Goal: Obtain resource: Obtain resource

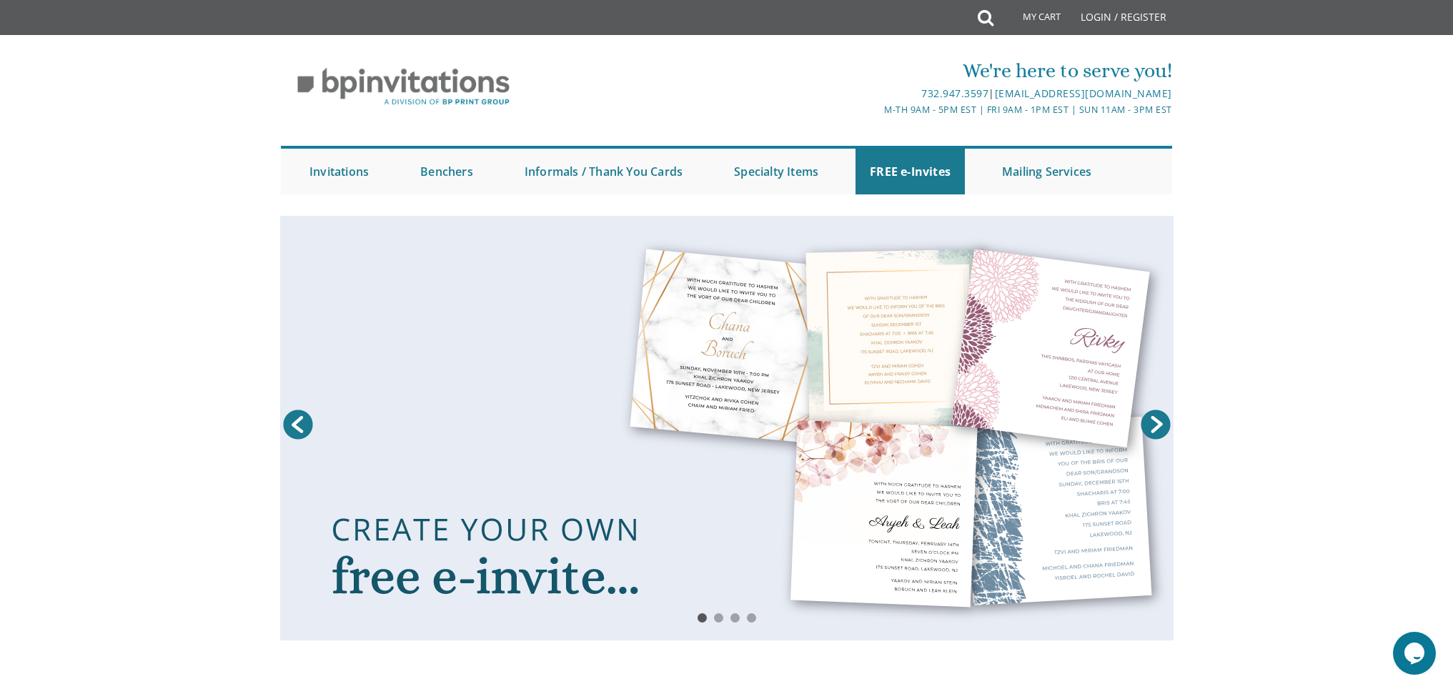
click at [781, 553] on link at bounding box center [726, 428] width 893 height 425
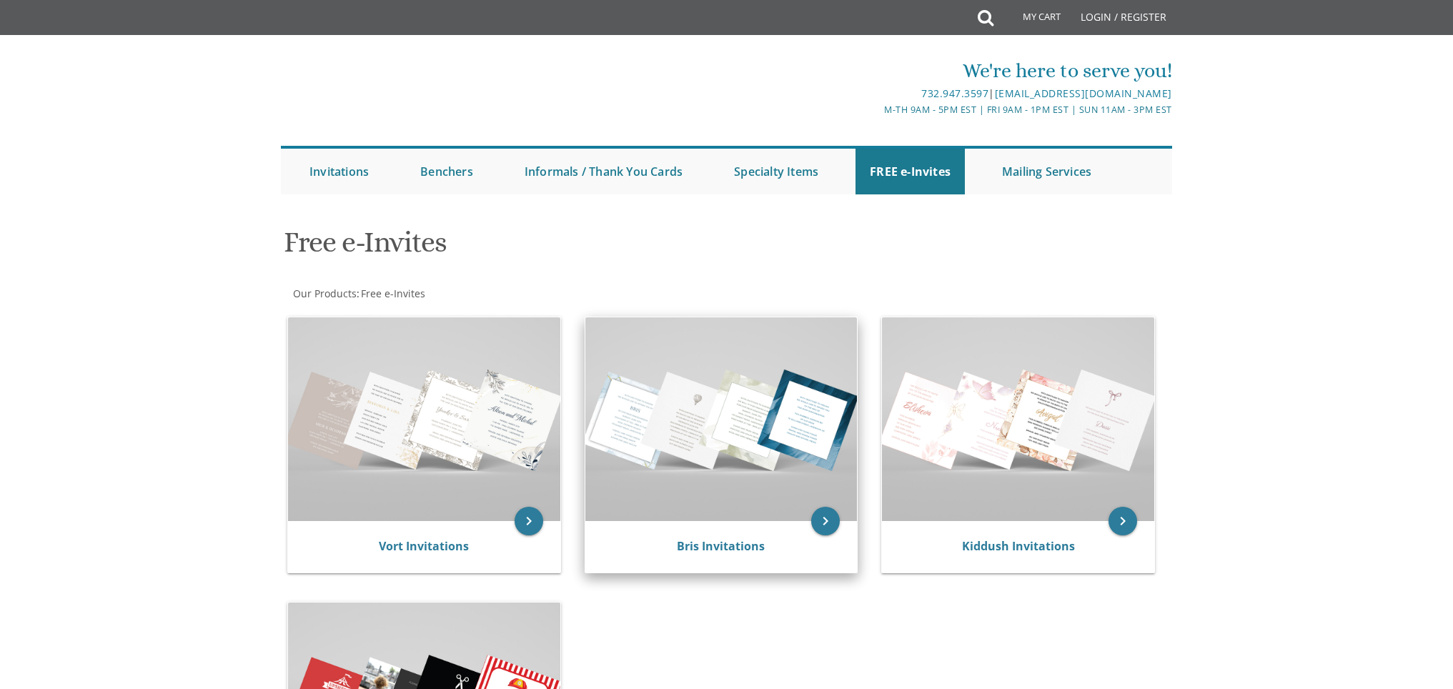
click at [790, 506] on img at bounding box center [721, 419] width 272 height 204
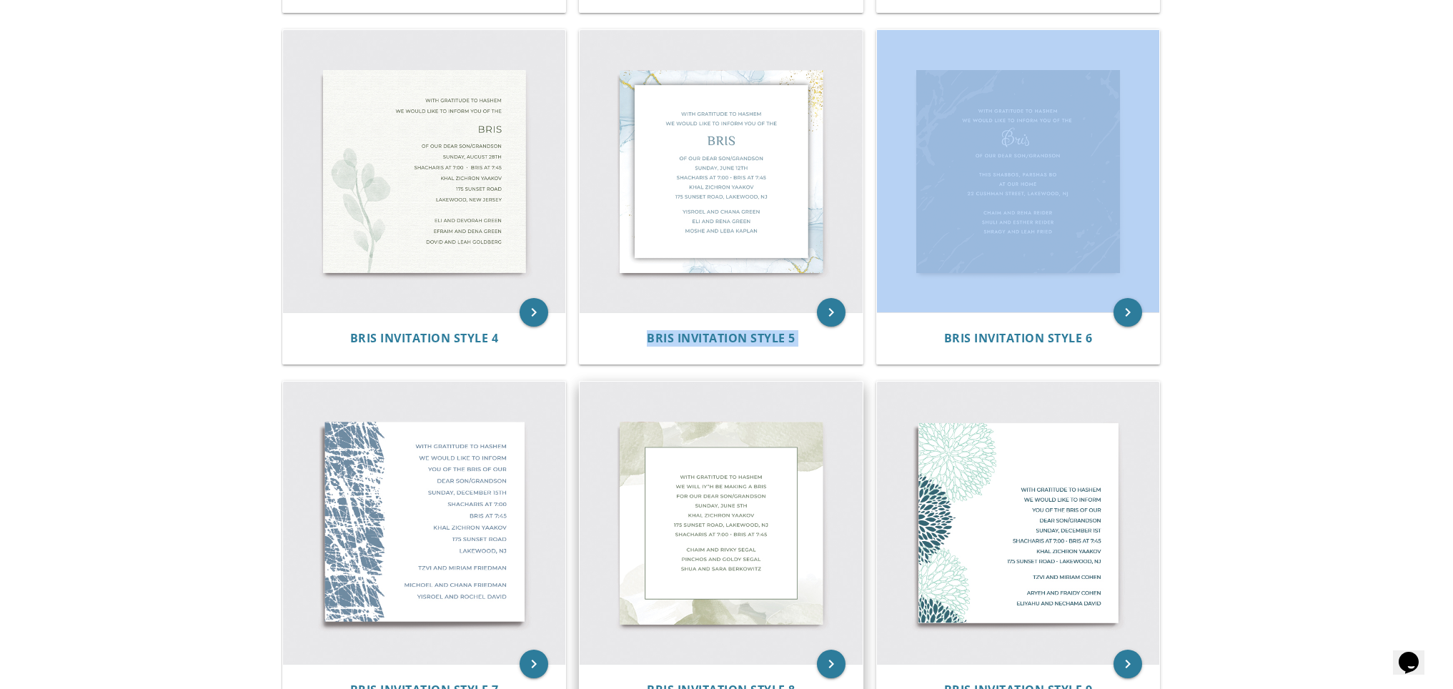
scroll to position [559, 0]
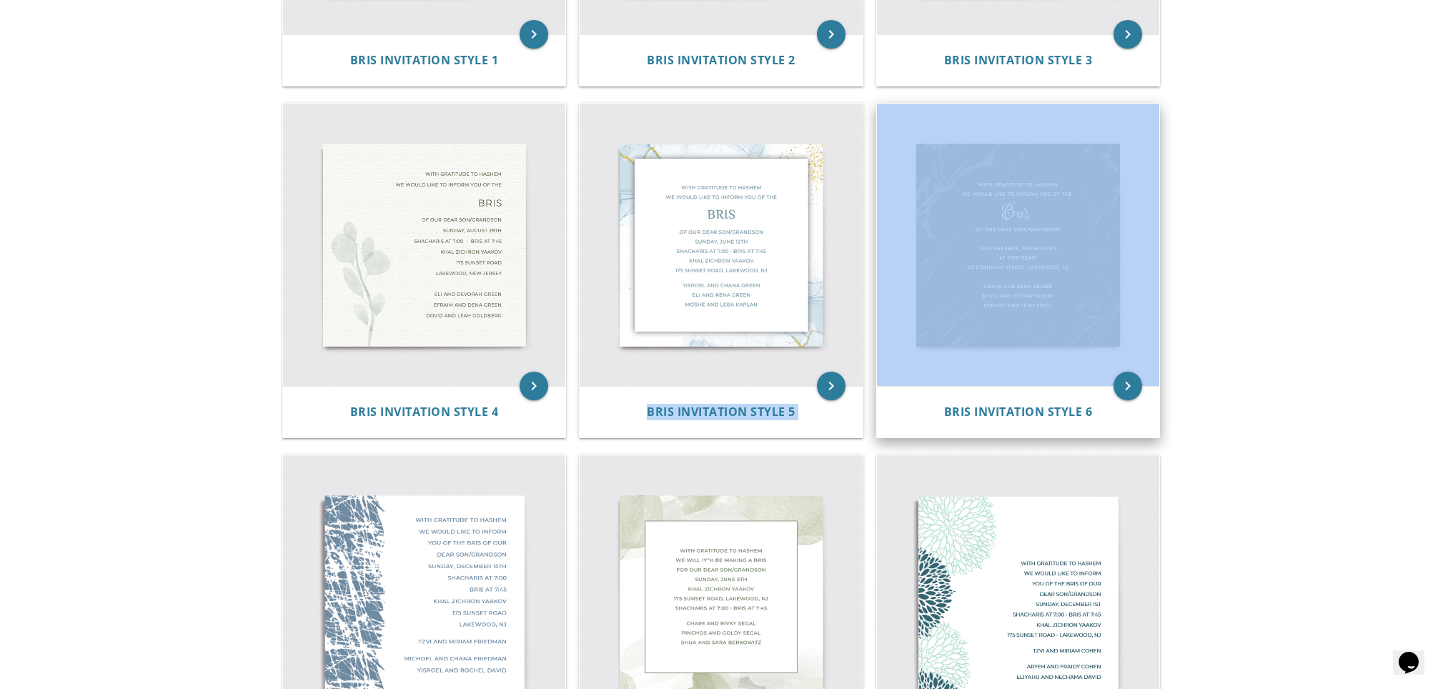
click at [952, 309] on img at bounding box center [1018, 245] width 283 height 283
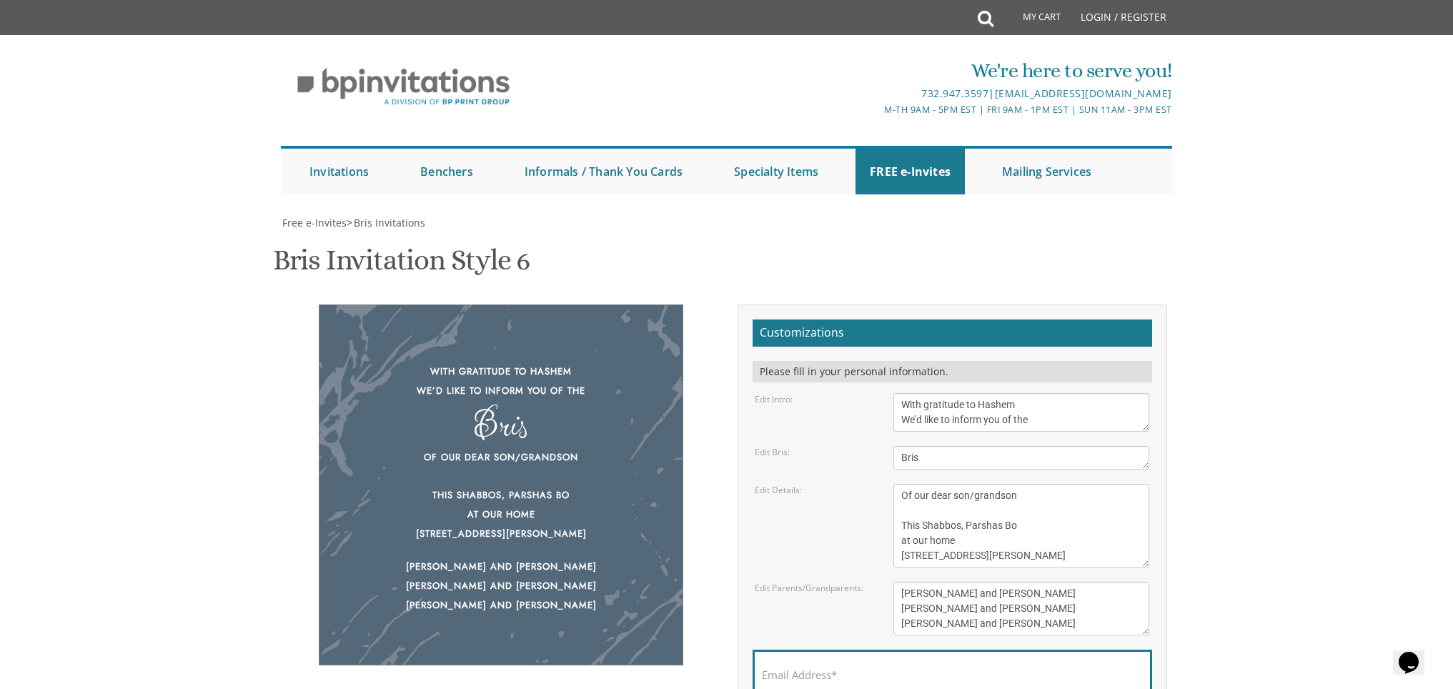
scroll to position [59, 0]
drag, startPoint x: 965, startPoint y: 470, endPoint x: 901, endPoint y: 466, distance: 63.7
click at [901, 484] on textarea "Of our dear son/grandson This Shabbos, Parshas Bo at our home [STREET_ADDRESS][…" at bounding box center [1021, 526] width 256 height 84
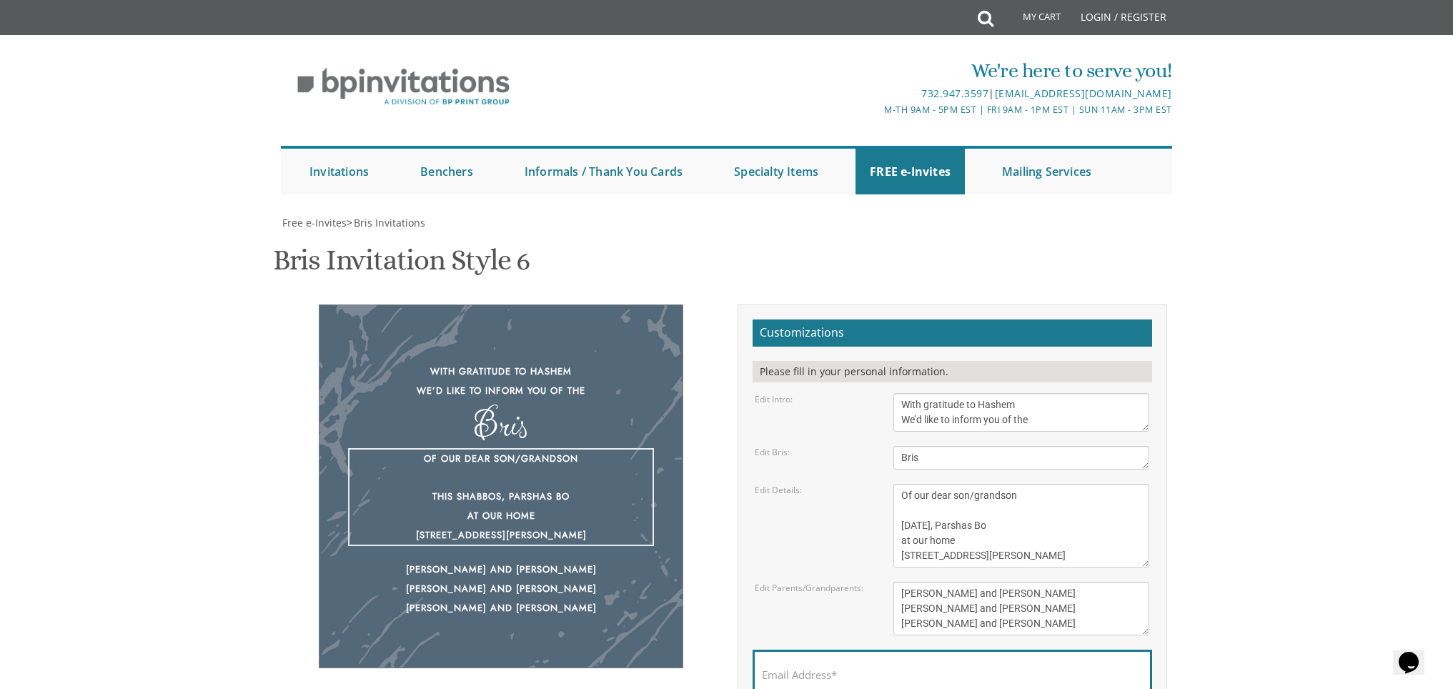
drag, startPoint x: 1024, startPoint y: 467, endPoint x: 962, endPoint y: 467, distance: 62.2
click at [962, 484] on textarea "Of our dear son/grandson This Shabbos, Parshas Bo at our home [STREET_ADDRESS][…" at bounding box center [1021, 526] width 256 height 84
drag, startPoint x: 966, startPoint y: 481, endPoint x: 903, endPoint y: 480, distance: 63.6
click at [903, 484] on textarea "Of our dear son/grandson This Shabbos, Parshas Bo at our home [STREET_ADDRESS][…" at bounding box center [1021, 526] width 256 height 84
click at [918, 484] on textarea "Of our dear son/grandson This Shabbos, Parshas Bo at our home [STREET_ADDRESS][…" at bounding box center [1021, 526] width 256 height 84
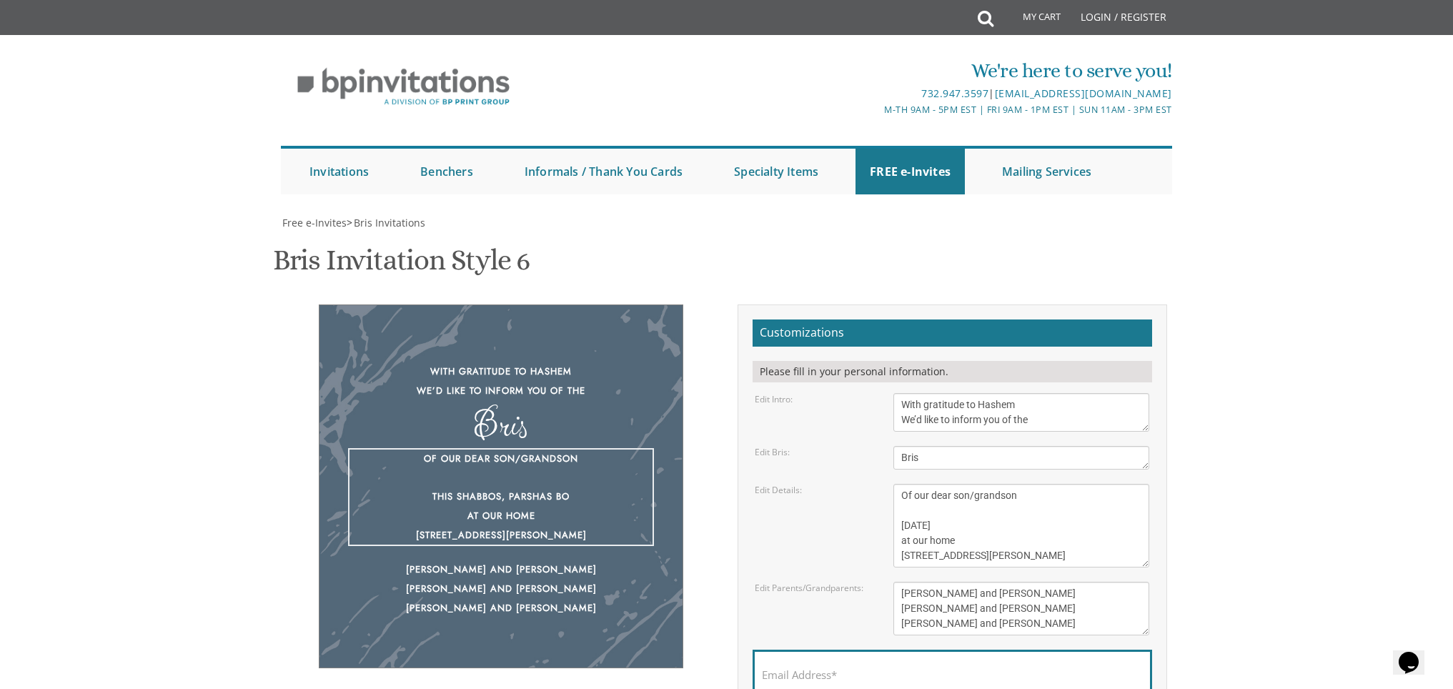
drag, startPoint x: 959, startPoint y: 484, endPoint x: 913, endPoint y: 480, distance: 45.9
click at [913, 484] on textarea "Of our dear son/grandson This Shabbos, Parshas Bo at our home [STREET_ADDRESS][…" at bounding box center [1021, 526] width 256 height 84
drag, startPoint x: 989, startPoint y: 497, endPoint x: 900, endPoint y: 496, distance: 88.6
click at [900, 496] on textarea "Of our dear son/grandson This Shabbos, Parshas Bo at our home [STREET_ADDRESS][…" at bounding box center [1021, 526] width 256 height 84
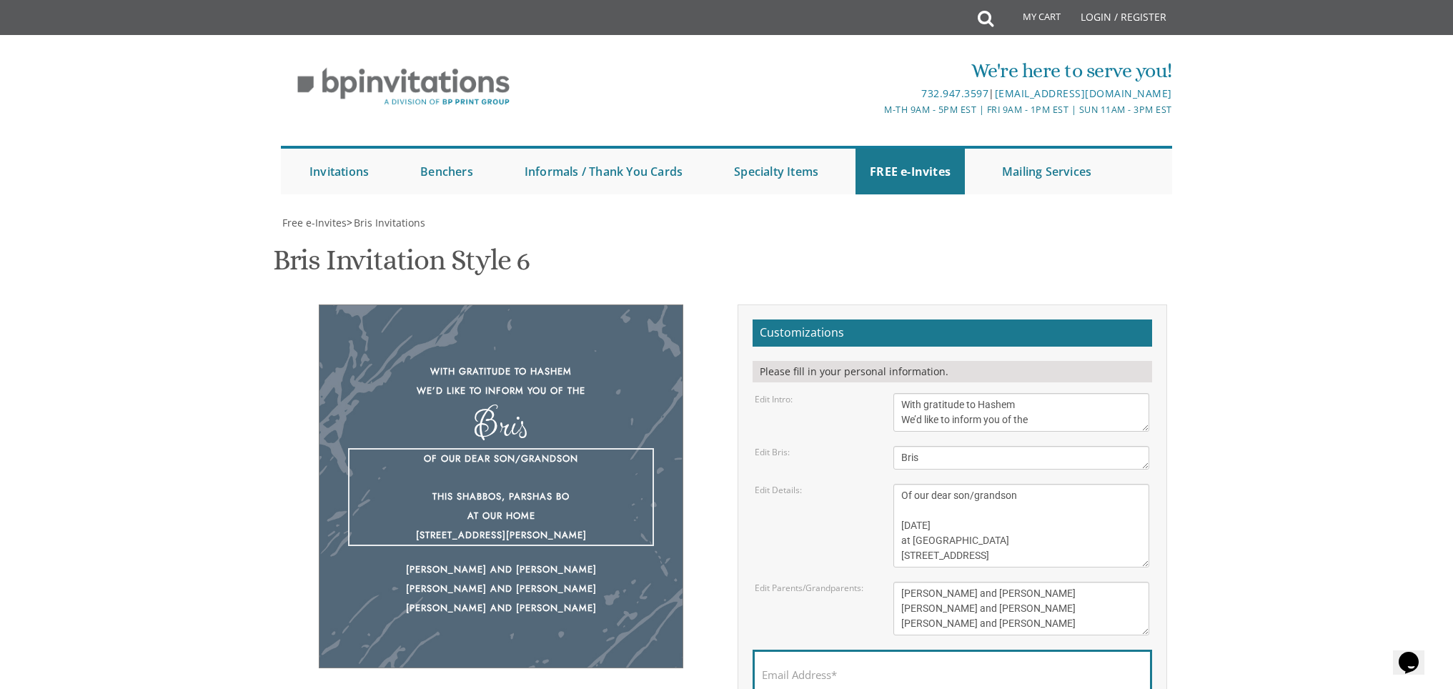
click at [988, 484] on textarea "Of our dear son/grandson This Shabbos, Parshas Bo at our home [STREET_ADDRESS][…" at bounding box center [1021, 526] width 256 height 84
click at [1088, 484] on textarea "Of our dear son/grandson This Shabbos, Parshas Bo at our home [STREET_ADDRESS][…" at bounding box center [1021, 526] width 256 height 84
click at [969, 484] on textarea "Of our dear son/grandson This Shabbos, Parshas Bo at our home [STREET_ADDRESS][…" at bounding box center [1021, 526] width 256 height 84
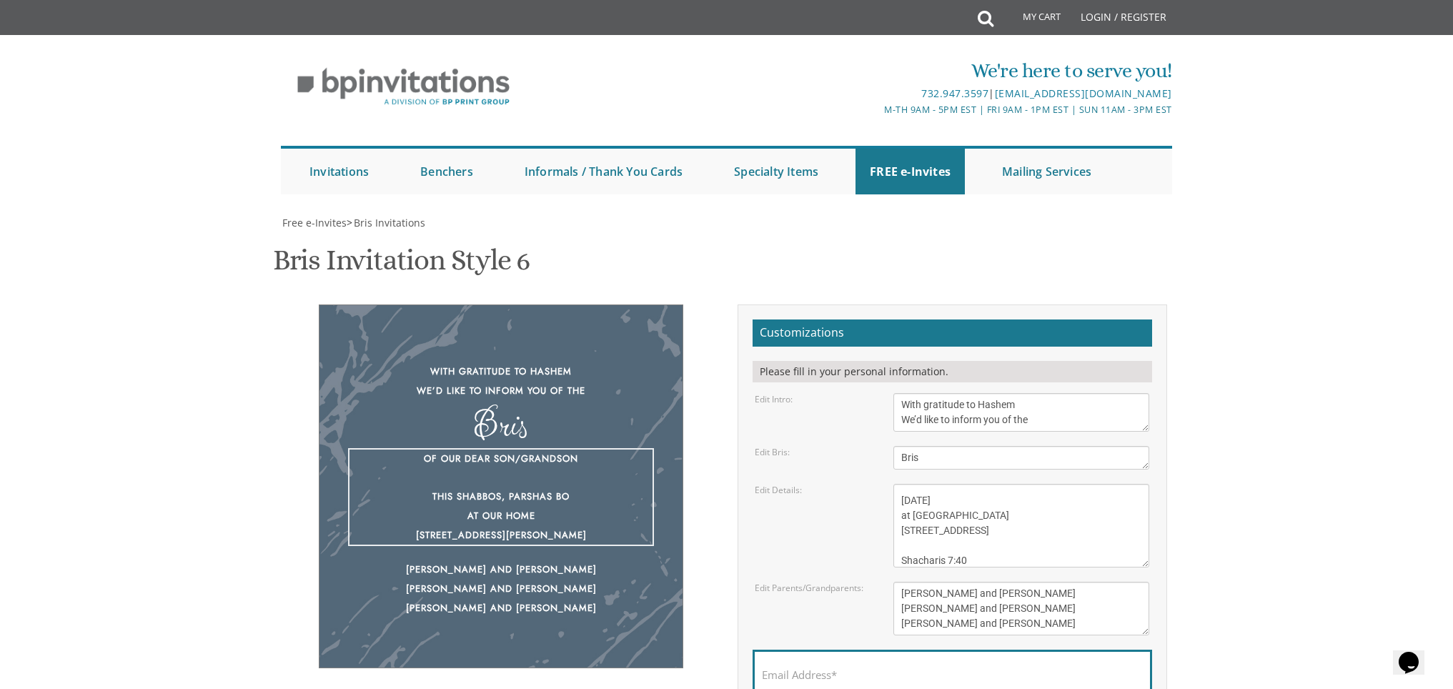
scroll to position [40, 0]
type textarea "Of our dear son/grandson Wednesday, September 3 at Bais Horaah 401 Madison AVe,…"
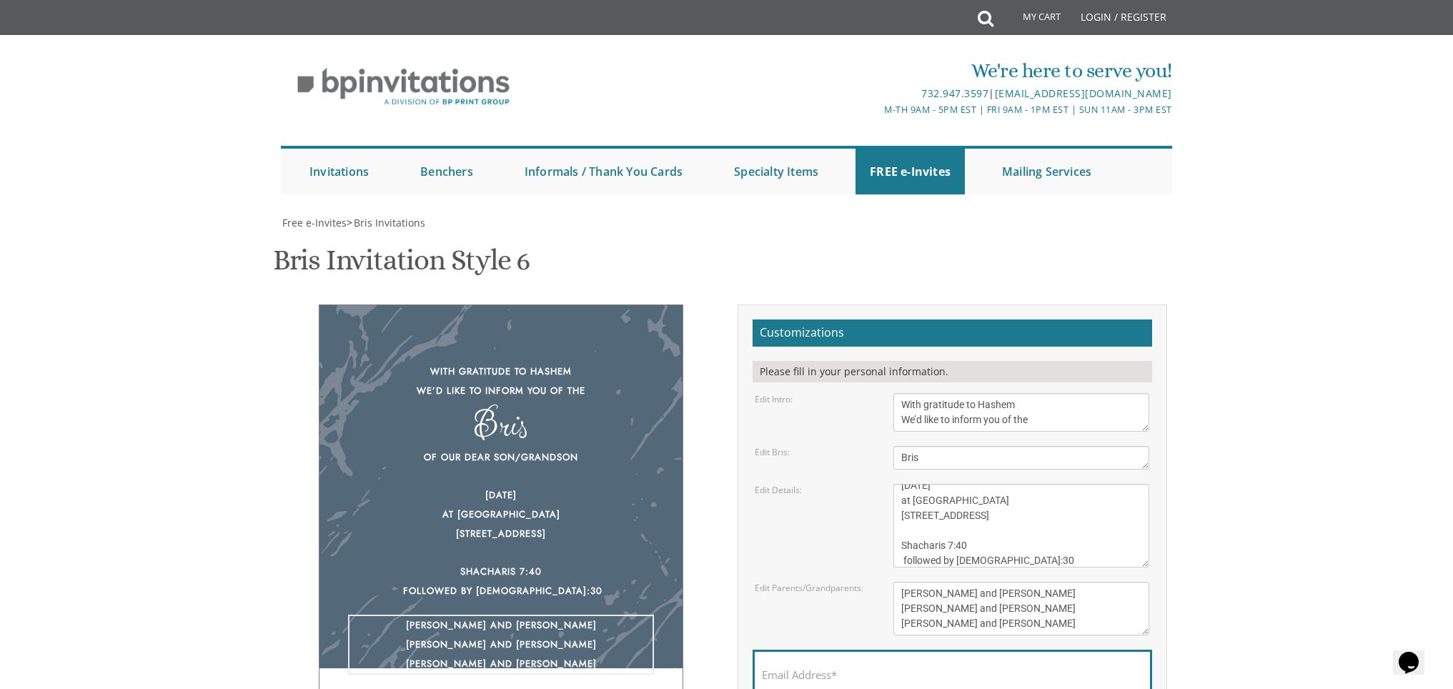
drag, startPoint x: 934, startPoint y: 453, endPoint x: 899, endPoint y: 453, distance: 34.3
click at [899, 582] on textarea "[PERSON_NAME] and [PERSON_NAME] [PERSON_NAME] and [PERSON_NAME] [PERSON_NAME] a…" at bounding box center [1021, 609] width 256 height 54
drag, startPoint x: 1027, startPoint y: 453, endPoint x: 960, endPoint y: 451, distance: 67.2
click at [960, 582] on textarea "[PERSON_NAME] and [PERSON_NAME] [PERSON_NAME] and [PERSON_NAME] [PERSON_NAME] a…" at bounding box center [1021, 609] width 256 height 54
drag, startPoint x: 912, startPoint y: 466, endPoint x: 896, endPoint y: 466, distance: 15.7
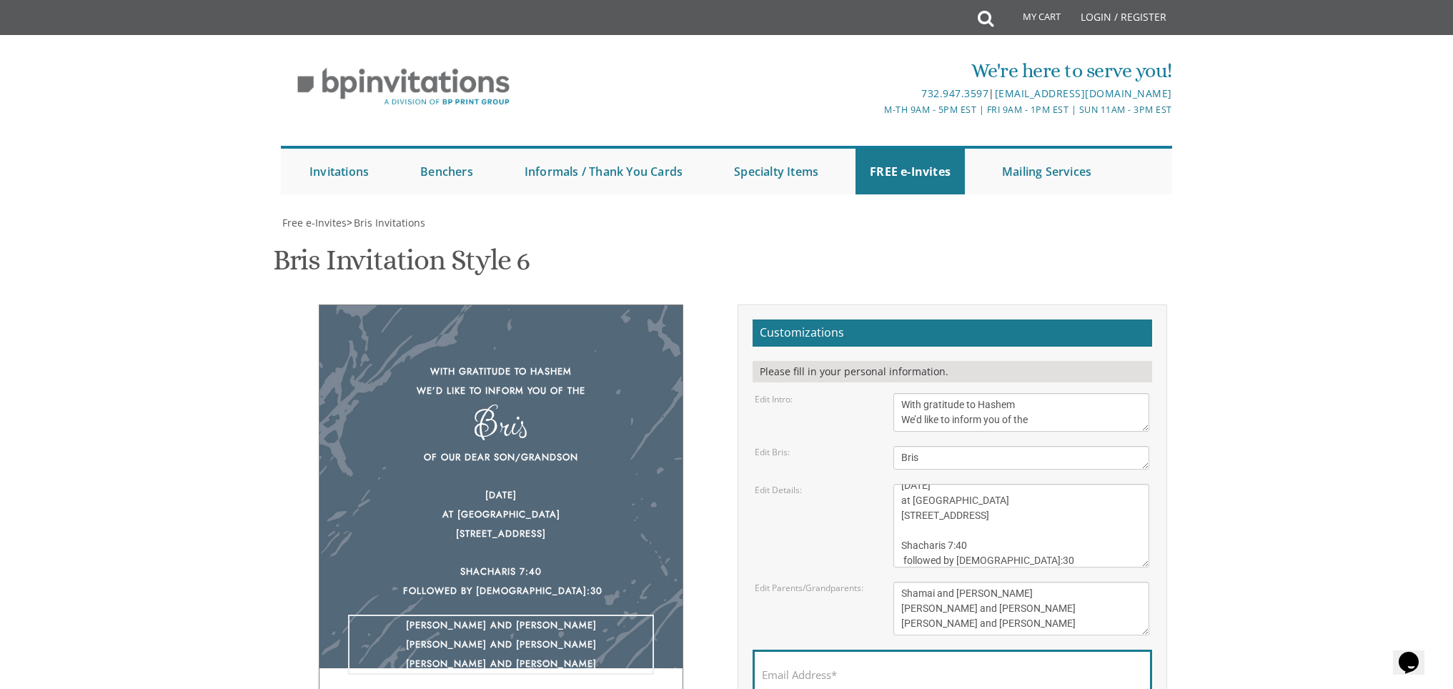
click at [896, 582] on textarea "[PERSON_NAME] and [PERSON_NAME] [PERSON_NAME] and [PERSON_NAME] [PERSON_NAME] a…" at bounding box center [1021, 609] width 256 height 54
click at [979, 582] on textarea "[PERSON_NAME] and [PERSON_NAME] [PERSON_NAME] and [PERSON_NAME] [PERSON_NAME] a…" at bounding box center [1021, 609] width 256 height 54
drag, startPoint x: 913, startPoint y: 469, endPoint x: 893, endPoint y: 470, distance: 19.3
click at [893, 582] on textarea "[PERSON_NAME] and [PERSON_NAME] [PERSON_NAME] and [PERSON_NAME] [PERSON_NAME] a…" at bounding box center [1021, 609] width 256 height 54
drag, startPoint x: 1049, startPoint y: 467, endPoint x: 986, endPoint y: 462, distance: 63.2
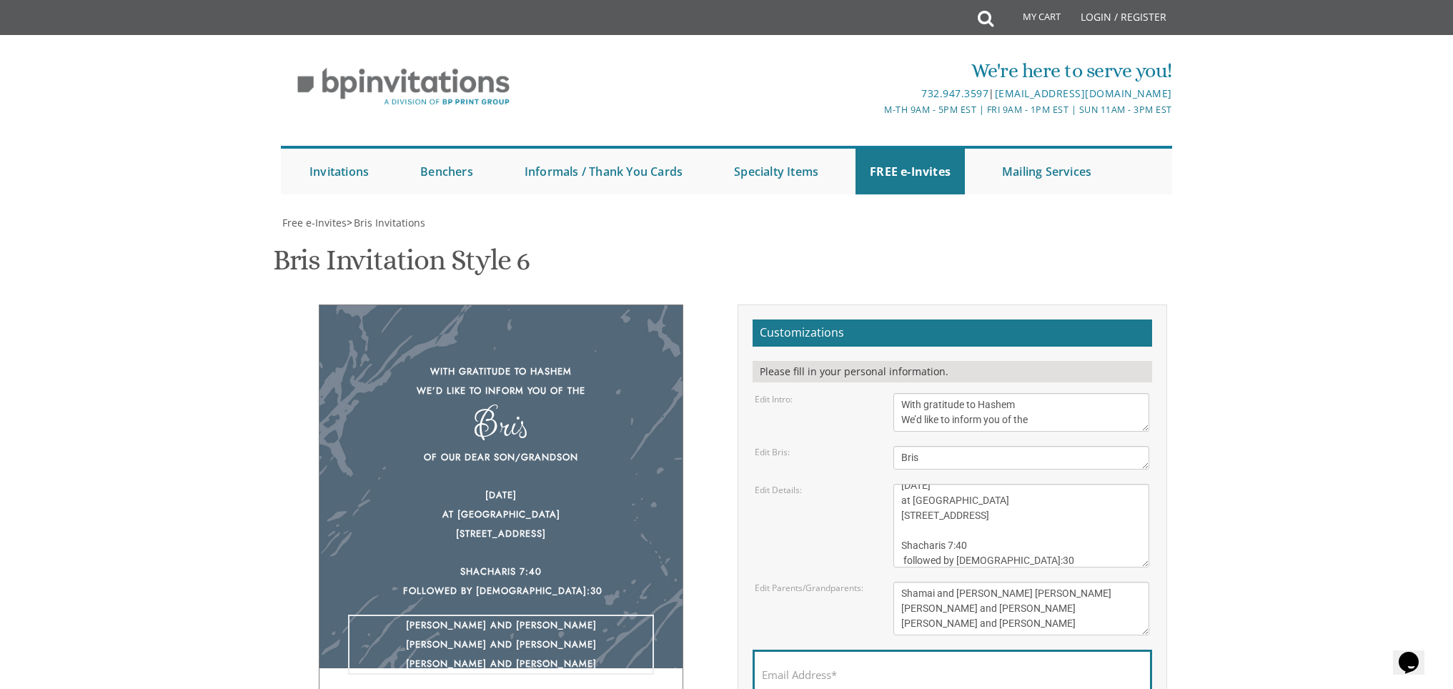
click at [986, 582] on textarea "[PERSON_NAME] and [PERSON_NAME] [PERSON_NAME] and [PERSON_NAME] [PERSON_NAME] a…" at bounding box center [1021, 609] width 256 height 54
drag, startPoint x: 1023, startPoint y: 479, endPoint x: 897, endPoint y: 479, distance: 125.8
click at [897, 582] on textarea "[PERSON_NAME] and [PERSON_NAME] [PERSON_NAME] and [PERSON_NAME] [PERSON_NAME] a…" at bounding box center [1021, 609] width 256 height 54
drag, startPoint x: 925, startPoint y: 482, endPoint x: 888, endPoint y: 482, distance: 36.5
click at [888, 582] on div "[PERSON_NAME] and [PERSON_NAME] [PERSON_NAME] and [PERSON_NAME] [PERSON_NAME] a…" at bounding box center [1021, 609] width 277 height 54
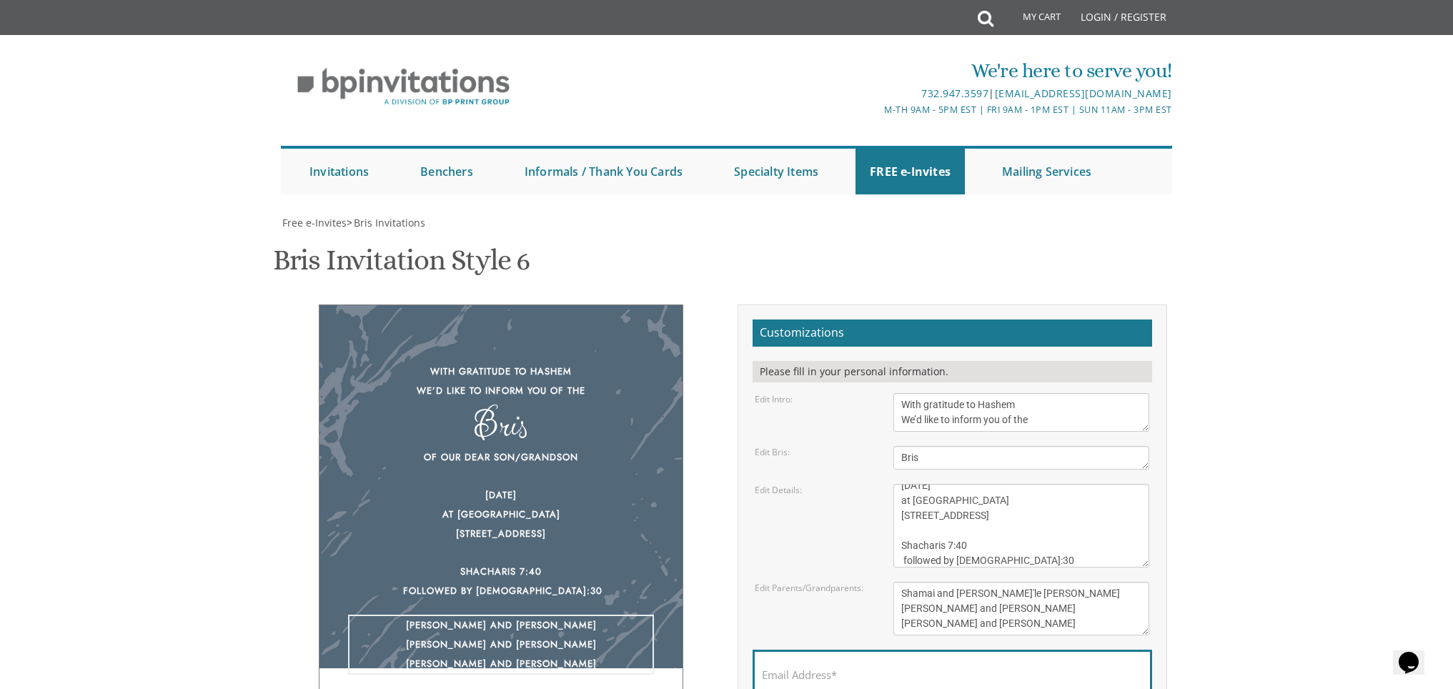
click at [1042, 582] on textarea "[PERSON_NAME] and [PERSON_NAME] [PERSON_NAME] and [PERSON_NAME] [PERSON_NAME] a…" at bounding box center [1021, 609] width 256 height 54
drag, startPoint x: 933, startPoint y: 483, endPoint x: 887, endPoint y: 483, distance: 45.7
click at [887, 582] on div "[PERSON_NAME] and [PERSON_NAME] [PERSON_NAME] and [PERSON_NAME] [PERSON_NAME] a…" at bounding box center [1021, 609] width 277 height 54
click at [1110, 582] on textarea "[PERSON_NAME] and [PERSON_NAME] [PERSON_NAME] and [PERSON_NAME] [PERSON_NAME] a…" at bounding box center [1021, 609] width 256 height 54
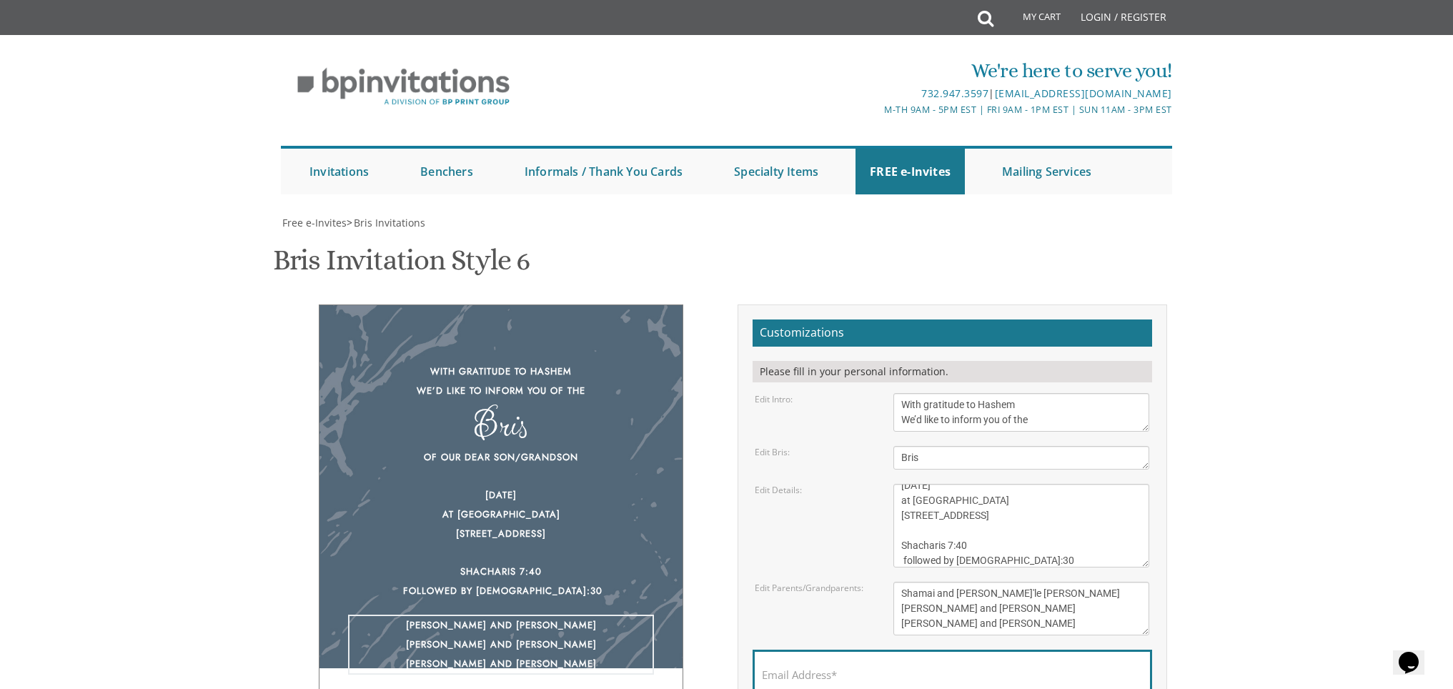
type textarea "Shamai and Leah'le Neumann Aryeh Leibish and Chanie Brachfeld Sruly and Dassy N…"
click at [565, 483] on div "With gratitude to Hashem We’d like to inform you of the Bris Of our dear son/gr…" at bounding box center [501, 513] width 365 height 418
click at [1038, 484] on textarea "Of our dear son/grandson This Shabbos, Parshas Bo at our home [STREET_ADDRESS][…" at bounding box center [1021, 526] width 256 height 84
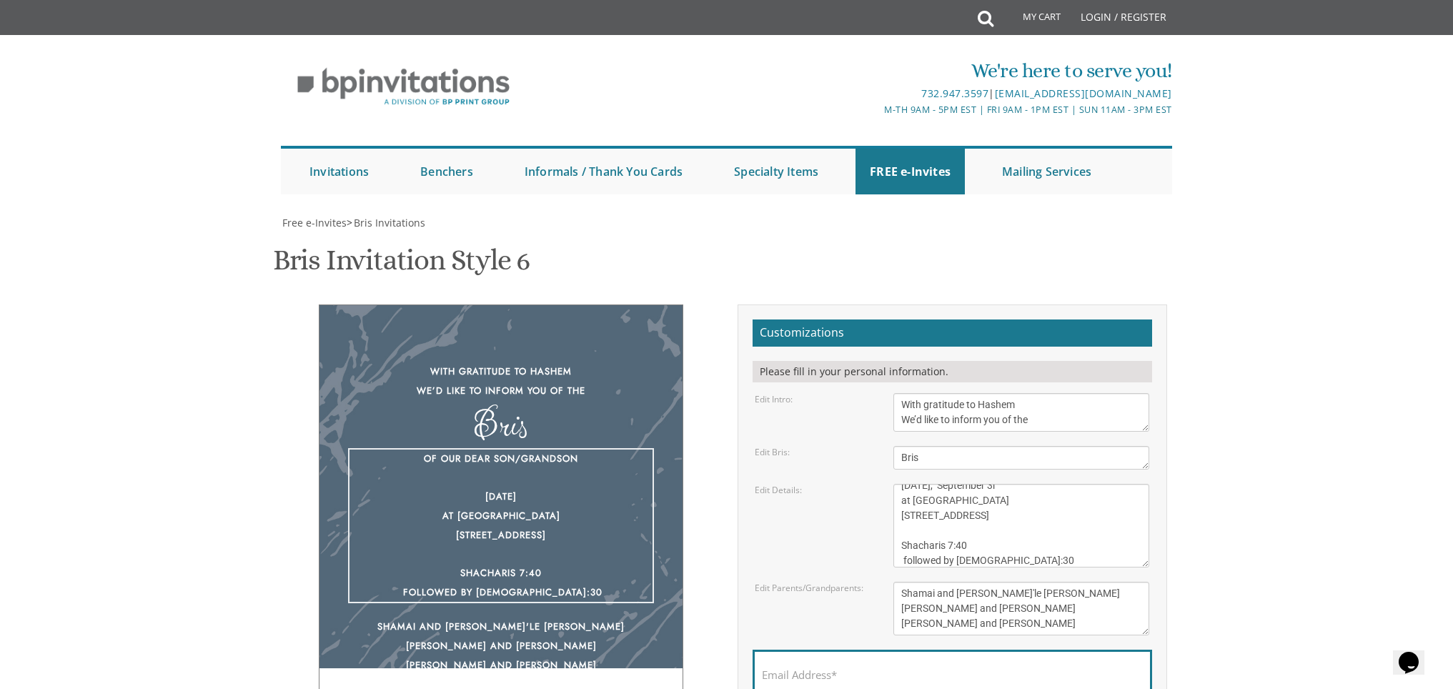
scroll to position [35, 0]
type textarea "Of our dear son/grandson Wednesday, September 3rd at Bais Horaah 401 Madison AV…"
click at [777, 484] on div "Edit Details: Of our dear son/grandson This Shabbos, Parshas Bo at our home 22 …" at bounding box center [952, 526] width 416 height 84
click at [1073, 582] on textarea "[PERSON_NAME] and [PERSON_NAME] [PERSON_NAME] and [PERSON_NAME] [PERSON_NAME] a…" at bounding box center [1021, 609] width 256 height 54
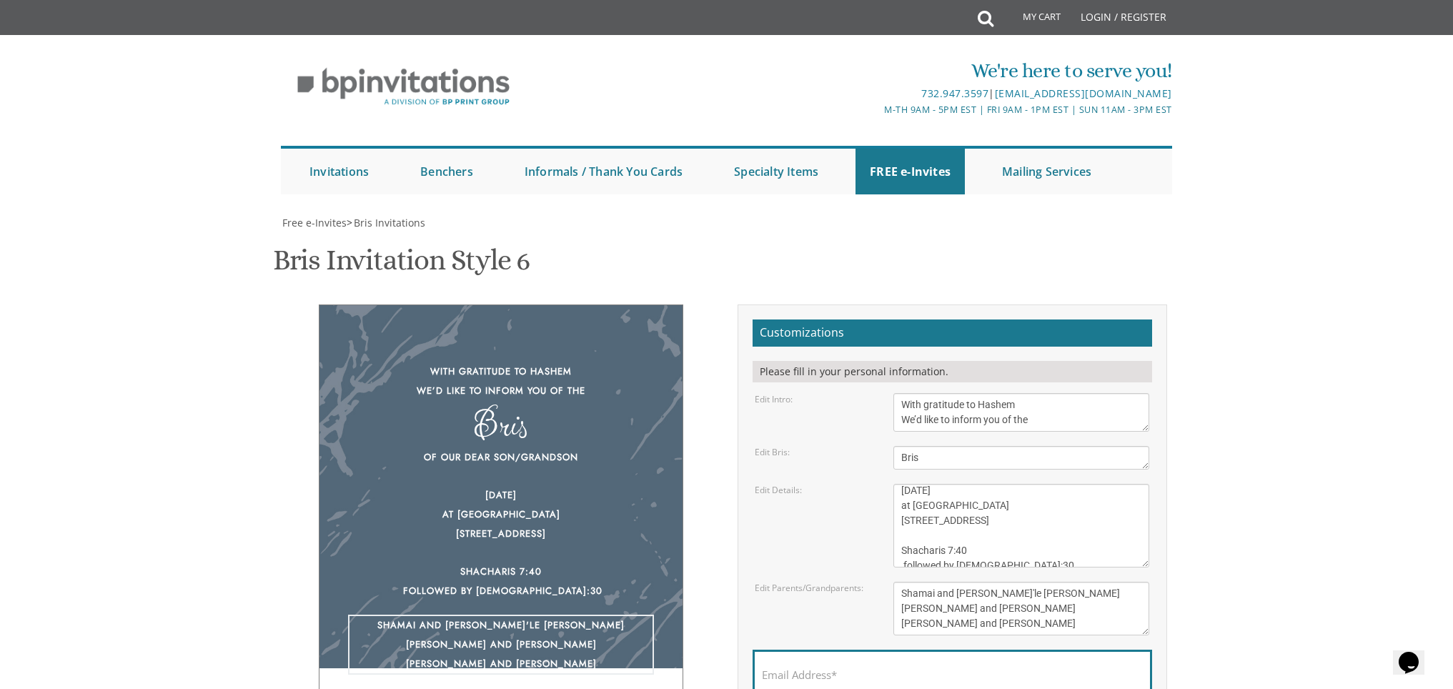
scroll to position [25, 0]
type textarea "Shamai and Leah'le Neumann Aryeh Leibish and Chanie Brachfeld Sruly and Dassy N…"
click at [801, 582] on div "Edit Parents/Grandparents: Yisroel and Chana Green Eli and Rena Green Moshe and…" at bounding box center [952, 609] width 416 height 54
click at [665, 365] on div "With gratitude to Hashem We’d like to inform you of the Bris Of our dear son/gr…" at bounding box center [501, 513] width 365 height 418
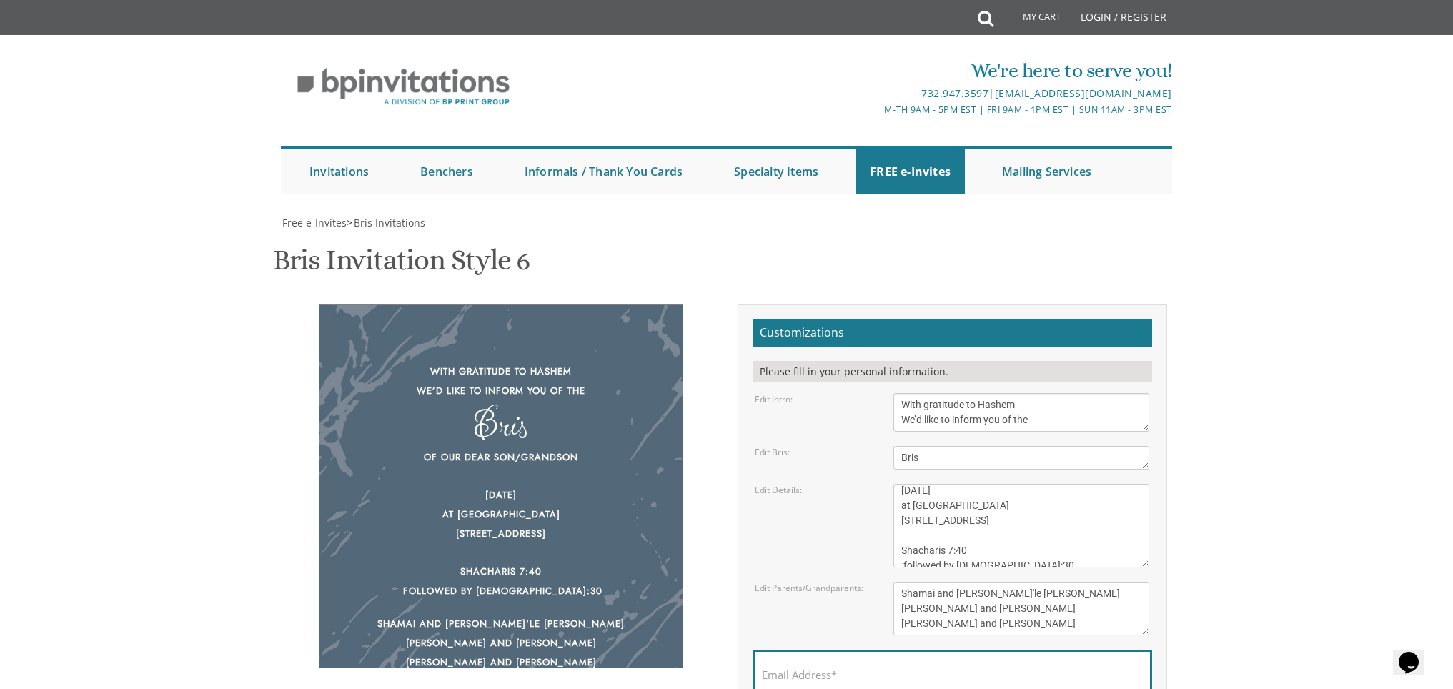
click at [841, 674] on input "Email Address*" at bounding box center [952, 683] width 381 height 18
type input "[EMAIL_ADDRESS][DOMAIN_NAME]"
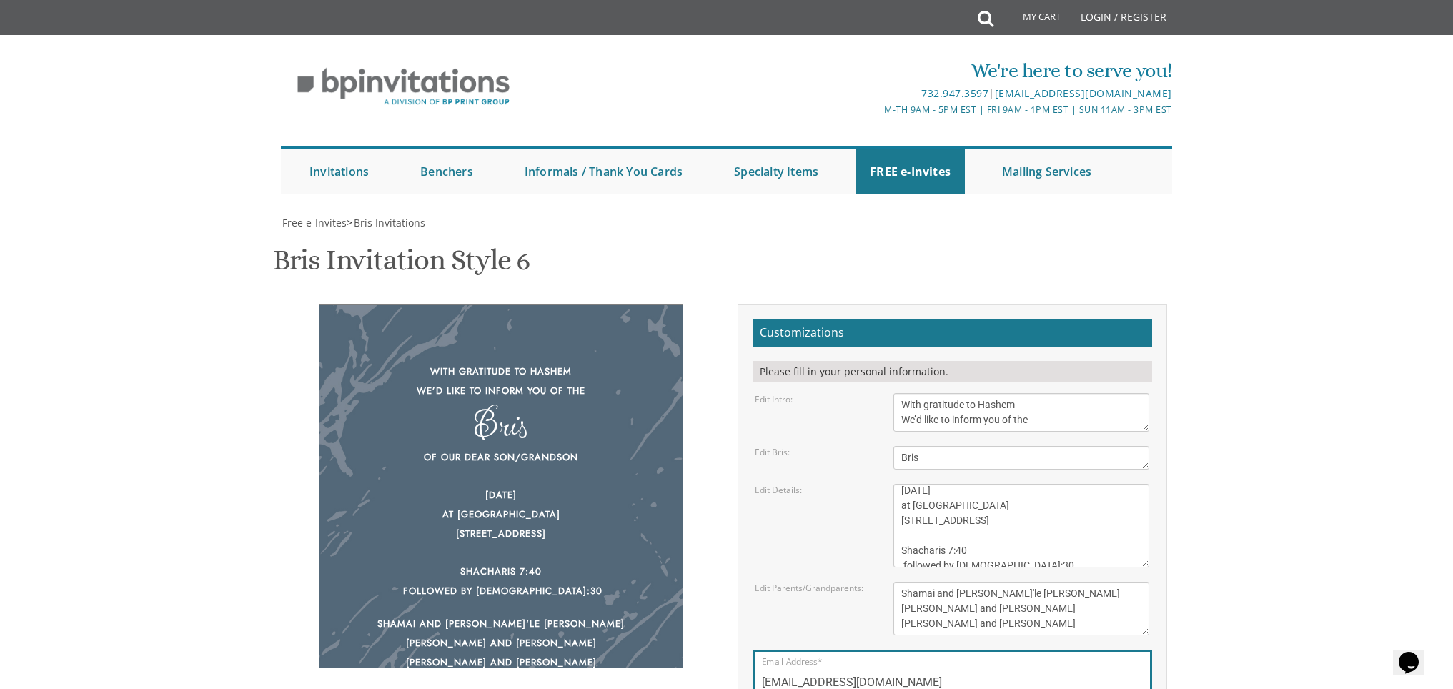
click at [1189, 595] on body "My Cart Total: View Cart Item(s) Submit My Cart Total: View Cart Item(s) Login …" at bounding box center [726, 583] width 1453 height 1167
click at [1084, 582] on textarea "[PERSON_NAME] and [PERSON_NAME] [PERSON_NAME] and [PERSON_NAME] [PERSON_NAME] a…" at bounding box center [1021, 609] width 256 height 54
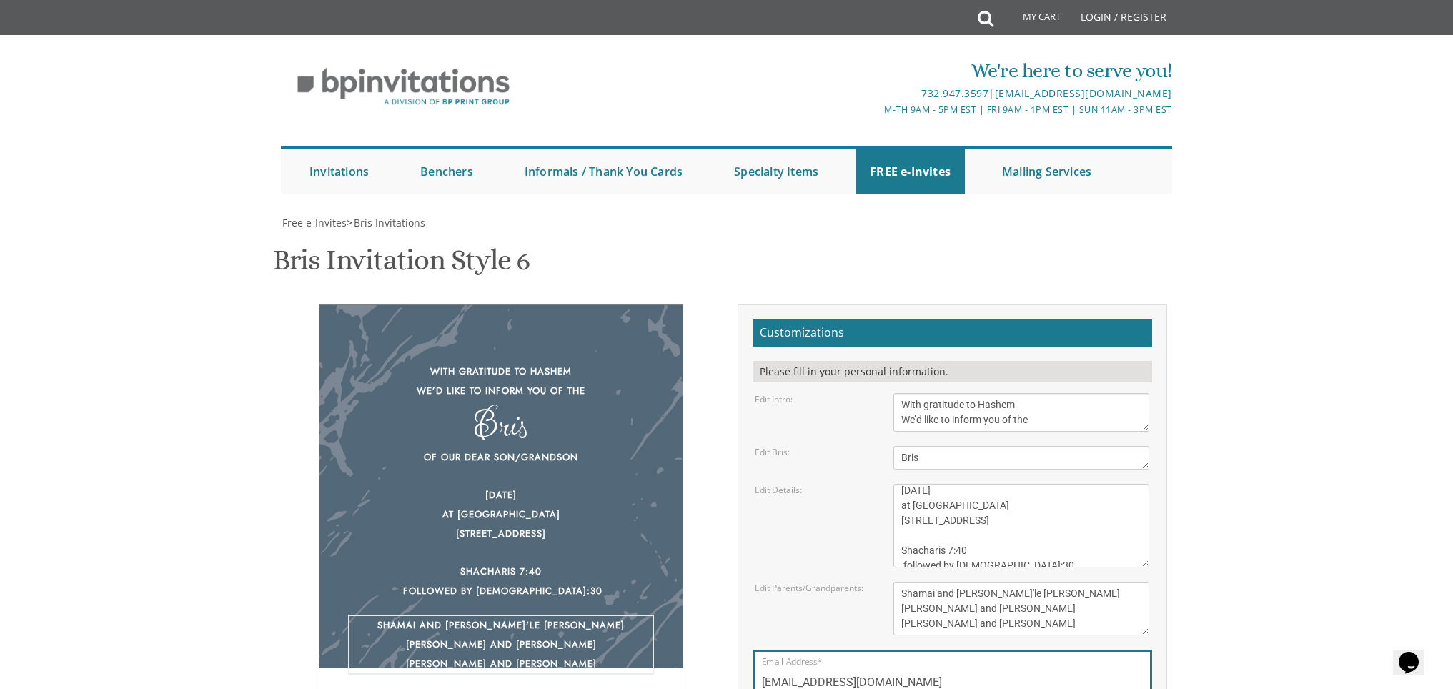
click at [1245, 453] on body "My Cart Total: View Cart Item(s) Submit My Cart Total: View Cart Item(s) Login …" at bounding box center [726, 583] width 1453 height 1167
click at [1232, 432] on body "My Cart Total: View Cart Item(s) Submit My Cart Total: View Cart Item(s) Login …" at bounding box center [726, 583] width 1453 height 1167
click at [1187, 495] on body "My Cart Total: View Cart Item(s) Submit My Cart Total: View Cart Item(s) Login …" at bounding box center [726, 583] width 1453 height 1167
click at [605, 477] on div "Of our dear son/grandson Wednesday, September 3rd at Bais Horaah 401 Madison AV…" at bounding box center [501, 524] width 306 height 152
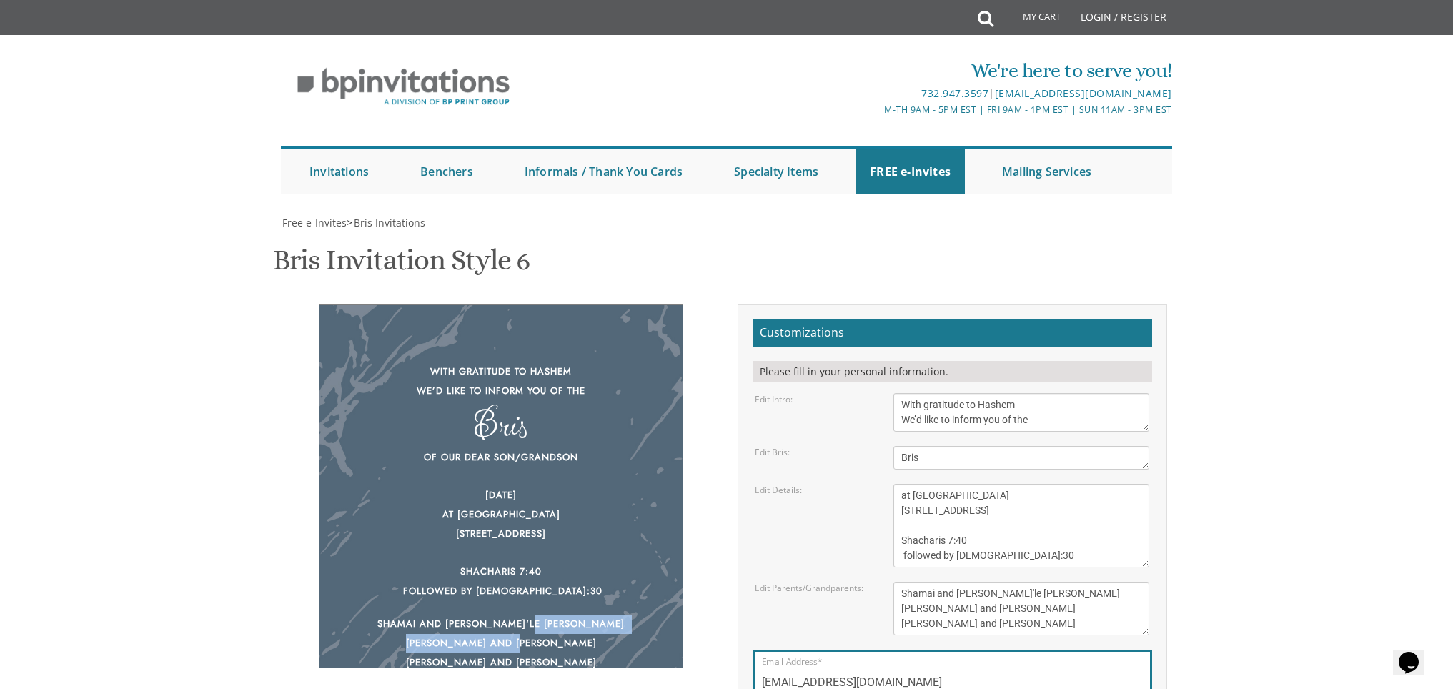
drag, startPoint x: 639, startPoint y: 495, endPoint x: 640, endPoint y: 573, distance: 77.9
click at [640, 615] on div "Shamai and Leah'le Neumann Aryeh Leibish and Chanie Brachfeld Sruly and Dassy N…" at bounding box center [501, 643] width 306 height 57
click at [642, 584] on div "With gratitude to Hashem We’d like to inform you of the Bris Of our dear son/gr…" at bounding box center [501, 513] width 365 height 418
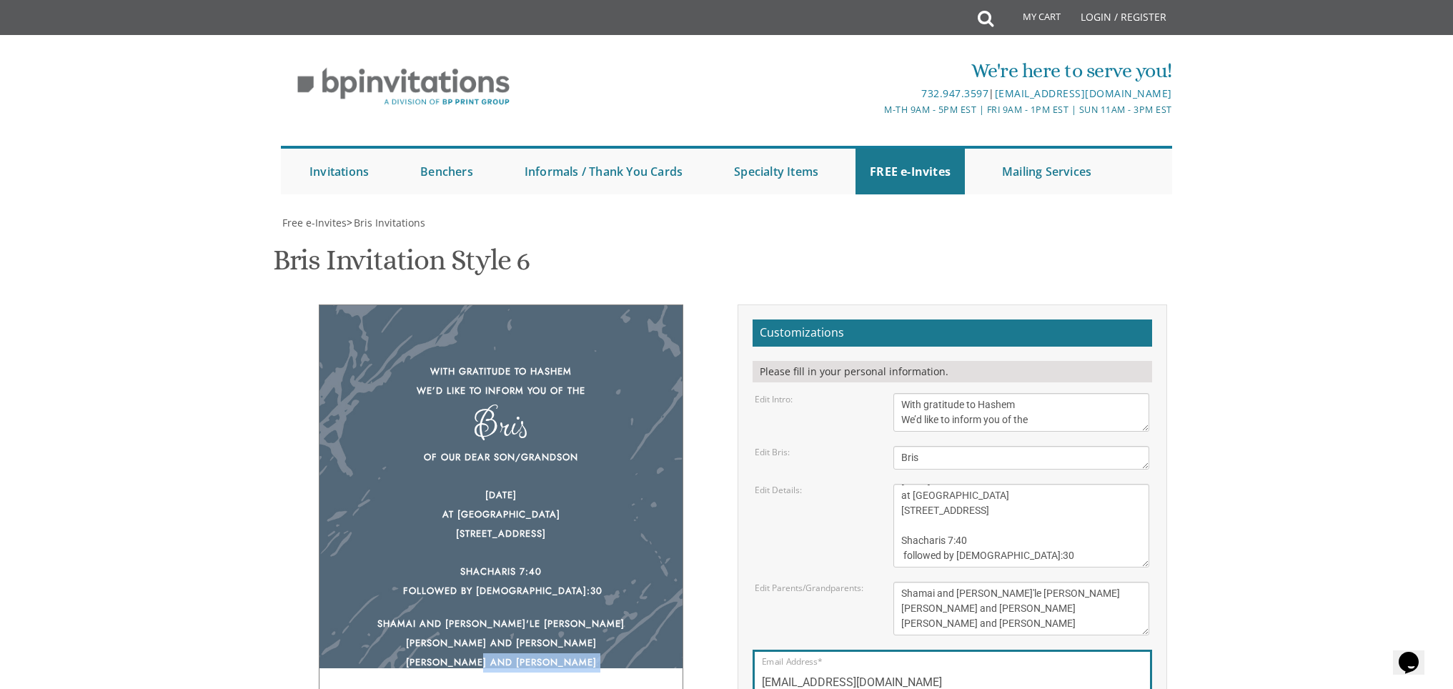
click at [642, 584] on div "With gratitude to Hashem We’d like to inform you of the Bris Of our dear son/gr…" at bounding box center [501, 513] width 365 height 418
click at [866, 361] on div "Please fill in your personal information." at bounding box center [953, 371] width 400 height 21
click at [1014, 582] on textarea "[PERSON_NAME] and [PERSON_NAME] [PERSON_NAME] and [PERSON_NAME] [PERSON_NAME] a…" at bounding box center [1021, 609] width 256 height 54
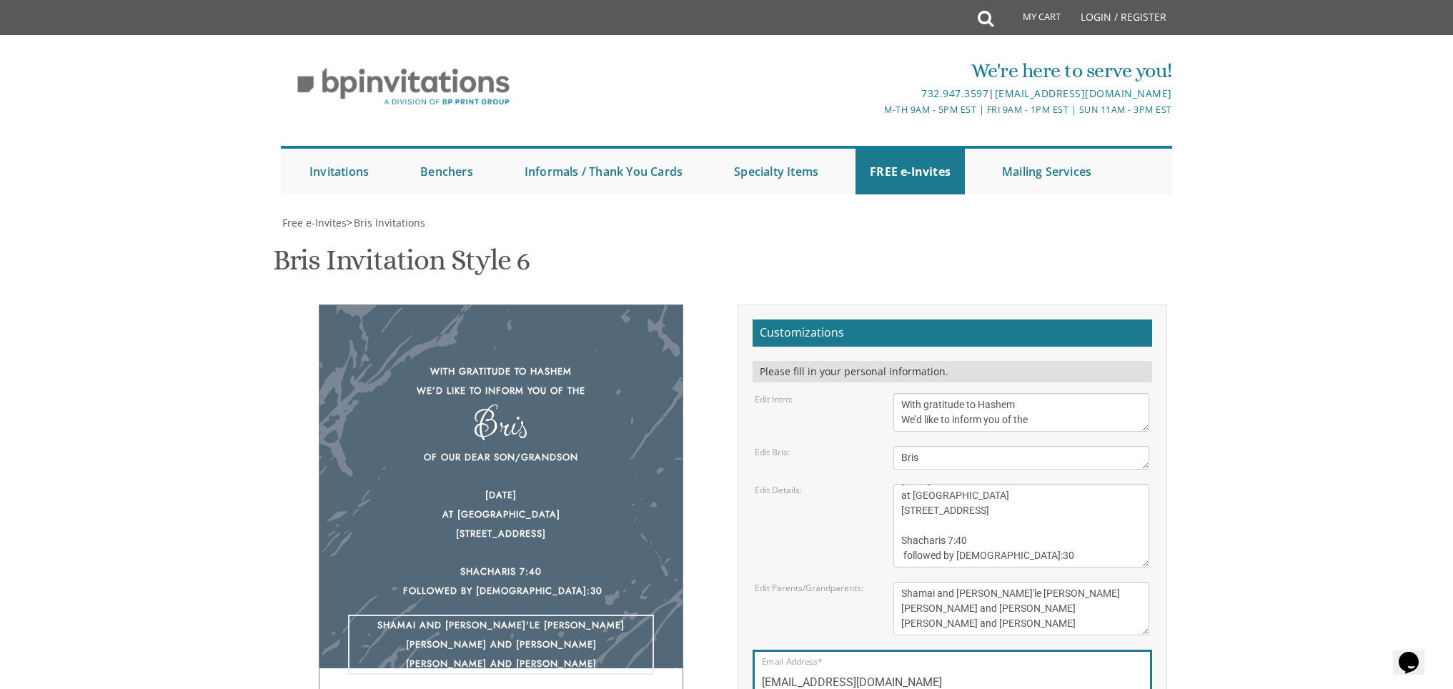
click at [1058, 582] on textarea "[PERSON_NAME] and [PERSON_NAME] [PERSON_NAME] and [PERSON_NAME] [PERSON_NAME] a…" at bounding box center [1021, 609] width 256 height 54
type textarea "Shamai and Leah'le Neumann Aryeh Leibish and Chanie Brachfeld Sruly and Dassy N…"
click at [708, 499] on div "With gratitude to Hashem We’d like to inform you of the Bris Of our dear son/gr…" at bounding box center [502, 513] width 430 height 418
click at [603, 553] on div "With gratitude to Hashem We’d like to inform you of the Bris Of our dear son/gr…" at bounding box center [501, 513] width 365 height 418
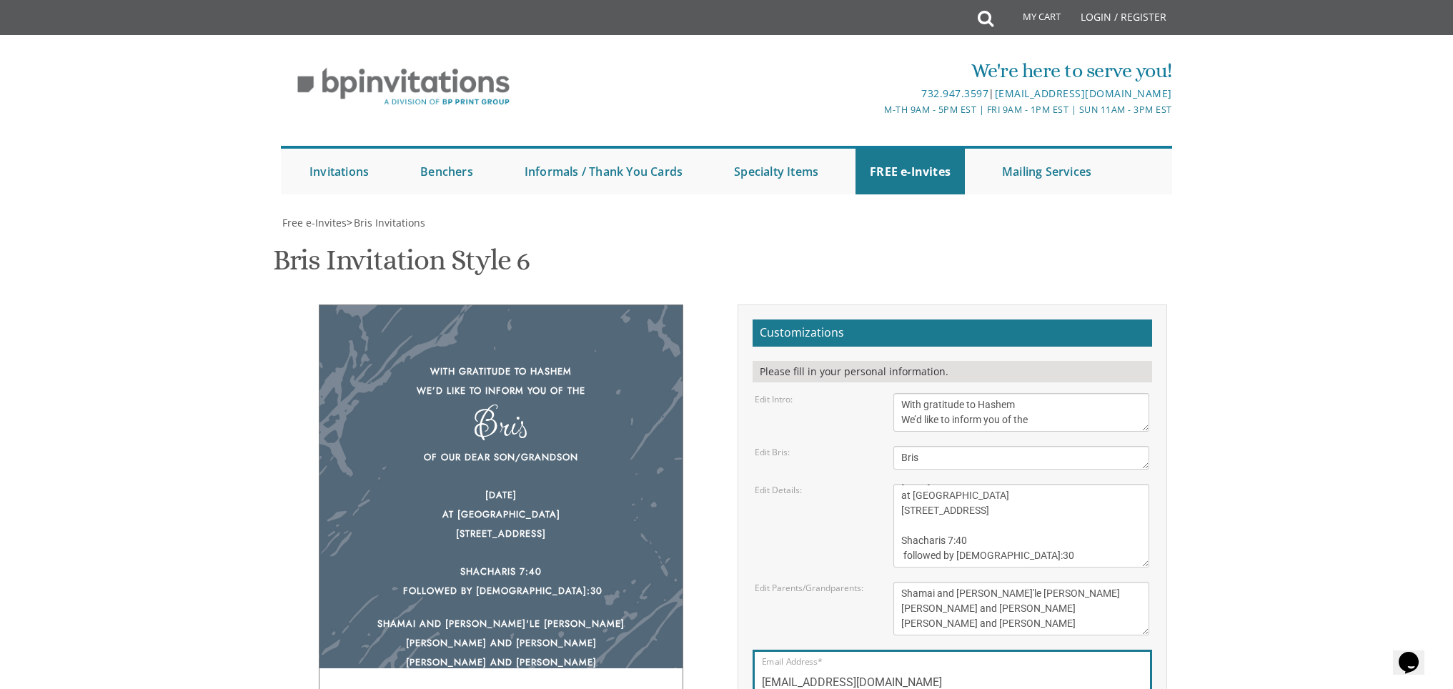
click at [603, 615] on div "Shamai and Leah'le Neumann Aryeh Leibish and Chanie Brachfeld Sruly and Dassy N…" at bounding box center [501, 643] width 306 height 57
click at [605, 615] on div "Shamai and Leah'le Neumann Aryeh Leibish and Chanie Brachfeld Sruly and Dassy N…" at bounding box center [501, 643] width 306 height 57
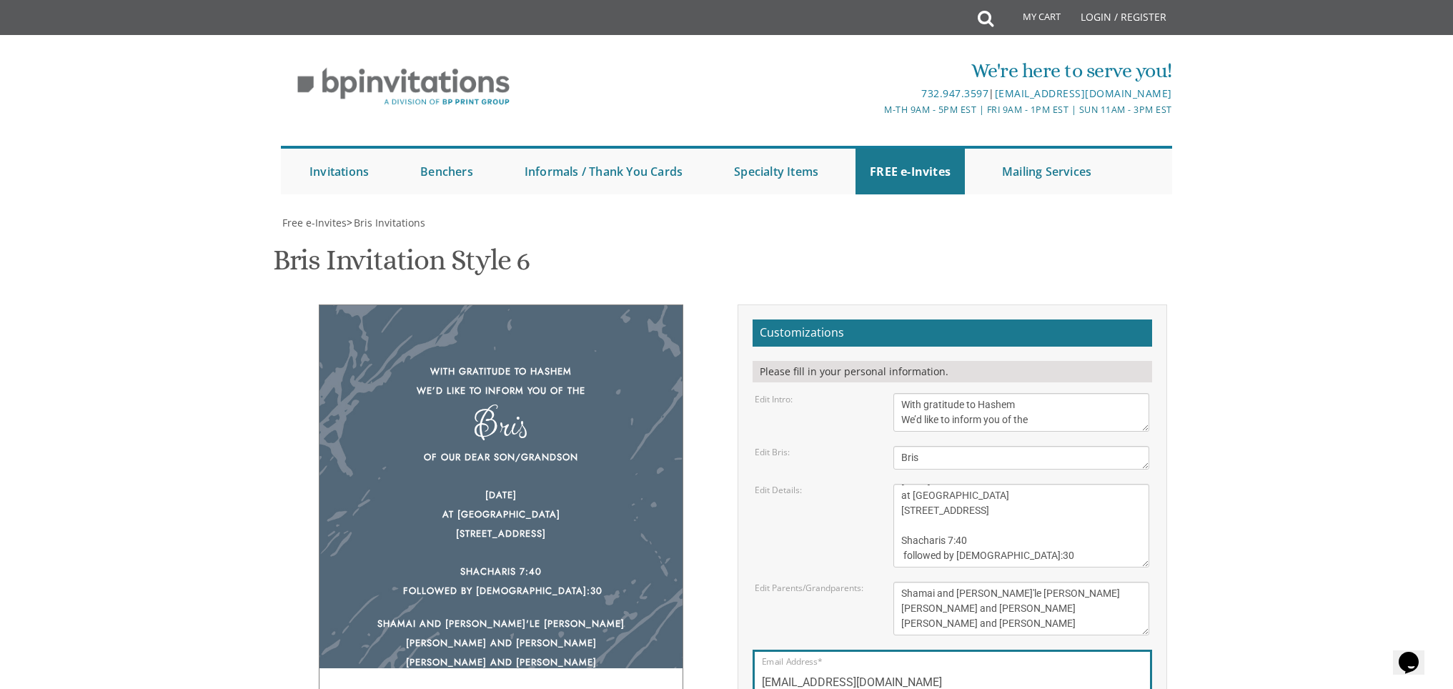
click at [612, 615] on div "Shamai and Leah'le Neumann Aryeh Leibish and Chanie Brachfeld Sruly and Dassy N…" at bounding box center [501, 643] width 306 height 57
click at [686, 471] on div "With gratitude to Hashem We’d like to inform you of the Bris Of our dear son/gr…" at bounding box center [502, 513] width 430 height 418
drag, startPoint x: 672, startPoint y: 475, endPoint x: 672, endPoint y: 500, distance: 25.0
click at [672, 500] on div "With gratitude to Hashem We’d like to inform you of the Bris Of our dear son/gr…" at bounding box center [501, 513] width 365 height 418
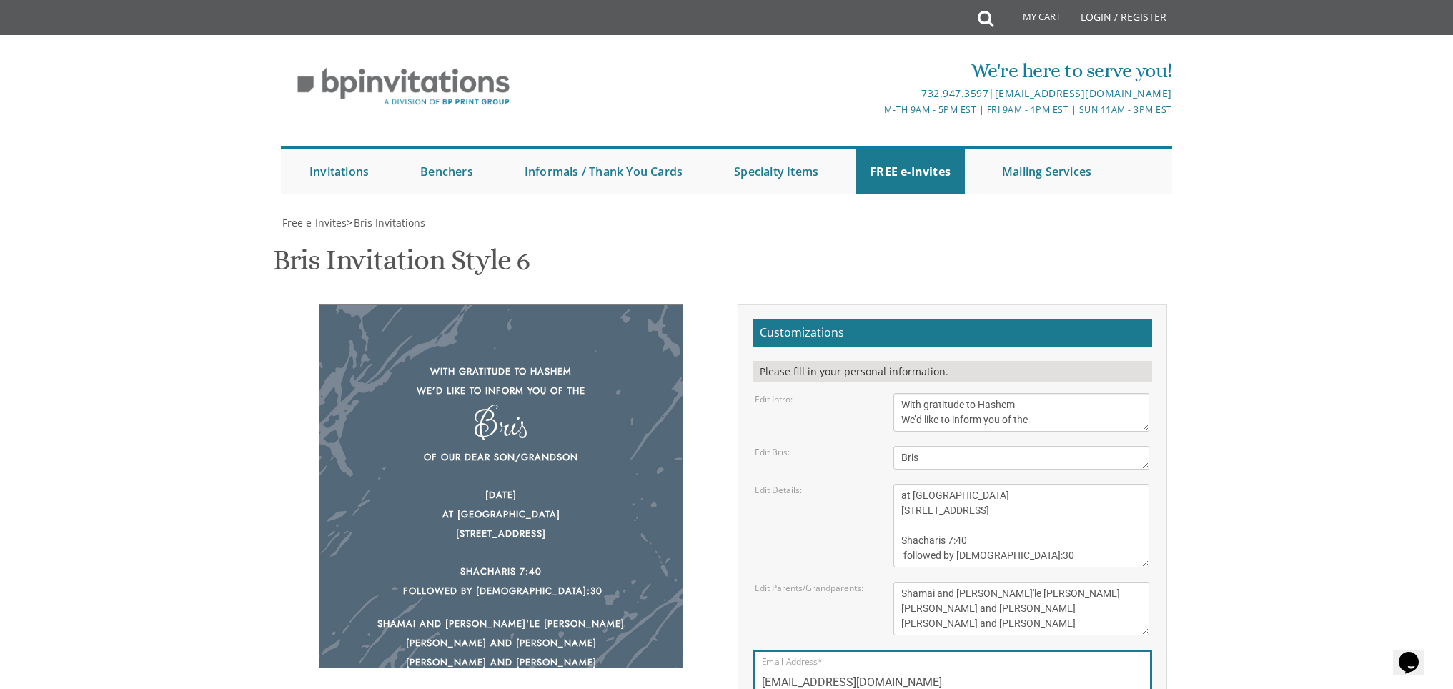
click at [672, 500] on div "With gratitude to Hashem We’d like to inform you of the Bris Of our dear son/gr…" at bounding box center [501, 513] width 365 height 418
click at [903, 484] on textarea "Of our dear son/grandson This Shabbos, Parshas Bo at our home [STREET_ADDRESS][…" at bounding box center [1021, 526] width 256 height 84
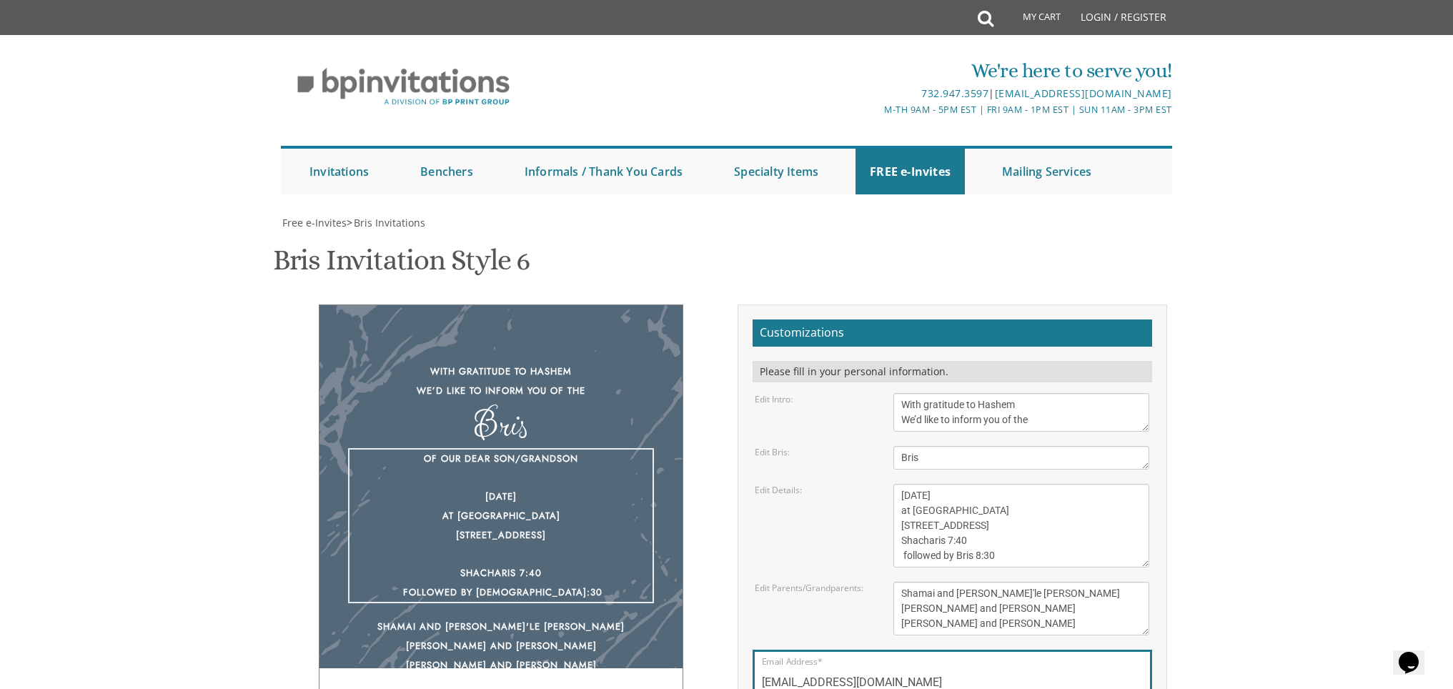
scroll to position [30, 0]
type textarea "Of our dear son/grandson Wednesday, September 3rd at Bais Horaah 401 Madison AV…"
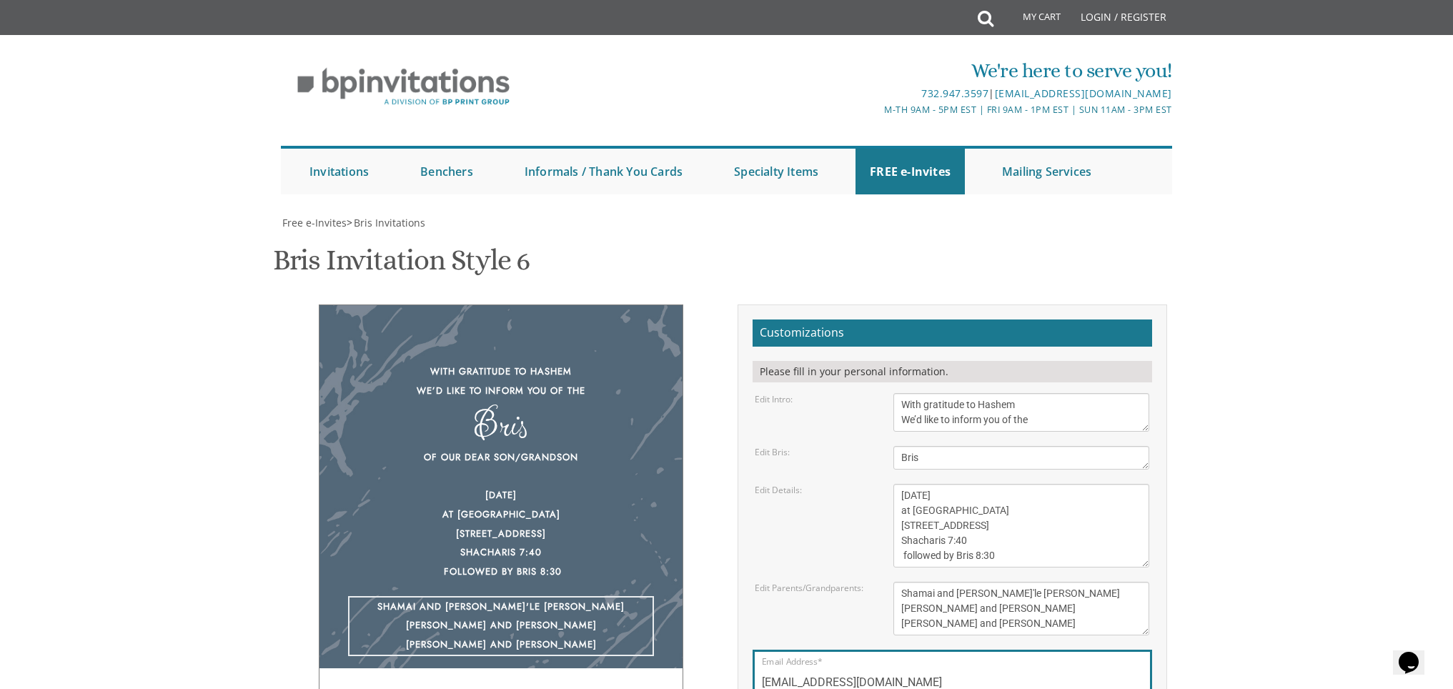
click at [1139, 582] on textarea "[PERSON_NAME] and [PERSON_NAME] [PERSON_NAME] and [PERSON_NAME] [PERSON_NAME] a…" at bounding box center [1021, 609] width 256 height 54
click at [983, 582] on textarea "[PERSON_NAME] and [PERSON_NAME] [PERSON_NAME] and [PERSON_NAME] [PERSON_NAME] a…" at bounding box center [1021, 609] width 256 height 54
type textarea "Shamai and [PERSON_NAME] [PERSON_NAME] and [PERSON_NAME] [PERSON_NAME] and [PER…"
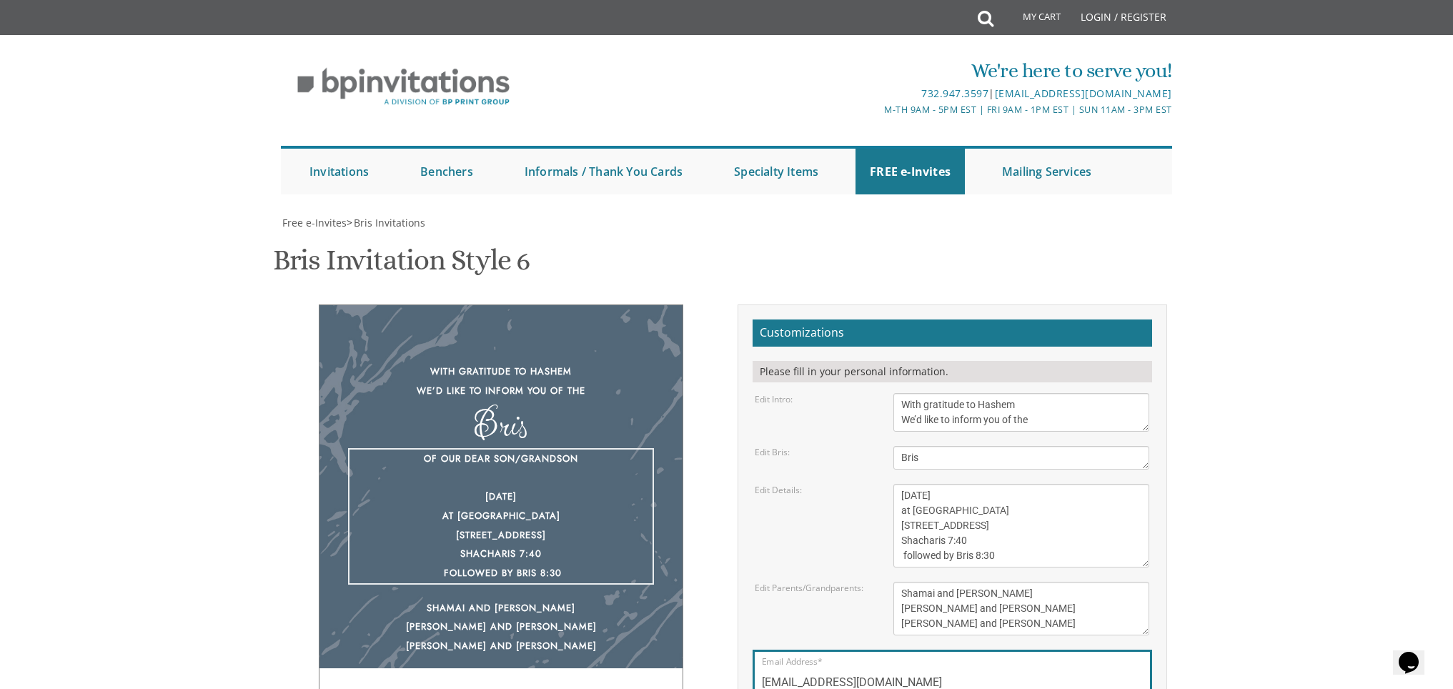
click at [896, 484] on textarea "Of our dear son/grandson This Shabbos, Parshas Bo at our home [STREET_ADDRESS][…" at bounding box center [1021, 526] width 256 height 84
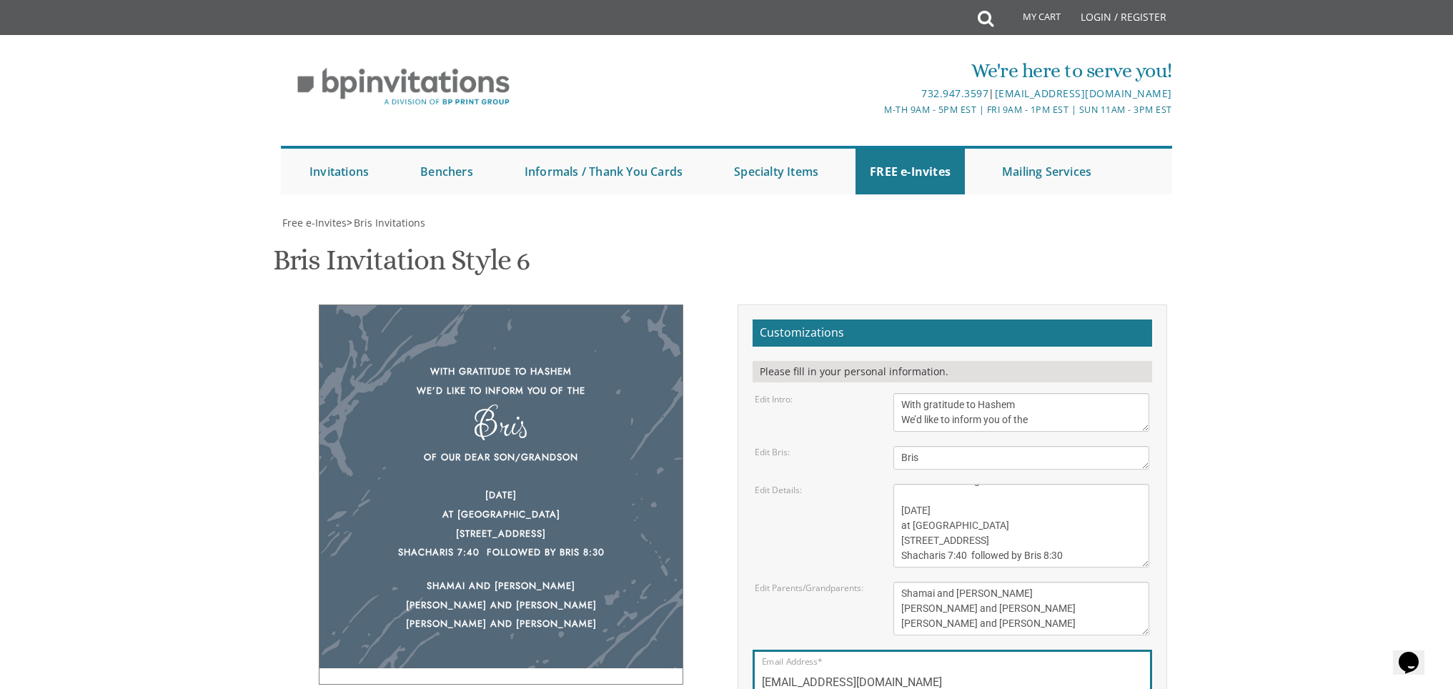
click at [734, 430] on div "Customizations Please fill in your personal information. Edit Intro: With grati…" at bounding box center [952, 545] width 451 height 482
click at [903, 484] on textarea "Of our dear son/grandson This Shabbos, Parshas Bo at our home [STREET_ADDRESS][…" at bounding box center [1021, 526] width 256 height 84
type textarea "Of our dear son/grandson [DATE] at [GEOGRAPHIC_DATA] [STREET_ADDRESS] Shacharis…"
click at [698, 395] on div "With gratitude to Hashem We’d like to inform you of the Bris Of our dear son/gr…" at bounding box center [502, 495] width 430 height 383
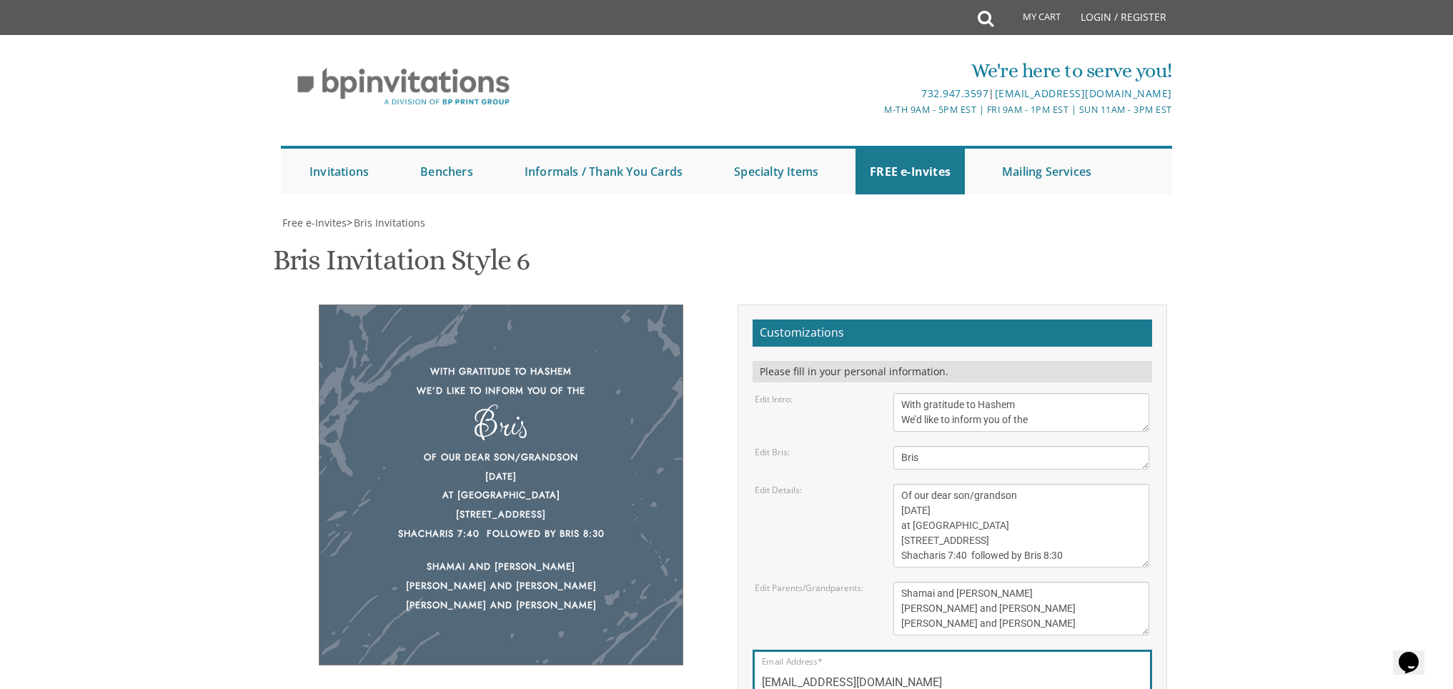
click at [674, 402] on div "With gratitude to Hashem We’d like to inform you of the Bris Of our dear son/gr…" at bounding box center [501, 484] width 365 height 361
click at [665, 404] on div "With gratitude to Hashem We’d like to inform you of the Bris Of our dear son/gr…" at bounding box center [501, 484] width 365 height 361
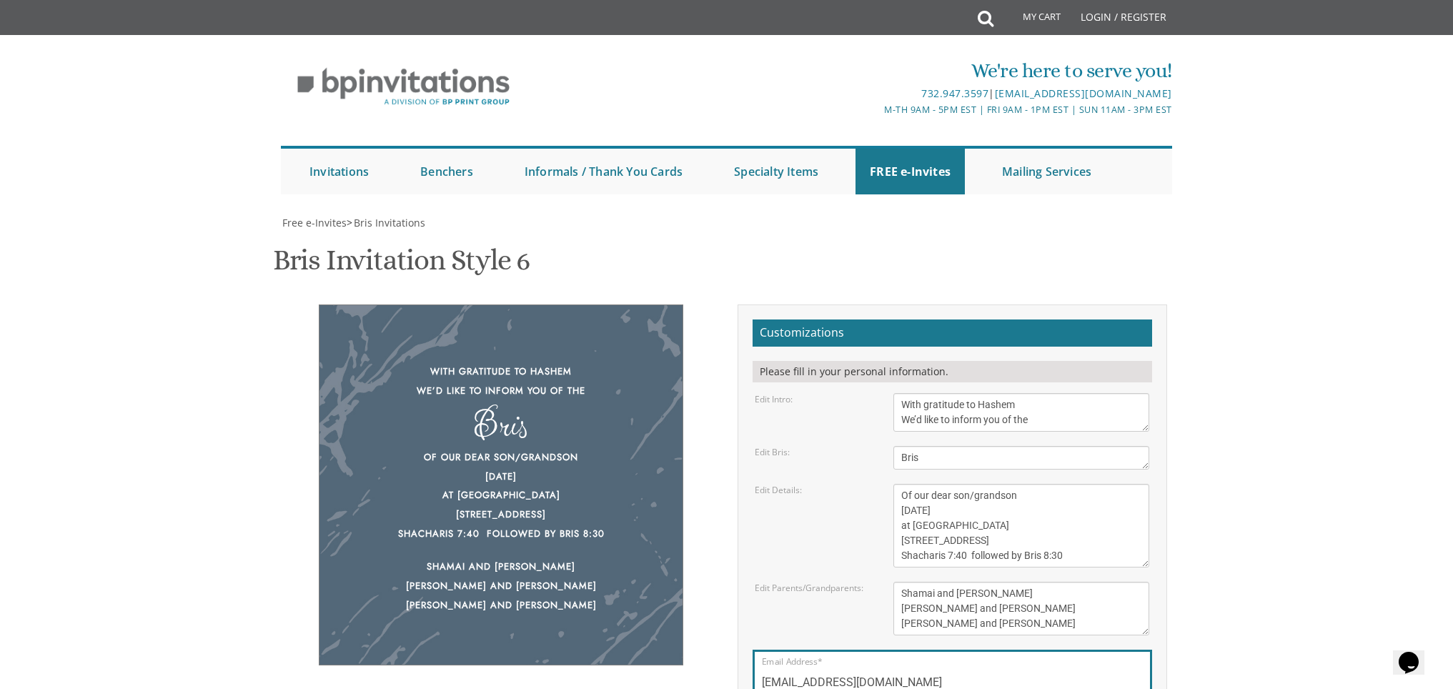
click at [930, 650] on div "Email Address* upperbagsinc@gmail.com" at bounding box center [953, 678] width 400 height 57
click at [929, 674] on input "[EMAIL_ADDRESS][DOMAIN_NAME]" at bounding box center [952, 683] width 381 height 18
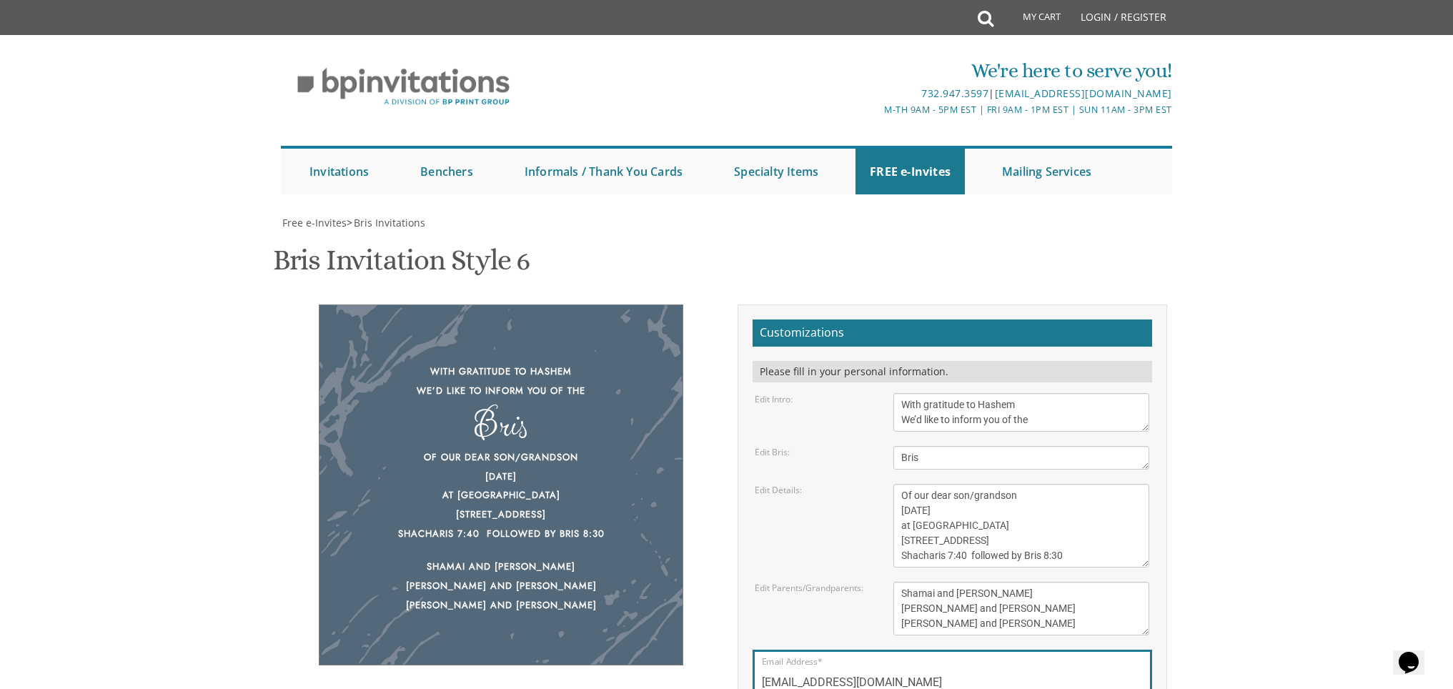
click at [1287, 272] on body "My Cart Total: View Cart Item(s) Submit My Cart Total: View Cart Item(s) Login …" at bounding box center [726, 583] width 1453 height 1167
click at [921, 674] on input "[EMAIL_ADDRESS][DOMAIN_NAME]" at bounding box center [952, 683] width 381 height 18
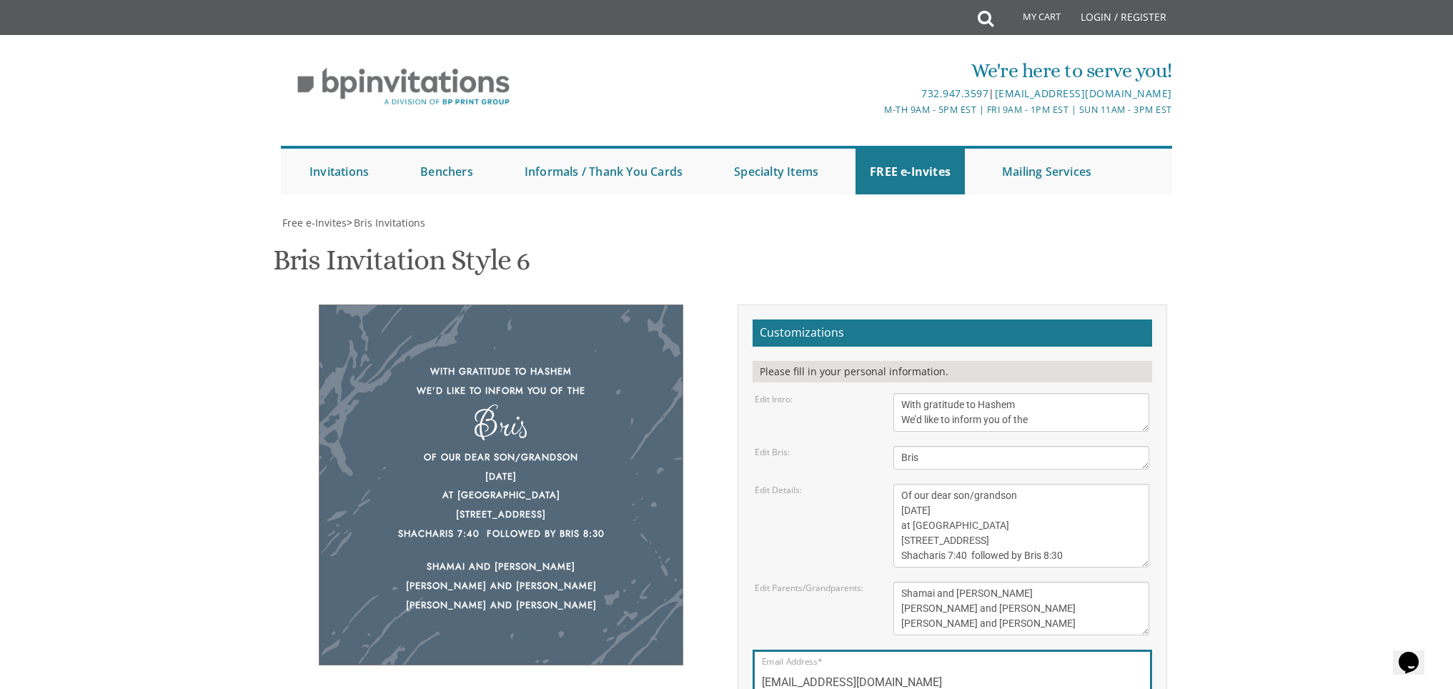
click at [692, 638] on div "With gratitude to Hashem We’d like to inform you of the Bris Of our dear son/gr…" at bounding box center [727, 545] width 902 height 482
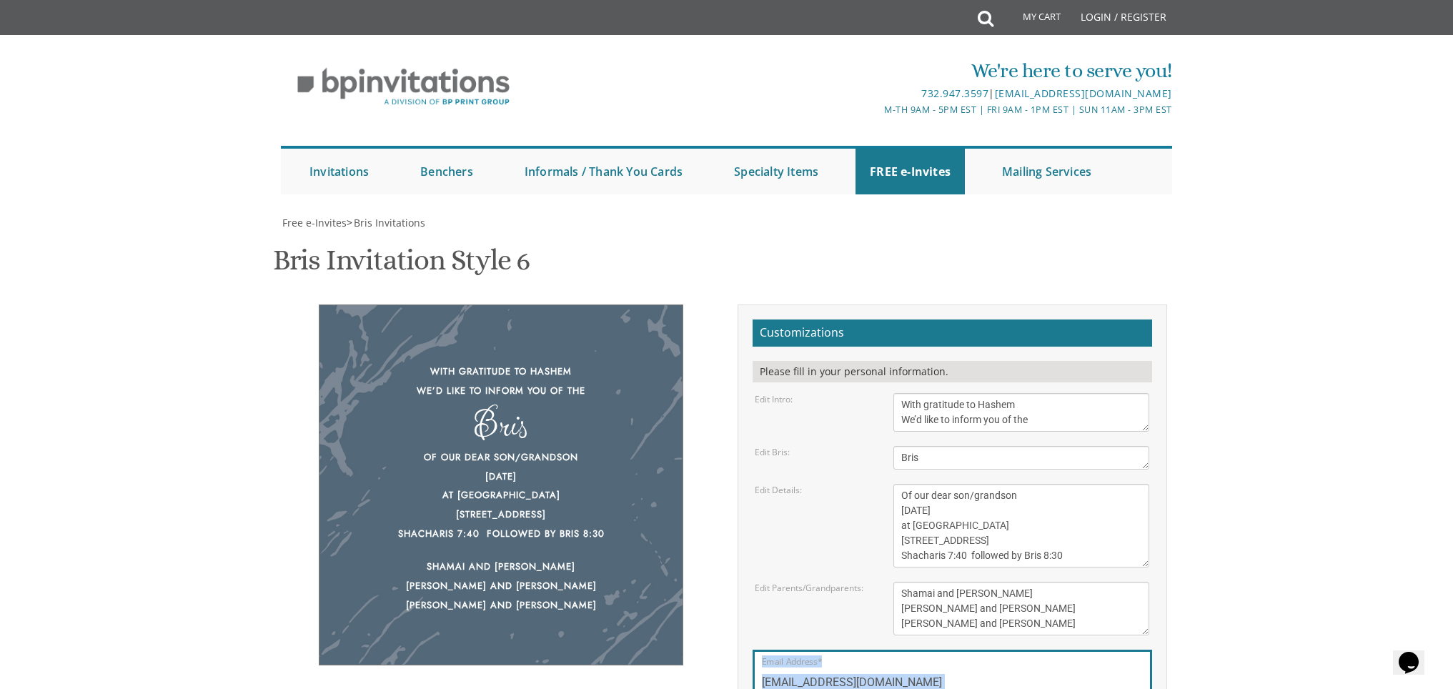
click at [1339, 281] on body "My Cart Total: View Cart Item(s) Submit My Cart Total: View Cart Item(s) Login …" at bounding box center [726, 583] width 1453 height 1167
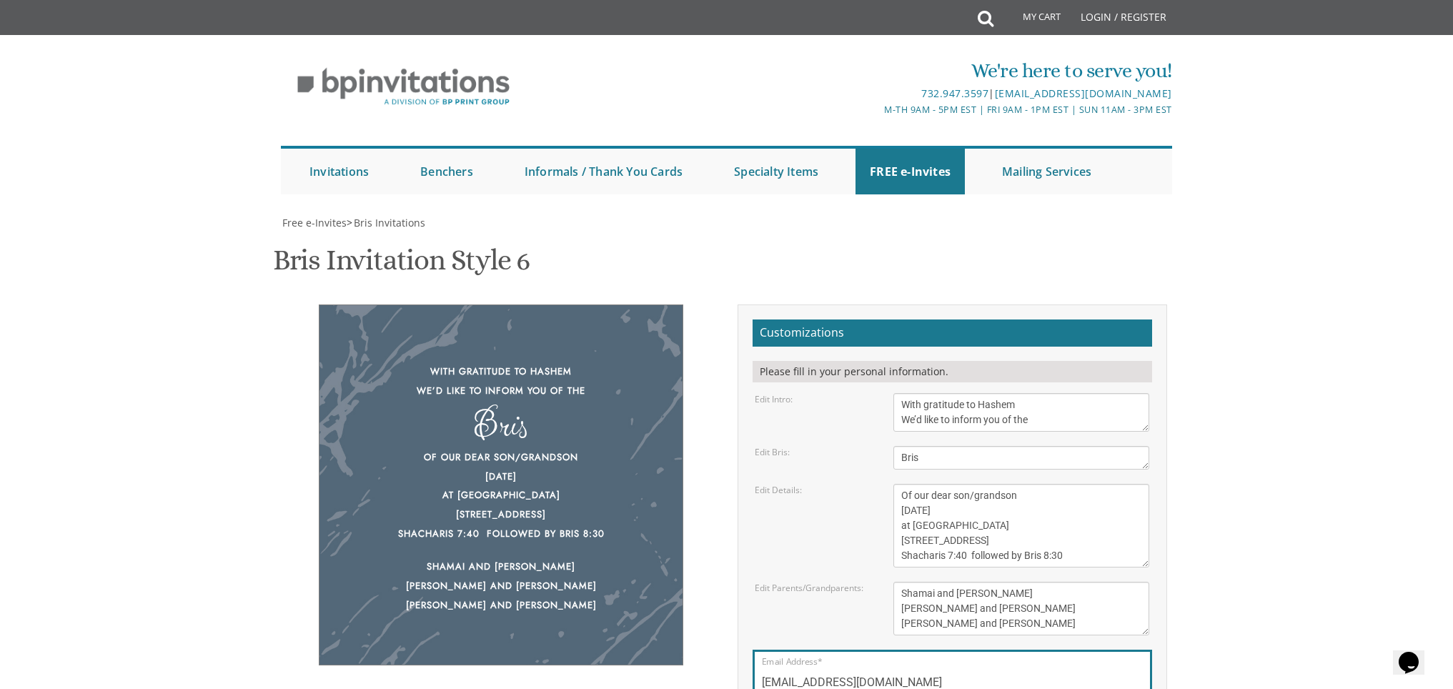
click at [919, 674] on input "[EMAIL_ADDRESS][DOMAIN_NAME]" at bounding box center [952, 683] width 381 height 18
type input "u"
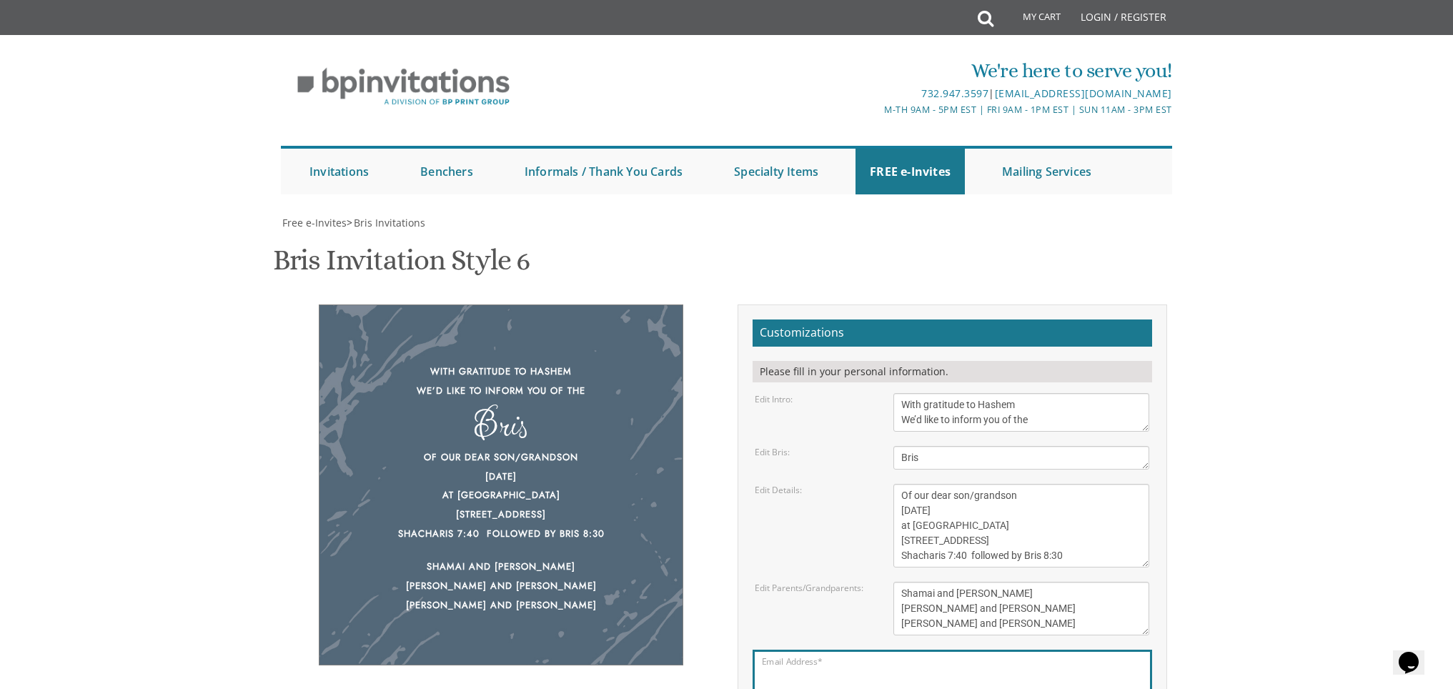
click at [923, 674] on input "Email Address*" at bounding box center [952, 683] width 381 height 18
type input "[EMAIL_ADDRESS][DOMAIN_NAME]"
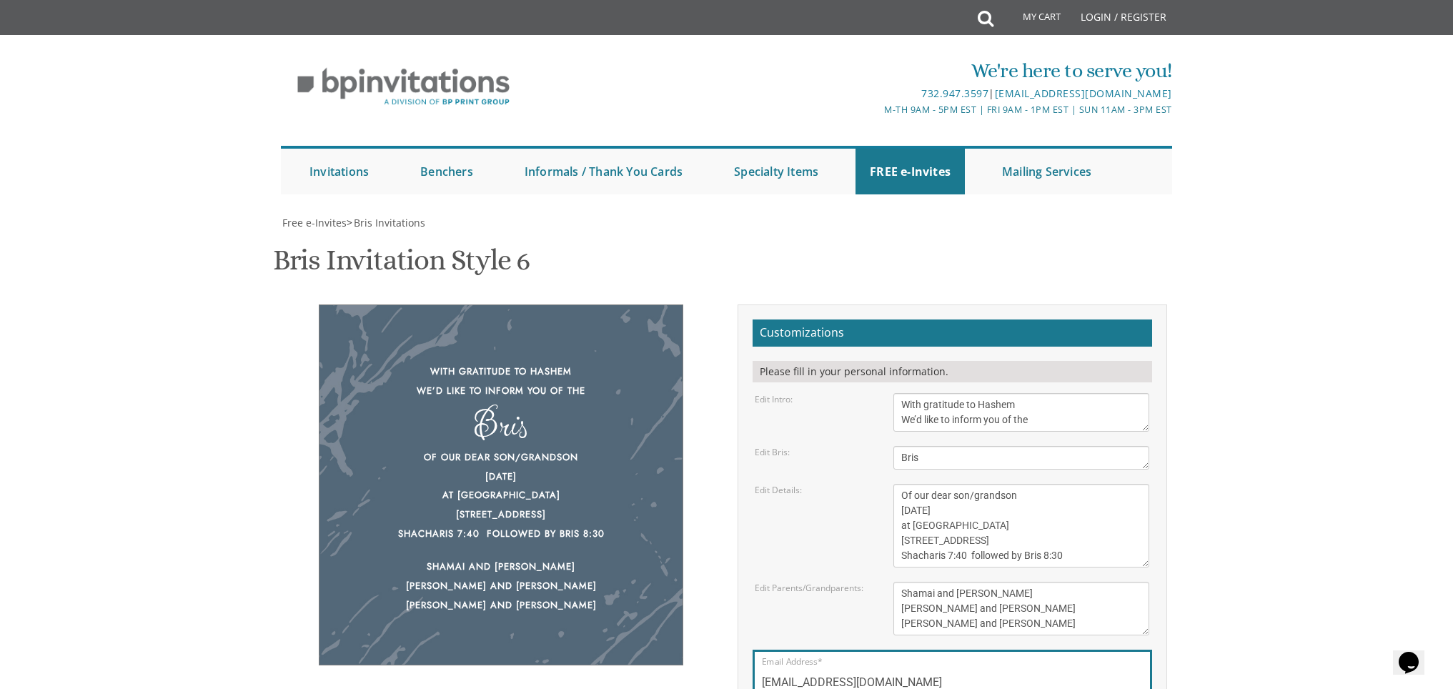
click at [1252, 443] on body "My Cart Total: View Cart Item(s) Submit My Cart Total: View Cart Item(s) Login …" at bounding box center [726, 583] width 1453 height 1167
click at [1062, 674] on input "[EMAIL_ADDRESS][DOMAIN_NAME]" at bounding box center [952, 683] width 381 height 18
click at [1369, 511] on body "My Cart Total: View Cart Item(s) Submit My Cart Total: View Cart Item(s) Login …" at bounding box center [726, 583] width 1453 height 1167
click at [888, 674] on input "[EMAIL_ADDRESS][DOMAIN_NAME]" at bounding box center [952, 683] width 381 height 18
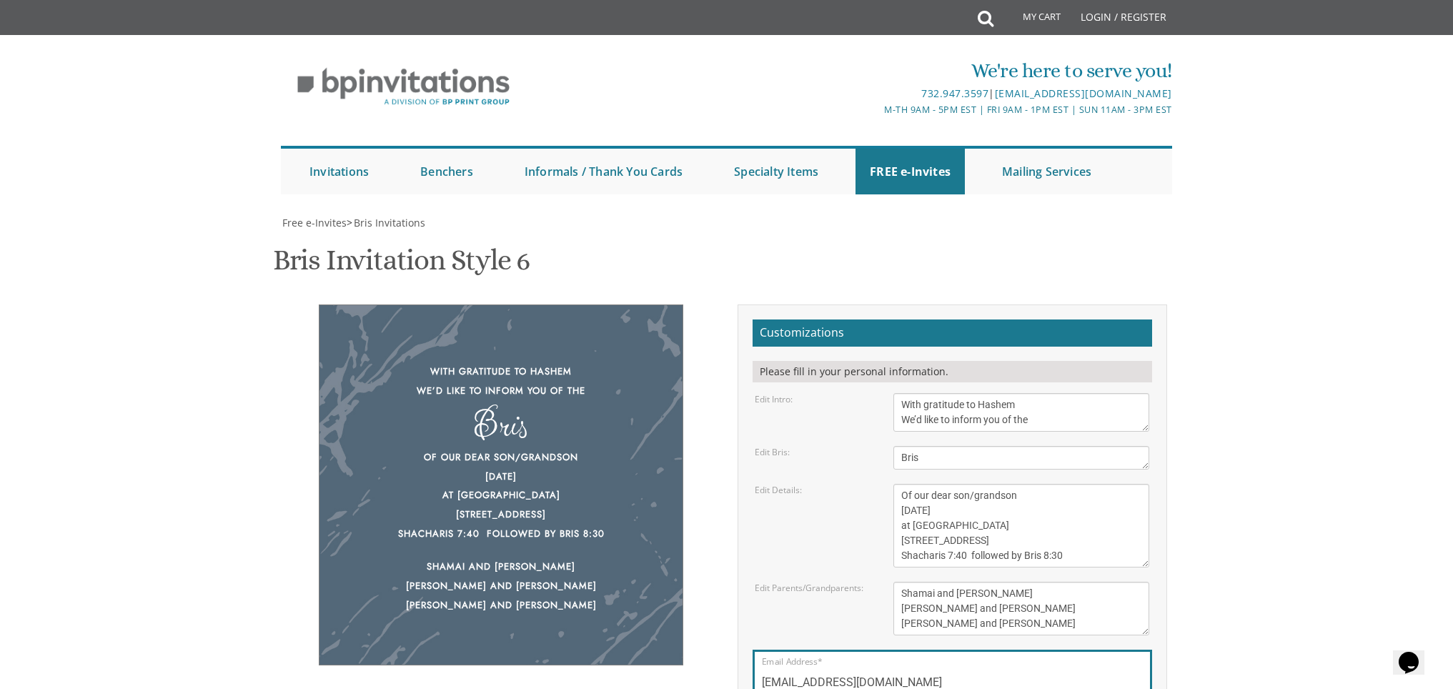
click at [1383, 265] on body "My Cart Total: View Cart Item(s) Submit My Cart Total: View Cart Item(s) Login …" at bounding box center [726, 583] width 1453 height 1167
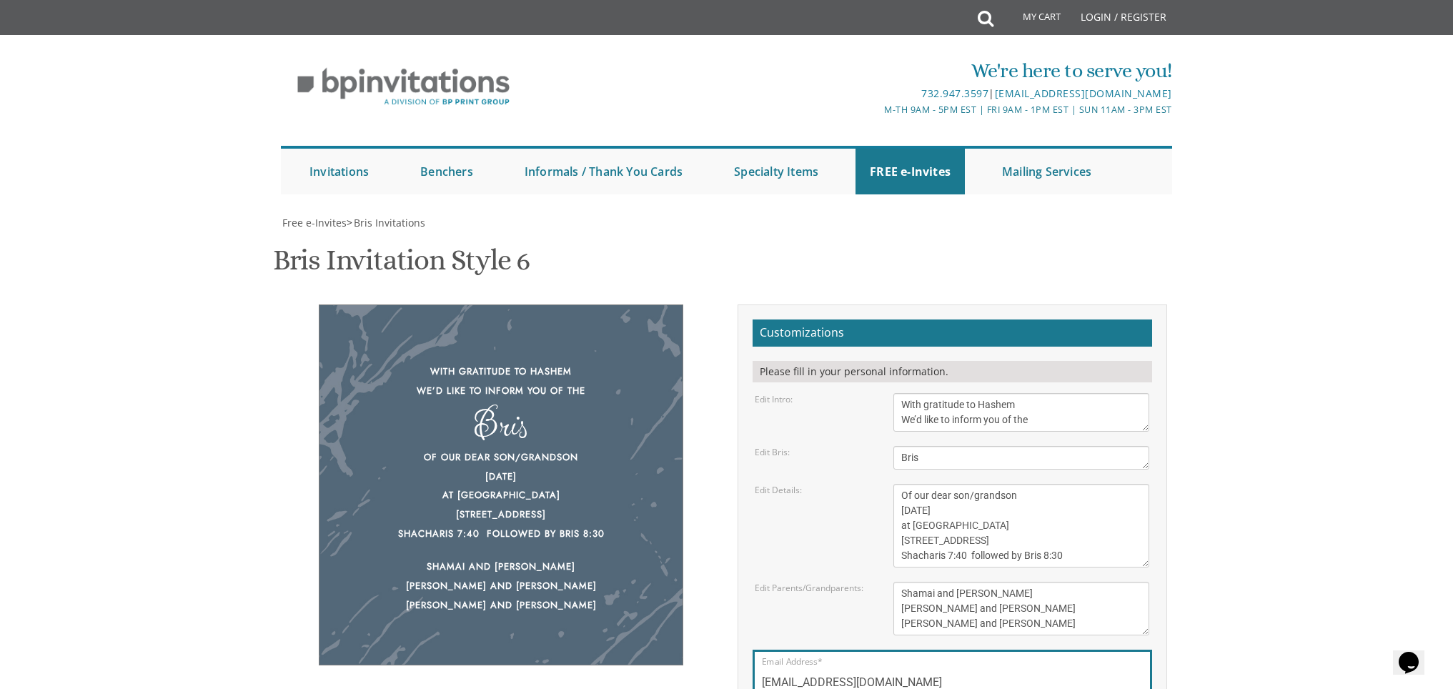
click at [616, 502] on div "With gratitude to Hashem We’d like to inform you of the Bris Of our dear son/gr…" at bounding box center [501, 484] width 365 height 361
click at [782, 484] on div "Edit Details: Of our dear son/grandson This Shabbos, Parshas Bo at our home 22 …" at bounding box center [952, 526] width 416 height 84
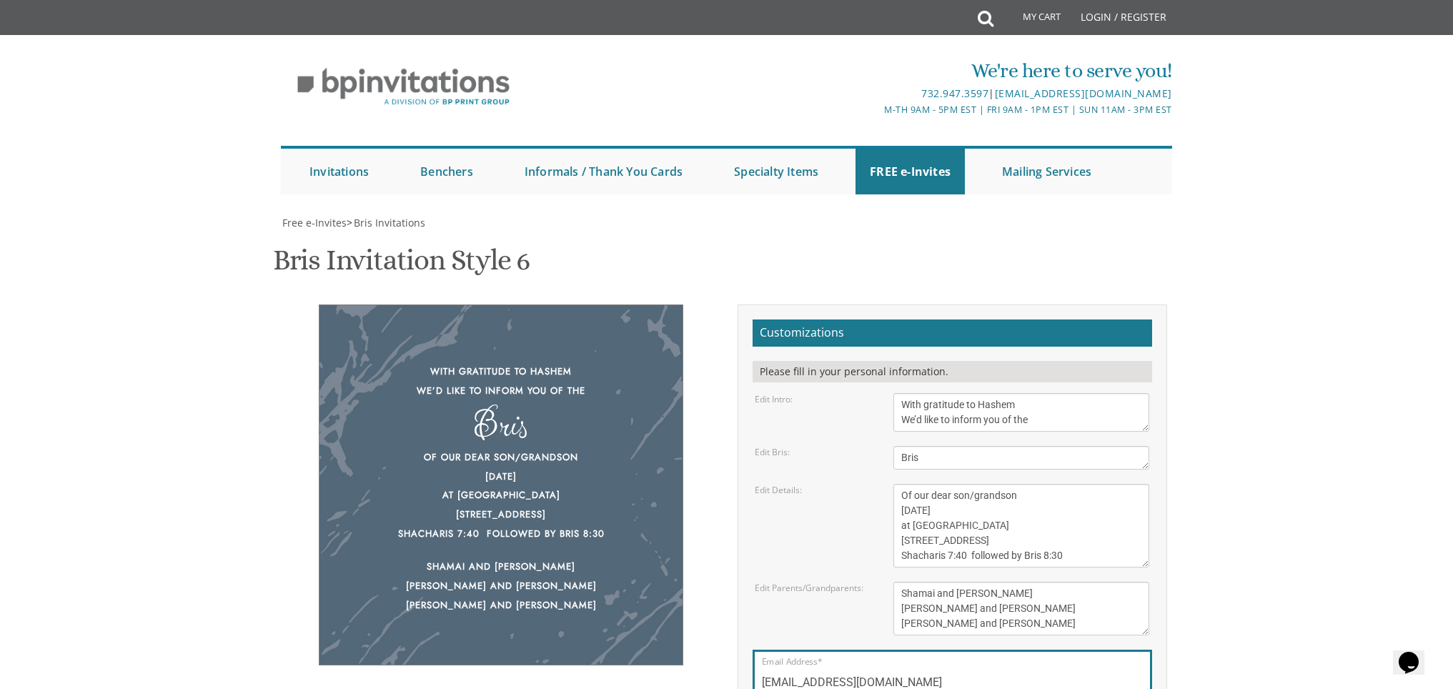
click at [782, 484] on div "Edit Details: Of our dear son/grandson This Shabbos, Parshas Bo at our home 22 …" at bounding box center [952, 526] width 416 height 84
click at [1311, 337] on body "My Cart Total: View Cart Item(s) Submit My Cart Total: View Cart Item(s) Login …" at bounding box center [726, 583] width 1453 height 1167
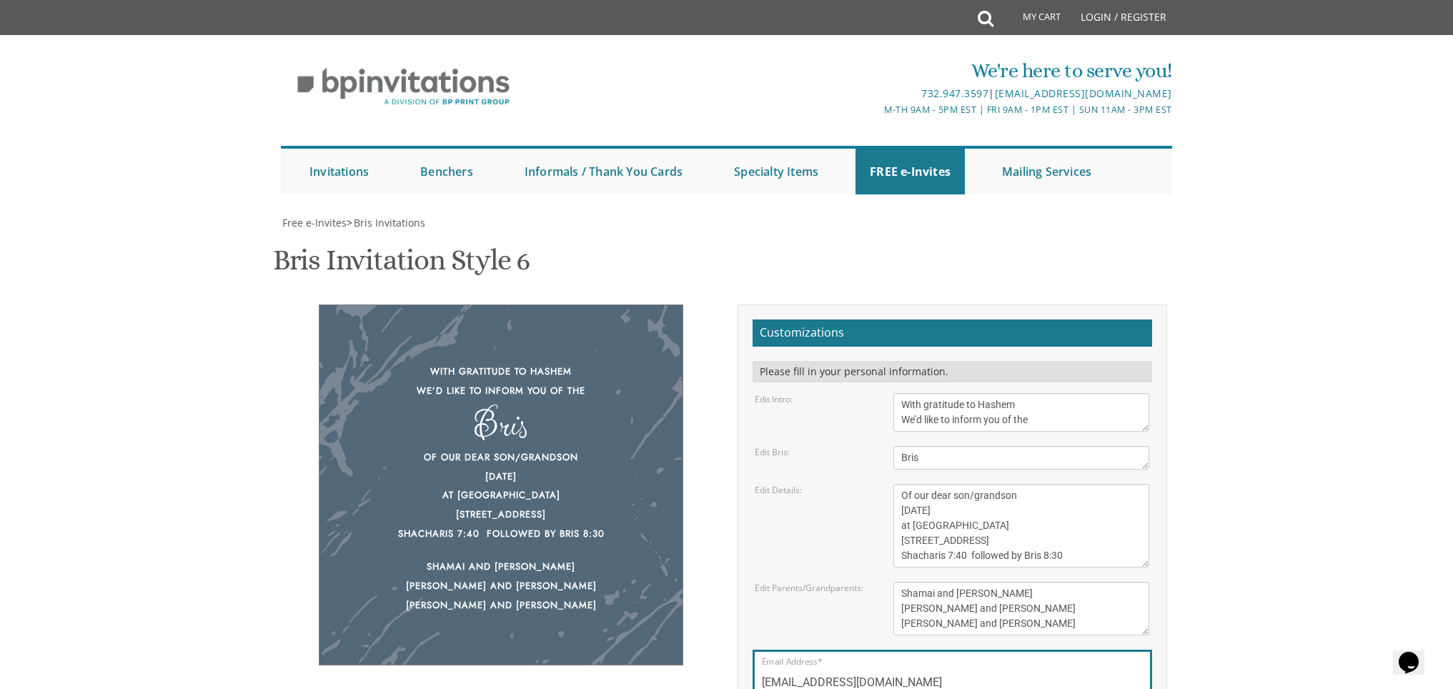
scroll to position [0, 0]
click at [696, 262] on div "Bris Invitation Style 6 SKU: bris6" at bounding box center [727, 262] width 908 height 56
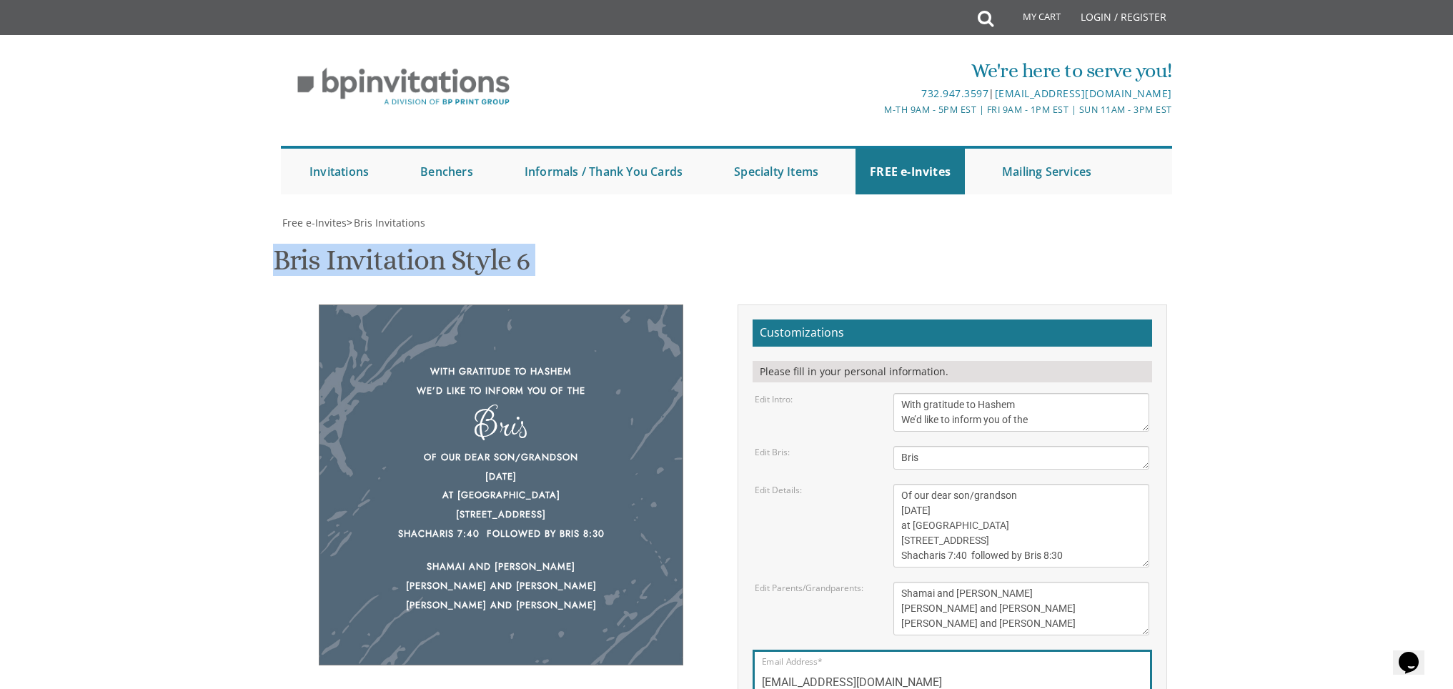
scroll to position [433, 0]
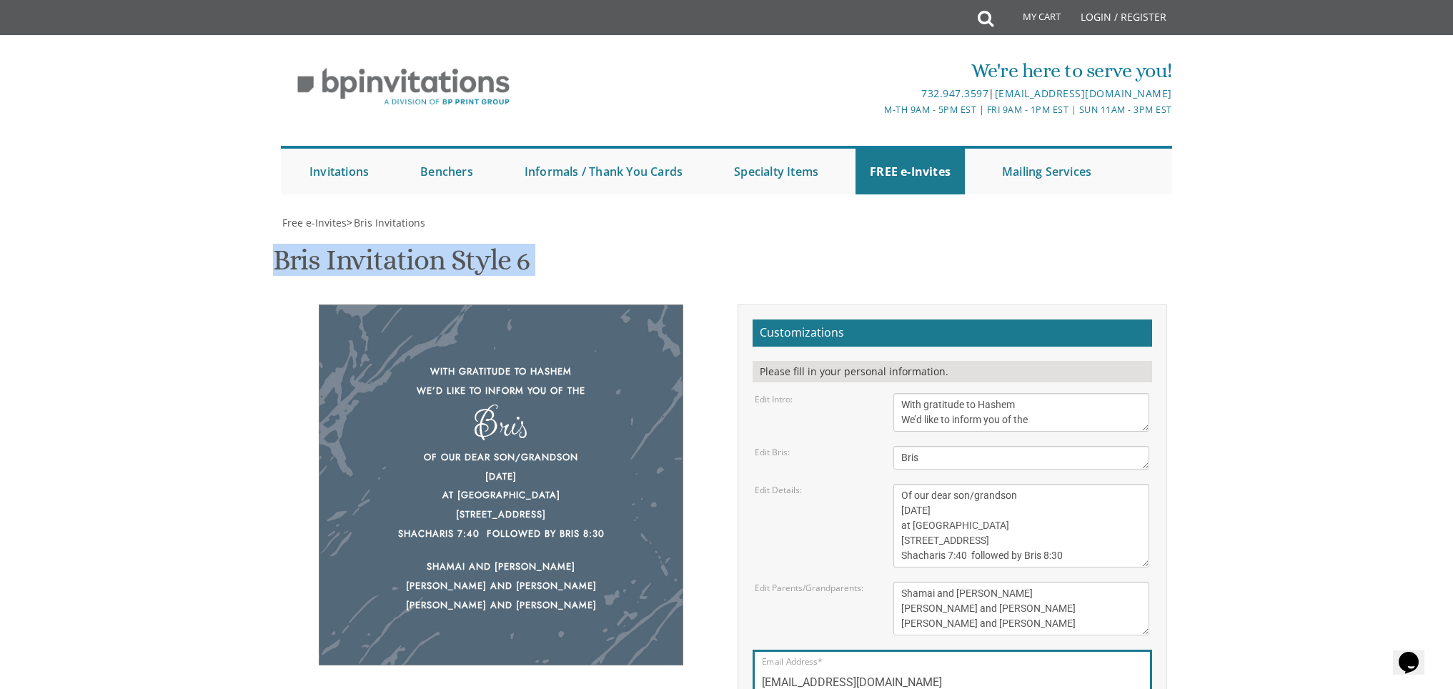
click at [886, 674] on input "[EMAIL_ADDRESS][DOMAIN_NAME]" at bounding box center [952, 683] width 381 height 18
drag, startPoint x: 921, startPoint y: 245, endPoint x: 716, endPoint y: 240, distance: 204.5
click at [719, 304] on div "With gratitude to Hashem We’d like to inform you of the Bris Of our dear son/gr…" at bounding box center [727, 545] width 902 height 482
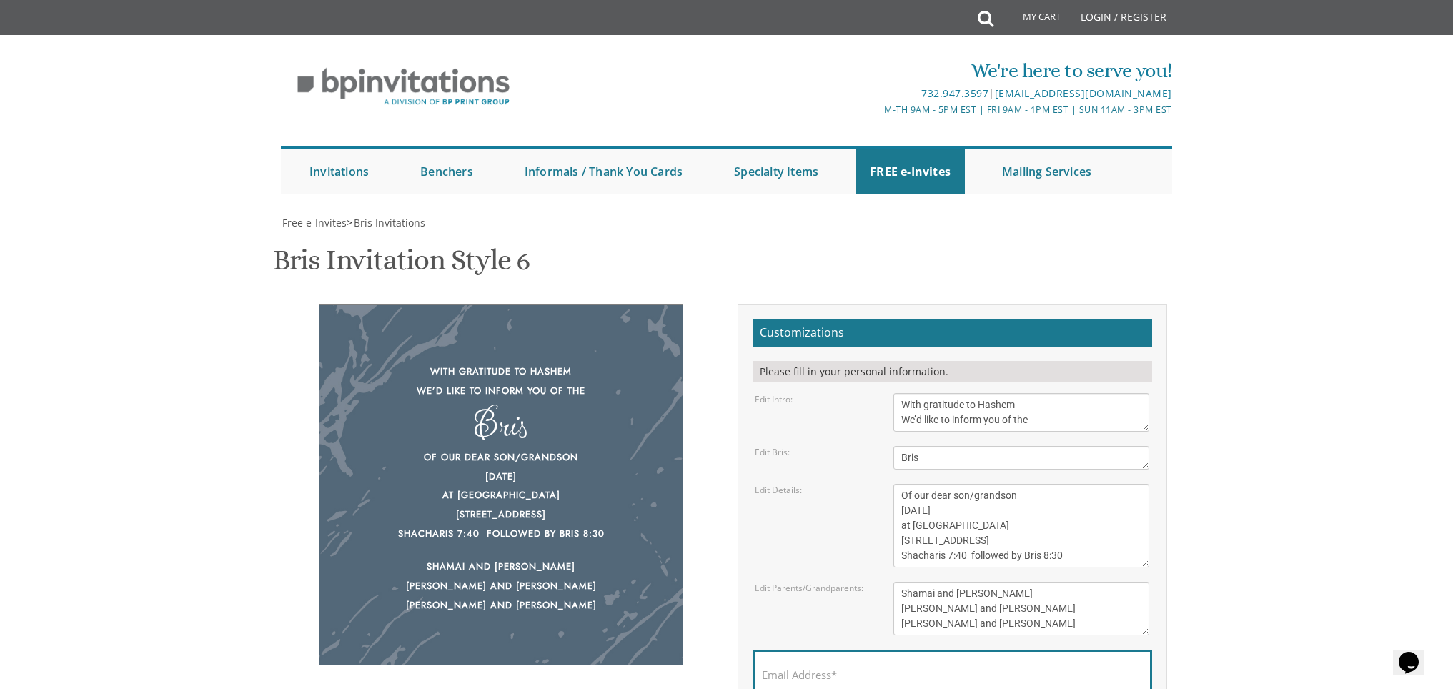
click at [1387, 308] on body "My Cart Total: View Cart Item(s) Submit My Cart Total: View Cart Item(s) Login …" at bounding box center [726, 583] width 1453 height 1167
click at [1289, 287] on body "My Cart Total: View Cart Item(s) Submit My Cart Total: View Cart Item(s) Login …" at bounding box center [726, 583] width 1453 height 1167
click at [1288, 286] on body "My Cart Total: View Cart Item(s) Submit My Cart Total: View Cart Item(s) Login …" at bounding box center [726, 583] width 1453 height 1167
drag, startPoint x: 1287, startPoint y: 285, endPoint x: 1276, endPoint y: 274, distance: 15.7
click at [1284, 282] on body "My Cart Total: View Cart Item(s) Submit My Cart Total: View Cart Item(s) Login …" at bounding box center [726, 583] width 1453 height 1167
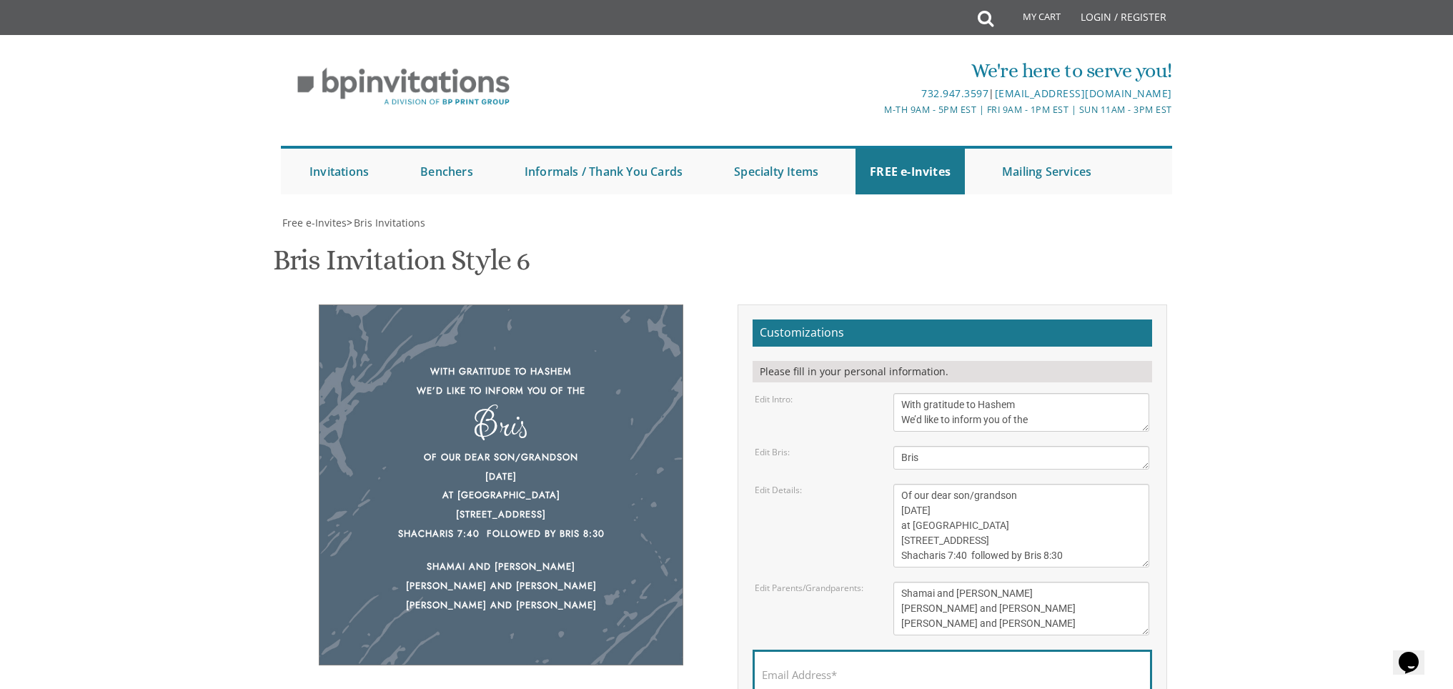
click at [1116, 582] on textarea "[PERSON_NAME] and [PERSON_NAME] [PERSON_NAME] and [PERSON_NAME] [PERSON_NAME] a…" at bounding box center [1021, 609] width 256 height 54
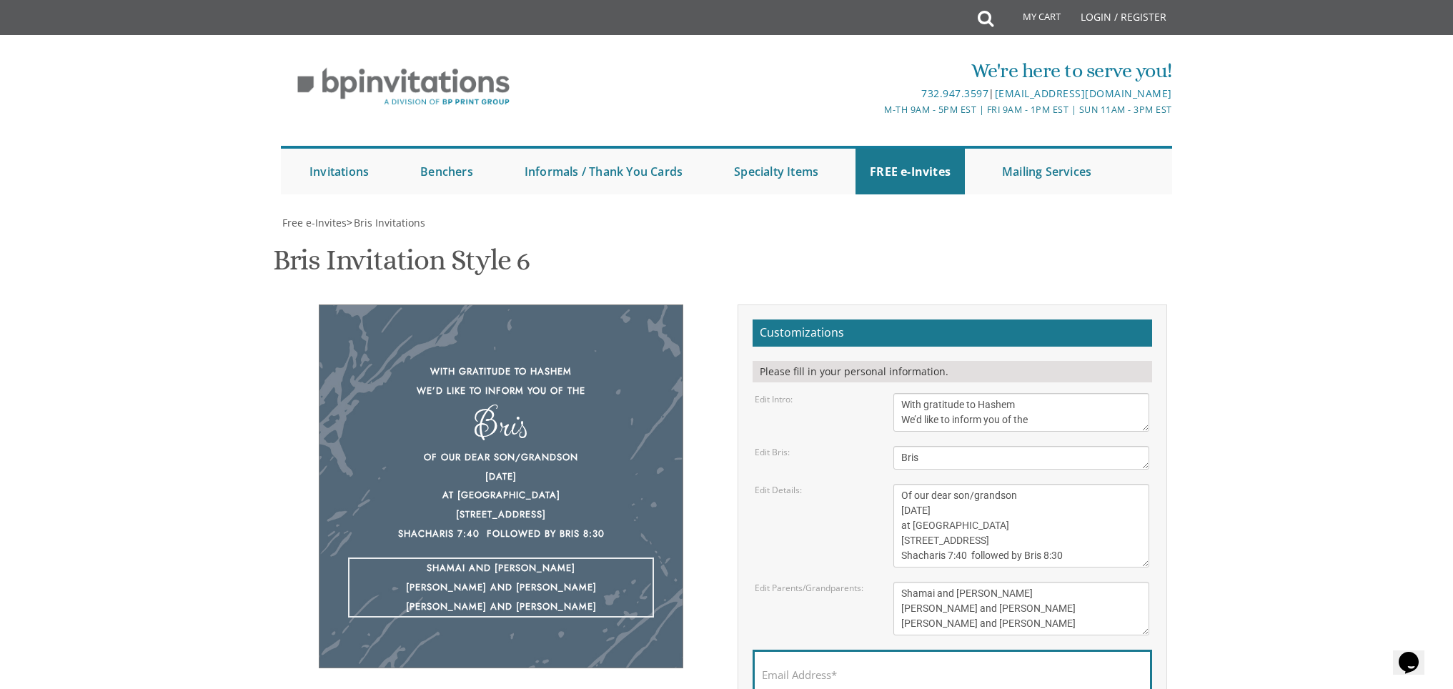
type textarea "Shamai and Leahle Neumann Aryeh Leibish and Chanie Brachfeld Sruly and Dassy Ne…"
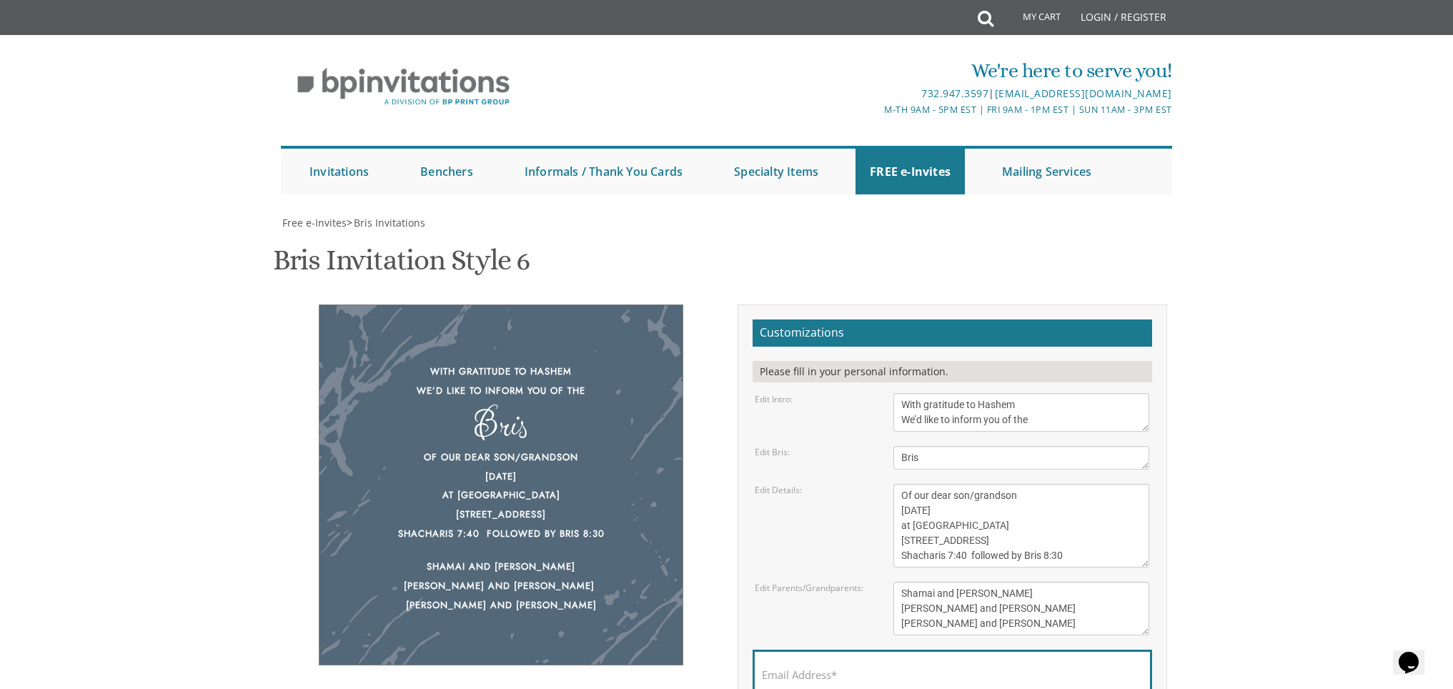
click at [1039, 650] on div "Email Address*" at bounding box center [953, 678] width 400 height 57
click at [1019, 674] on input "Email Address*" at bounding box center [952, 683] width 381 height 18
type input "[EMAIL_ADDRESS][DOMAIN_NAME]"
drag, startPoint x: 1130, startPoint y: 376, endPoint x: 1119, endPoint y: 372, distance: 12.2
click at [1130, 375] on div "Free e-Invites > Bris Invitations Bris Invitation Style 6 SKU: bris6 With grati…" at bounding box center [726, 549] width 891 height 667
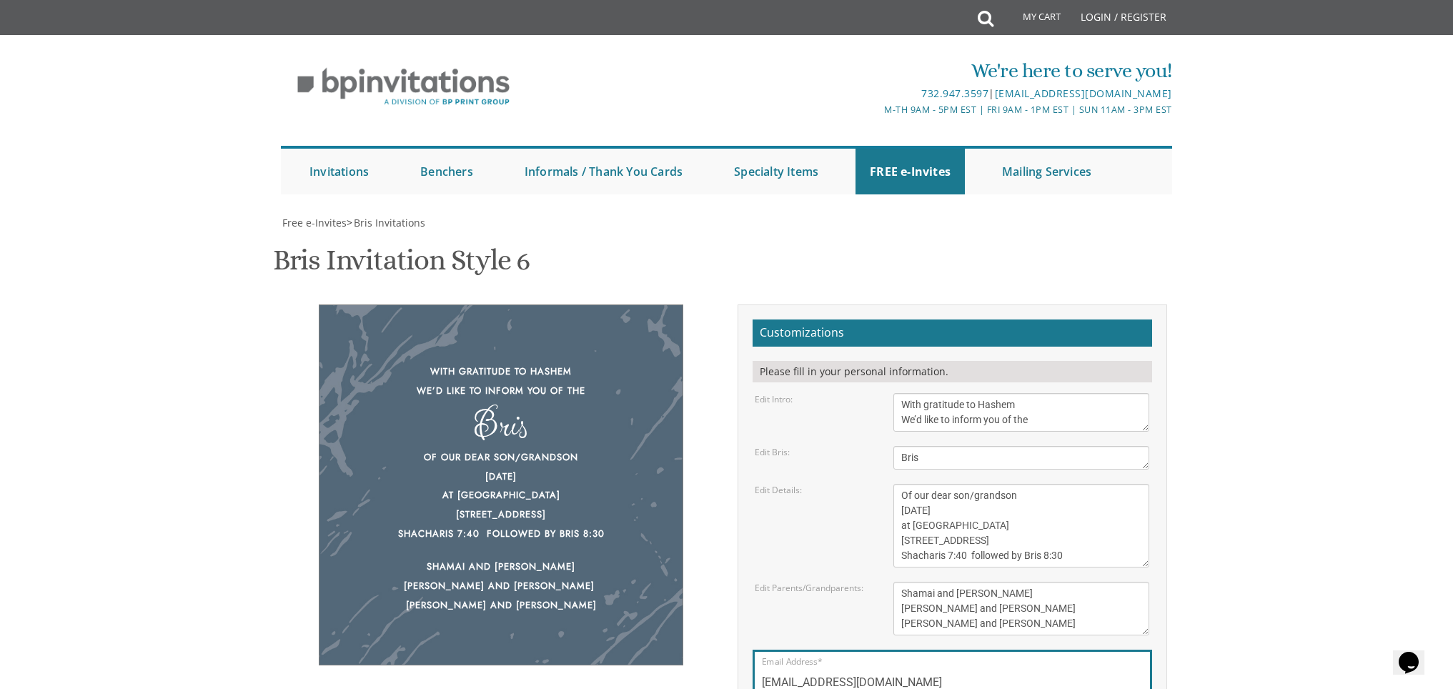
click at [1353, 241] on body "My Cart Total: View Cart Item(s) Submit My Cart Total: View Cart Item(s) Login …" at bounding box center [726, 583] width 1453 height 1167
click at [705, 304] on div "With gratitude to Hashem We’d like to inform you of the Bris Of our dear son/gr…" at bounding box center [502, 484] width 430 height 361
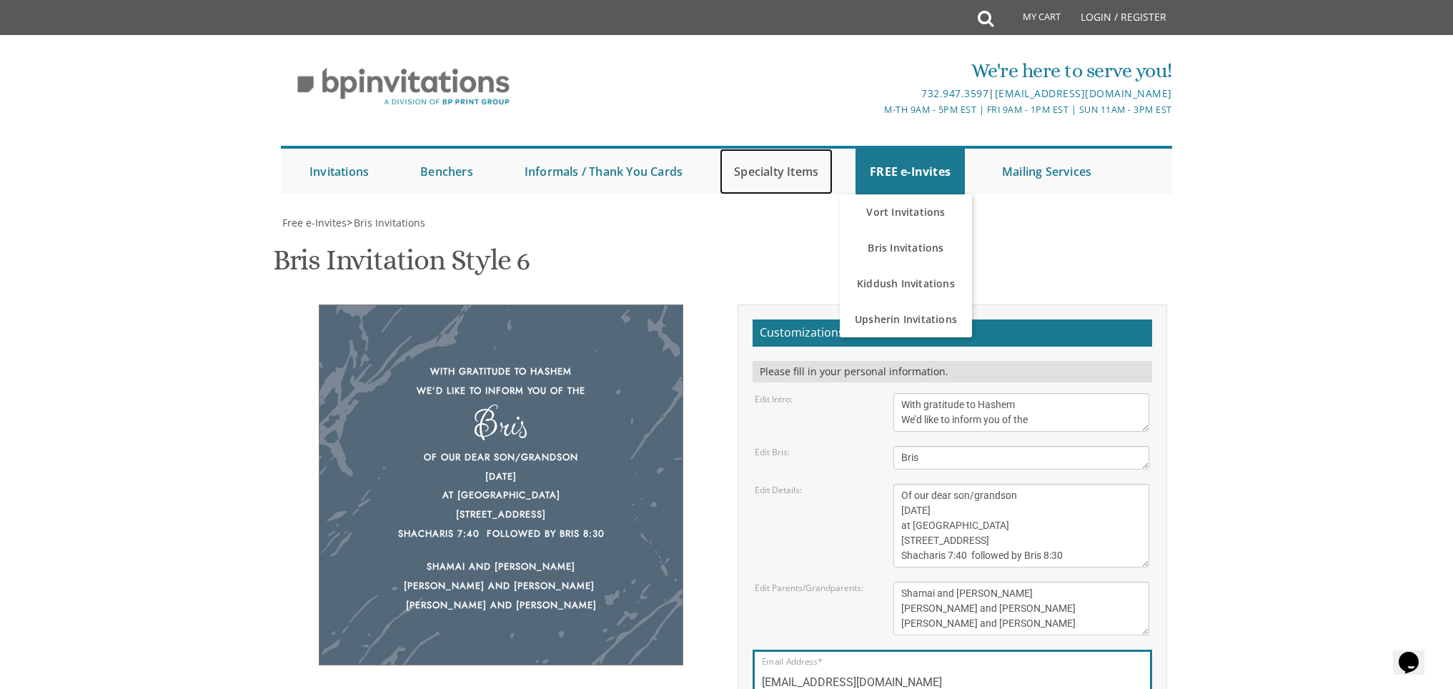
click at [782, 193] on link "Specialty Items" at bounding box center [776, 172] width 113 height 46
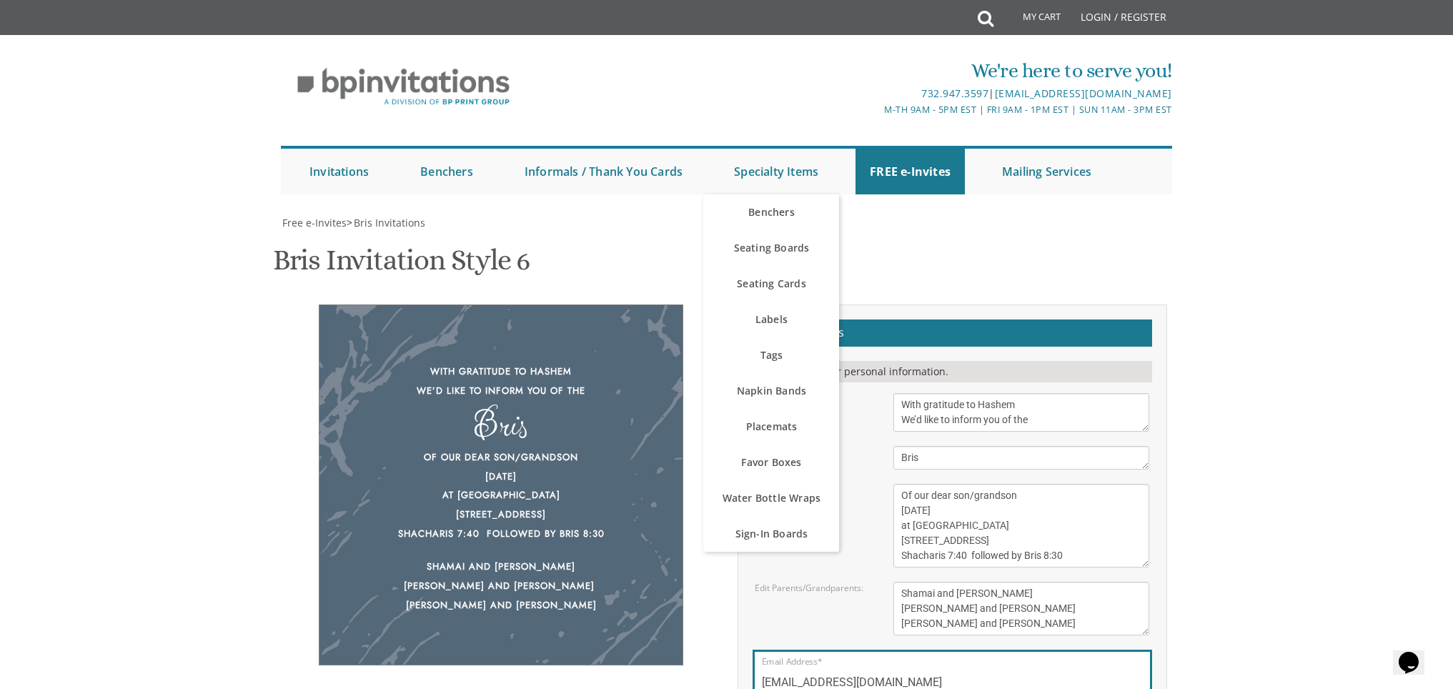
click at [887, 243] on div "Bris Invitation Style 6 SKU: bris6" at bounding box center [727, 262] width 908 height 56
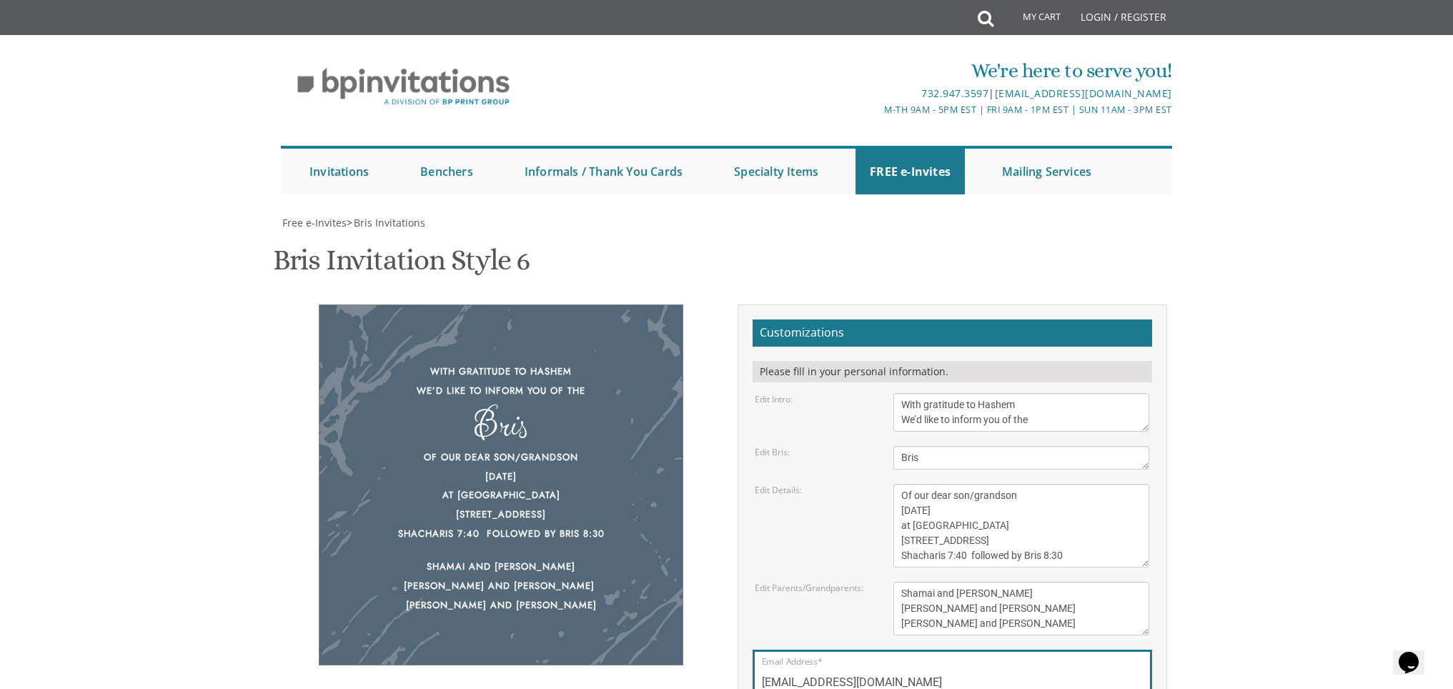
click at [1306, 271] on body "My Cart Total: View Cart Item(s) Submit My Cart Total: View Cart Item(s) Login …" at bounding box center [726, 583] width 1453 height 1167
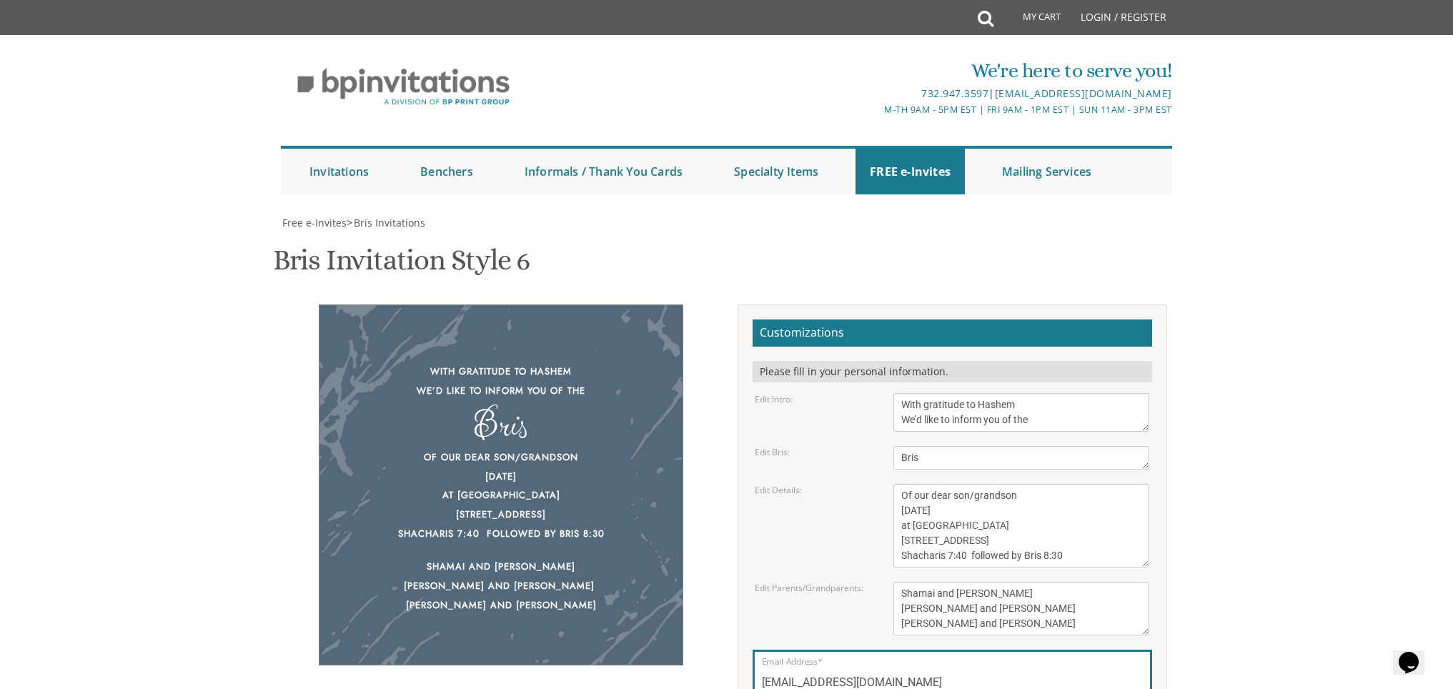
scroll to position [195, 0]
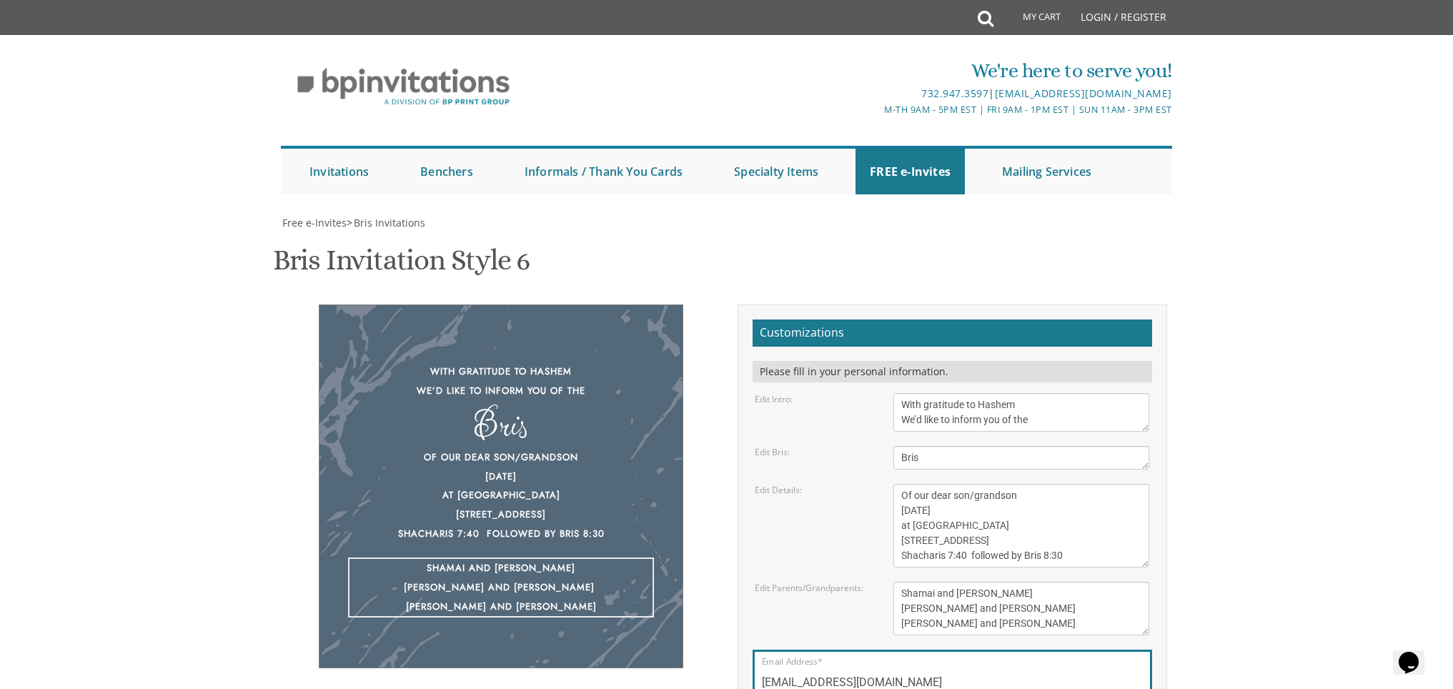
drag, startPoint x: 1073, startPoint y: 431, endPoint x: 943, endPoint y: 255, distance: 218.7
click at [943, 320] on form "Customizations Please fill in your personal information. Edit Intro: With grati…" at bounding box center [953, 541] width 400 height 442
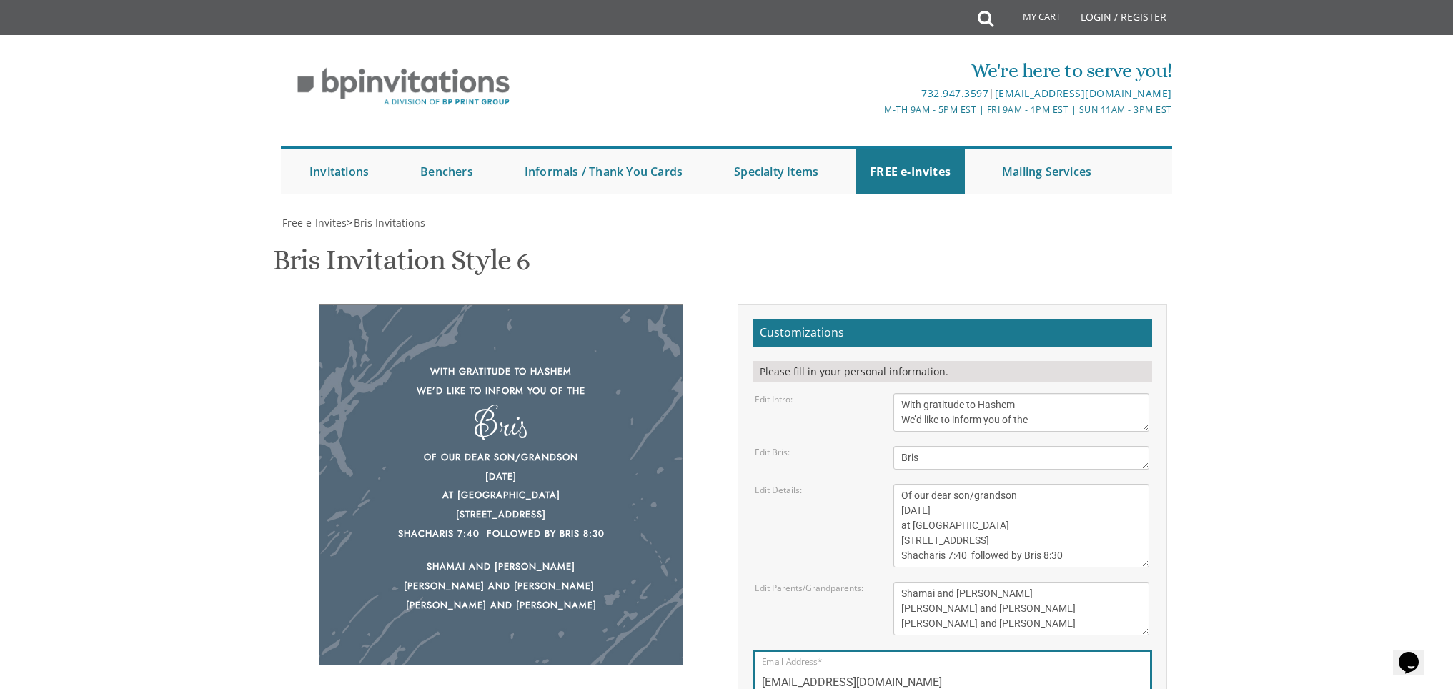
click at [1231, 287] on body "My Cart Total: View Cart Item(s) Submit My Cart Total: View Cart Item(s) Login …" at bounding box center [726, 583] width 1453 height 1167
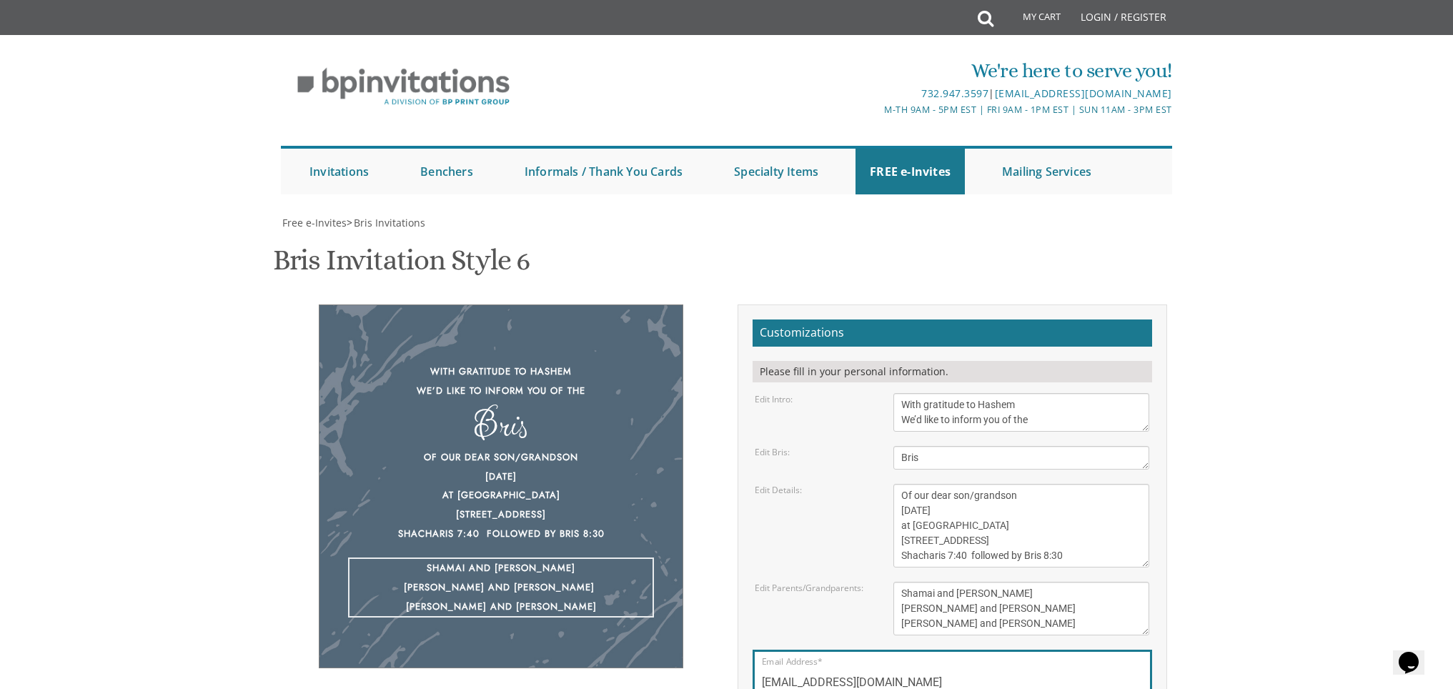
drag, startPoint x: 1039, startPoint y: 427, endPoint x: 921, endPoint y: 405, distance: 120.0
click at [898, 582] on textarea "[PERSON_NAME] and [PERSON_NAME] [PERSON_NAME] and [PERSON_NAME] [PERSON_NAME] a…" at bounding box center [1021, 609] width 256 height 54
click at [940, 582] on textarea "[PERSON_NAME] and [PERSON_NAME] [PERSON_NAME] and [PERSON_NAME] [PERSON_NAME] a…" at bounding box center [1021, 609] width 256 height 54
paste textarea "Shamai and Leahle Neumann Aryeh Leibish and Chanie Brachfeld Sruly and Dassy Ne…"
type textarea "Shamai and Leahle Neumann Aryeh Leibish and Chanie Brachfeld Sruly and Dassy Ne…"
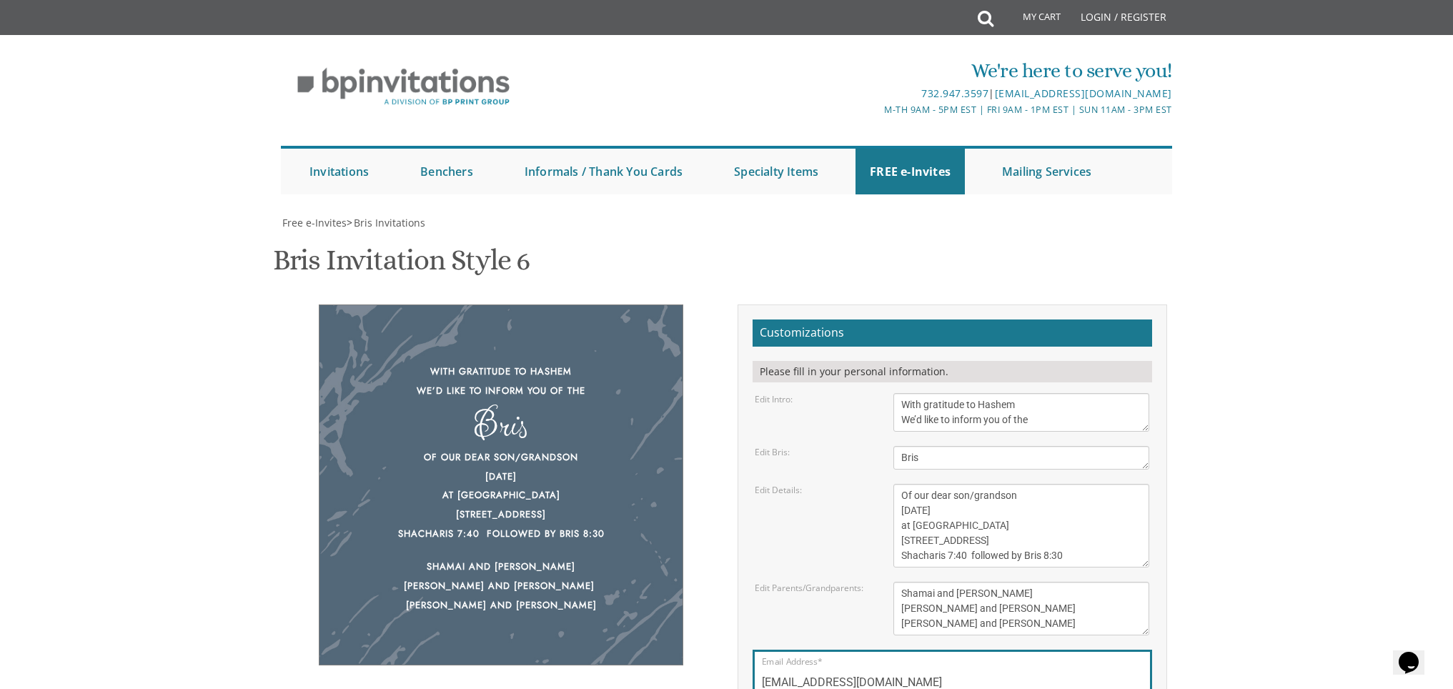
click at [1256, 469] on body "My Cart Total: View Cart Item(s) Submit My Cart Total: View Cart Item(s) Login …" at bounding box center [726, 583] width 1453 height 1167
click at [639, 442] on div "With gratitude to Hashem We’d like to inform you of the Bris Of our dear son/gr…" at bounding box center [501, 484] width 365 height 361
click at [728, 441] on div "Customizations Please fill in your personal information. Edit Intro: With grati…" at bounding box center [952, 545] width 451 height 482
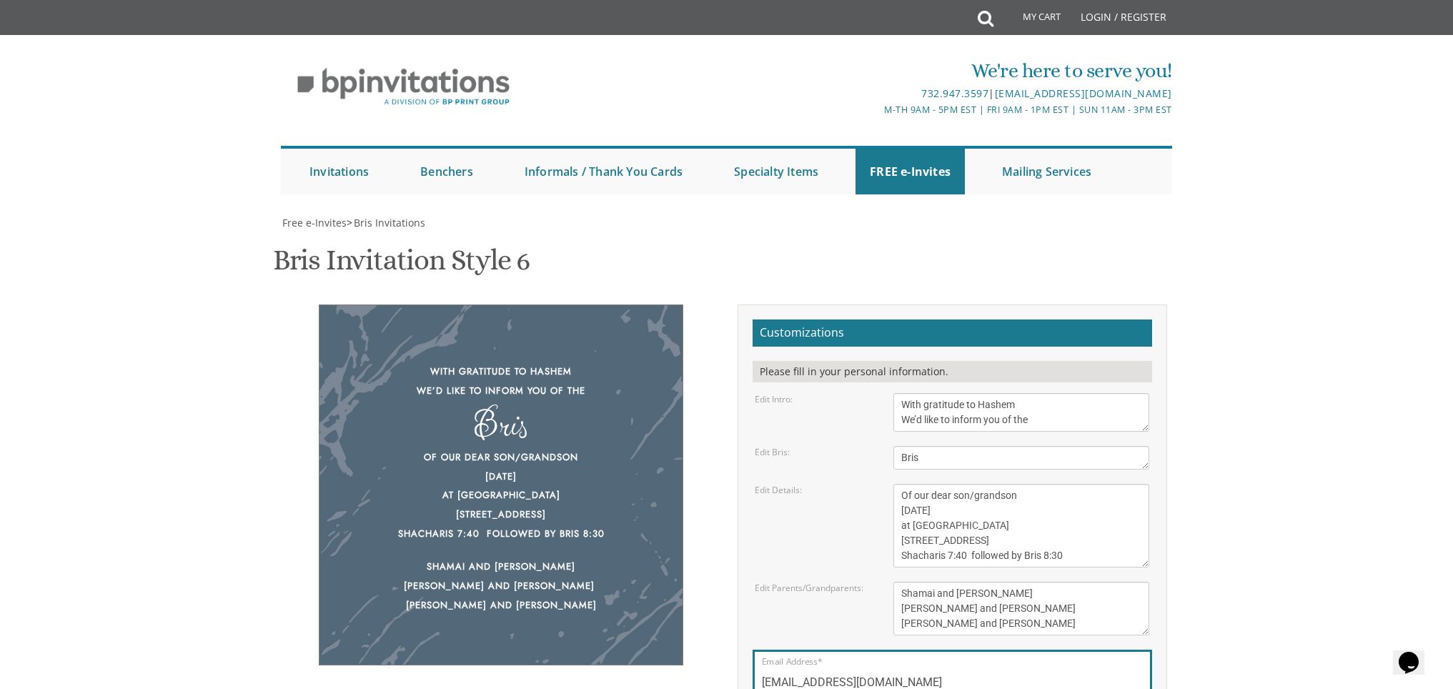
click at [720, 412] on div "With gratitude to Hashem We’d like to inform you of the Bris Of our dear son/gr…" at bounding box center [501, 493] width 451 height 379
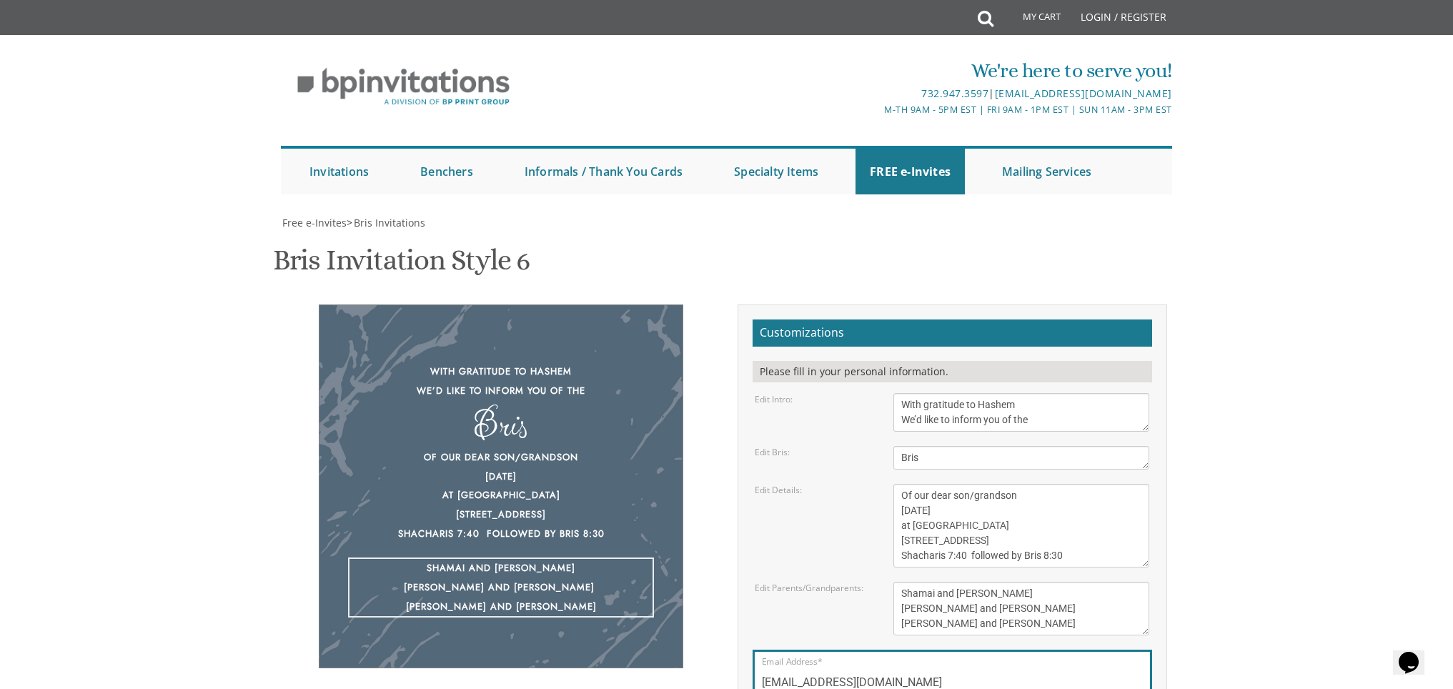
click at [976, 582] on textarea "[PERSON_NAME] and [PERSON_NAME] [PERSON_NAME] and [PERSON_NAME] [PERSON_NAME] a…" at bounding box center [1021, 609] width 256 height 54
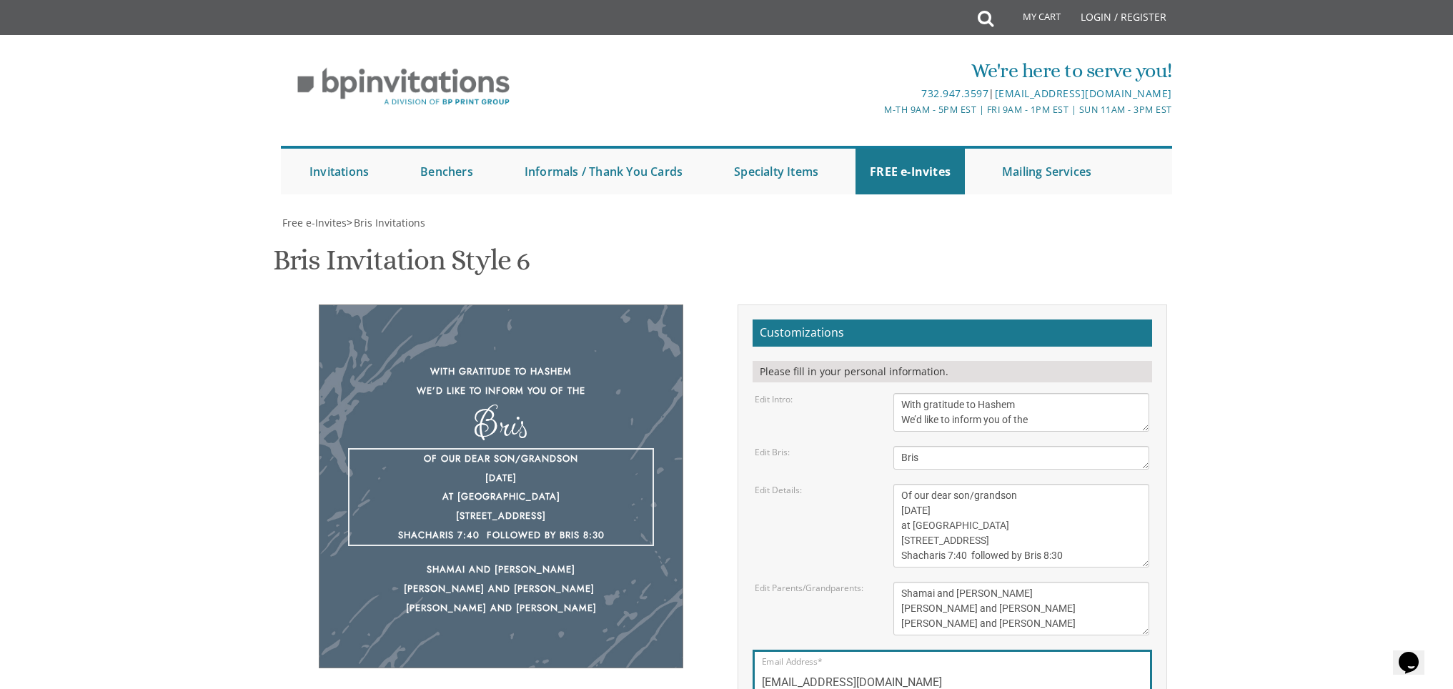
click at [1011, 484] on textarea "Of our dear son/grandson This Shabbos, Parshas Bo at our home [STREET_ADDRESS][…" at bounding box center [1021, 526] width 256 height 84
click at [1011, 446] on textarea "Bris" at bounding box center [1021, 458] width 256 height 24
click at [1012, 393] on textarea "With gratitude to Hashem We’d like to inform you of the" at bounding box center [1021, 412] width 256 height 39
click at [1001, 320] on form "Customizations Please fill in your personal information. Edit Intro: With grati…" at bounding box center [953, 541] width 400 height 442
click at [993, 361] on div "Please fill in your personal information." at bounding box center [953, 371] width 400 height 21
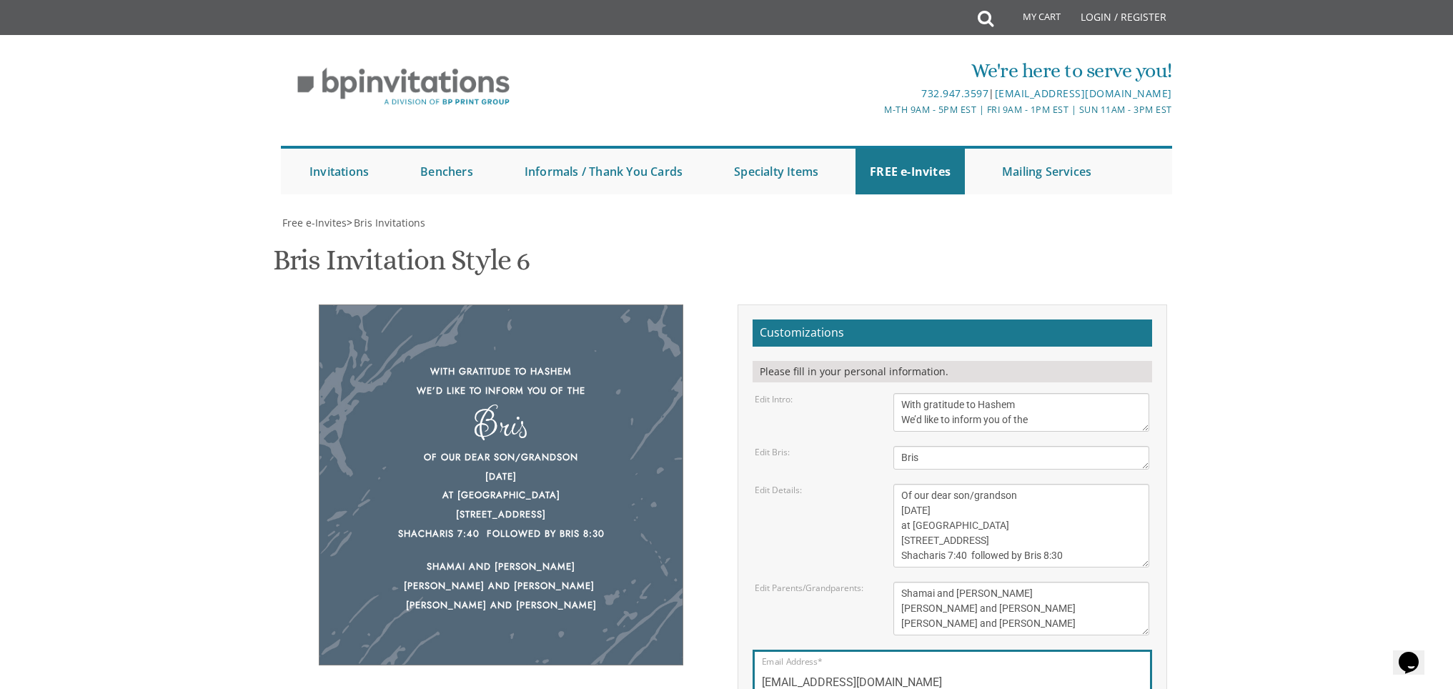
click at [1299, 263] on body "My Cart Total: View Cart Item(s) Submit My Cart Total: View Cart Item(s) Login …" at bounding box center [726, 583] width 1453 height 1167
click at [929, 606] on div "Free e-Invites > Bris Invitations Bris Invitation Style 6 SKU: bris6 With grati…" at bounding box center [726, 549] width 891 height 667
click at [873, 361] on div "Please fill in your personal information." at bounding box center [953, 371] width 400 height 21
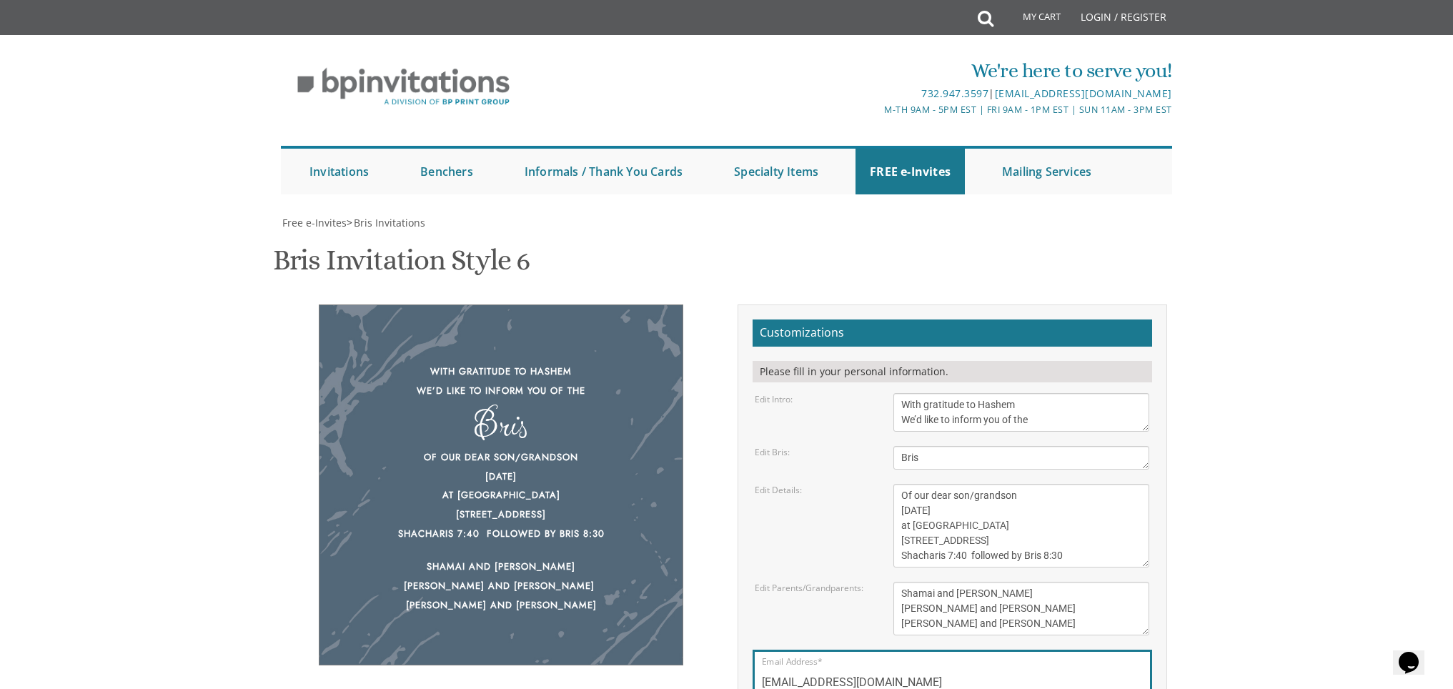
click at [961, 320] on form "Customizations Please fill in your personal information. Edit Intro: With grati…" at bounding box center [953, 541] width 400 height 442
click at [901, 674] on input "[EMAIL_ADDRESS][DOMAIN_NAME]" at bounding box center [952, 683] width 381 height 18
click at [876, 606] on div "Free e-Invites > Bris Invitations Bris Invitation Style 6 SKU: bris6 With grati…" at bounding box center [726, 549] width 891 height 667
click at [1041, 484] on textarea "Of our dear son/grandson This Shabbos, Parshas Bo at our home [STREET_ADDRESS][…" at bounding box center [1021, 526] width 256 height 84
click at [1319, 293] on body "My Cart Total: View Cart Item(s) Submit My Cart Total: View Cart Item(s) Login …" at bounding box center [726, 583] width 1453 height 1167
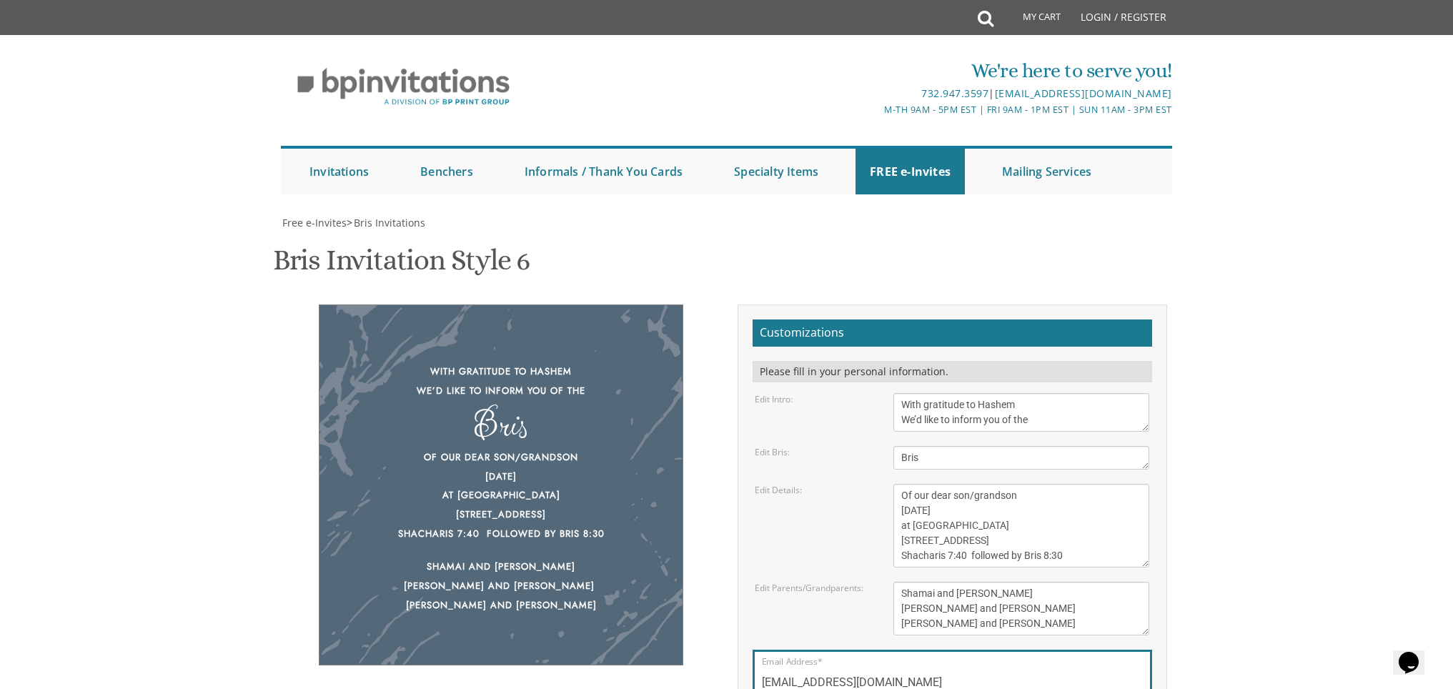
click at [628, 448] on div "Of our dear son/grandson [DATE] at [GEOGRAPHIC_DATA] [STREET_ADDRESS] Shacharis…" at bounding box center [501, 495] width 306 height 95
click at [975, 393] on textarea "With gratitude to Hashem We’d like to inform you of the" at bounding box center [1021, 412] width 256 height 39
drag, startPoint x: 1061, startPoint y: 229, endPoint x: 889, endPoint y: 211, distance: 172.5
click at [889, 393] on div "With gratitude to Hashem We’d like to inform you of the" at bounding box center [1021, 412] width 277 height 39
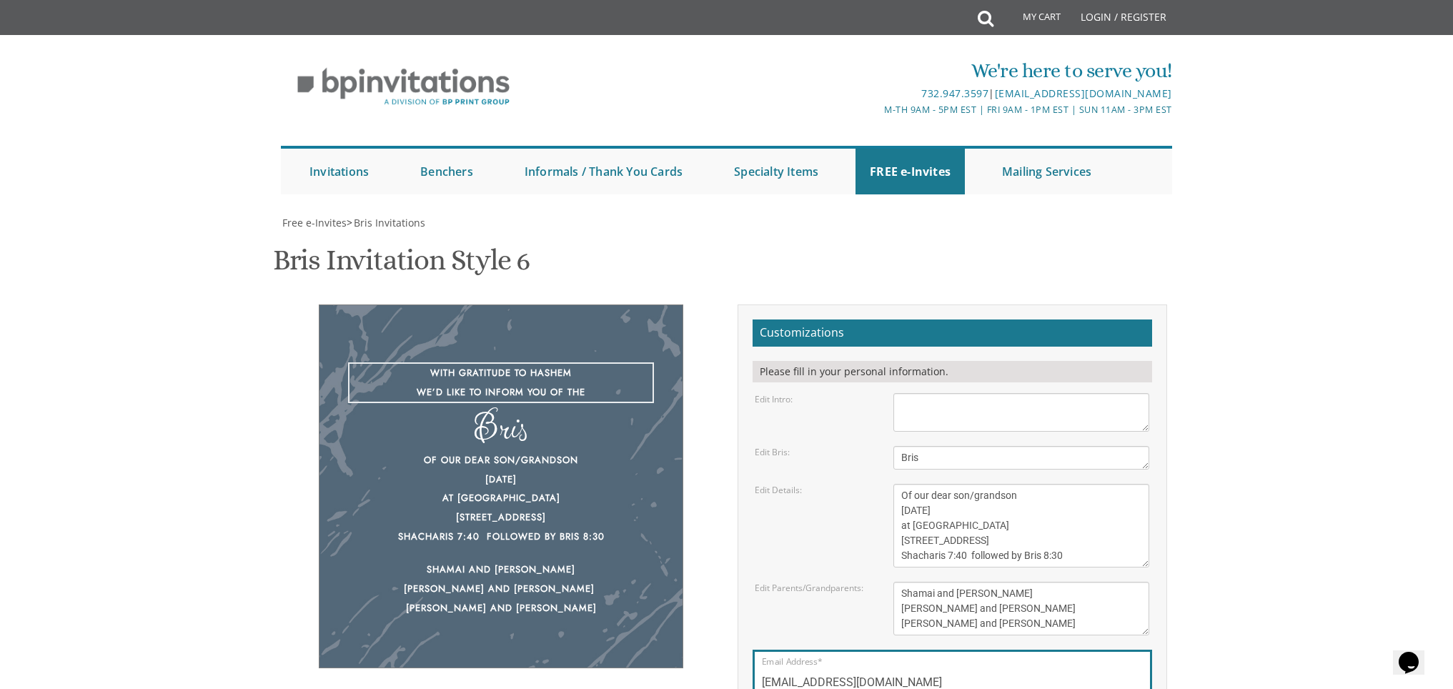
click at [939, 393] on textarea "With gratitude to Hashem We’d like to inform you of the" at bounding box center [1021, 412] width 256 height 39
paste textarea "With gratitude to Hashem We’d like to inform you of the"
type textarea "With gratitude to Hashem We’d like to inform you of the"
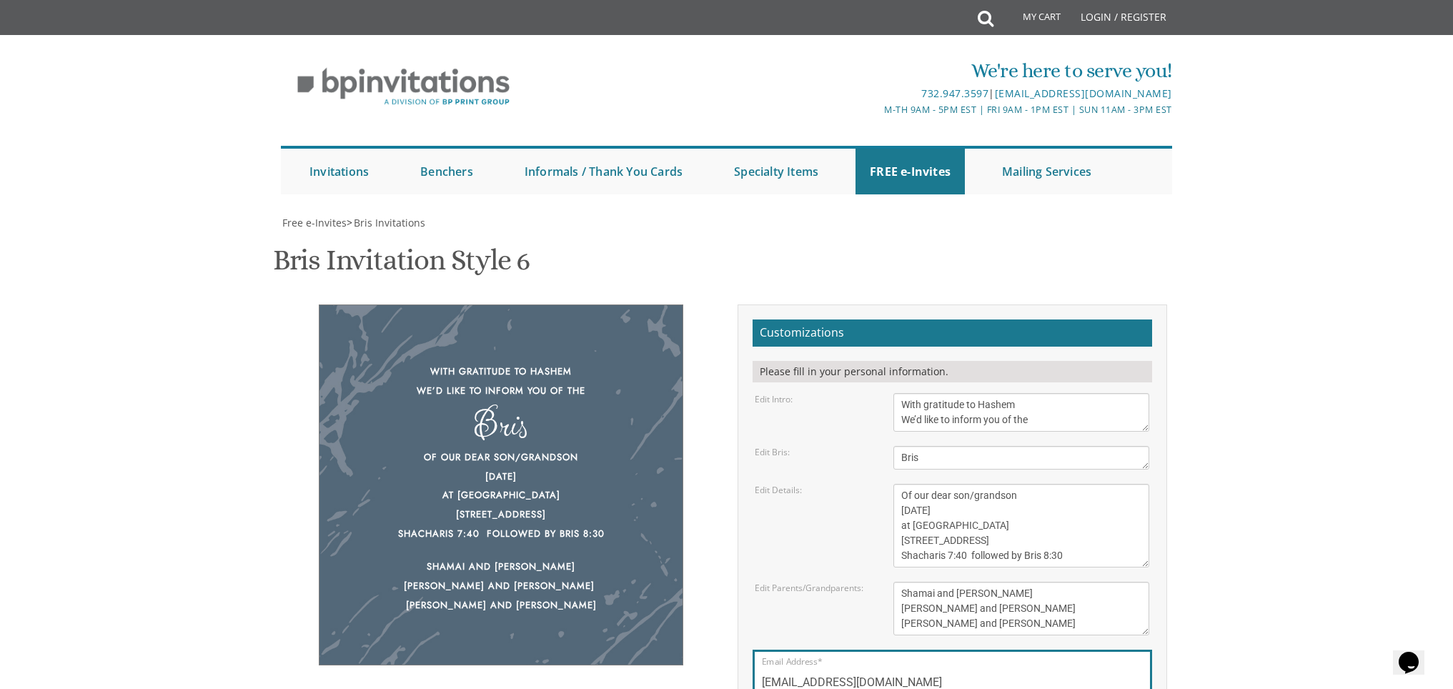
click at [1207, 283] on body "My Cart Total: View Cart Item(s) Submit My Cart Total: View Cart Item(s) Login …" at bounding box center [726, 583] width 1453 height 1167
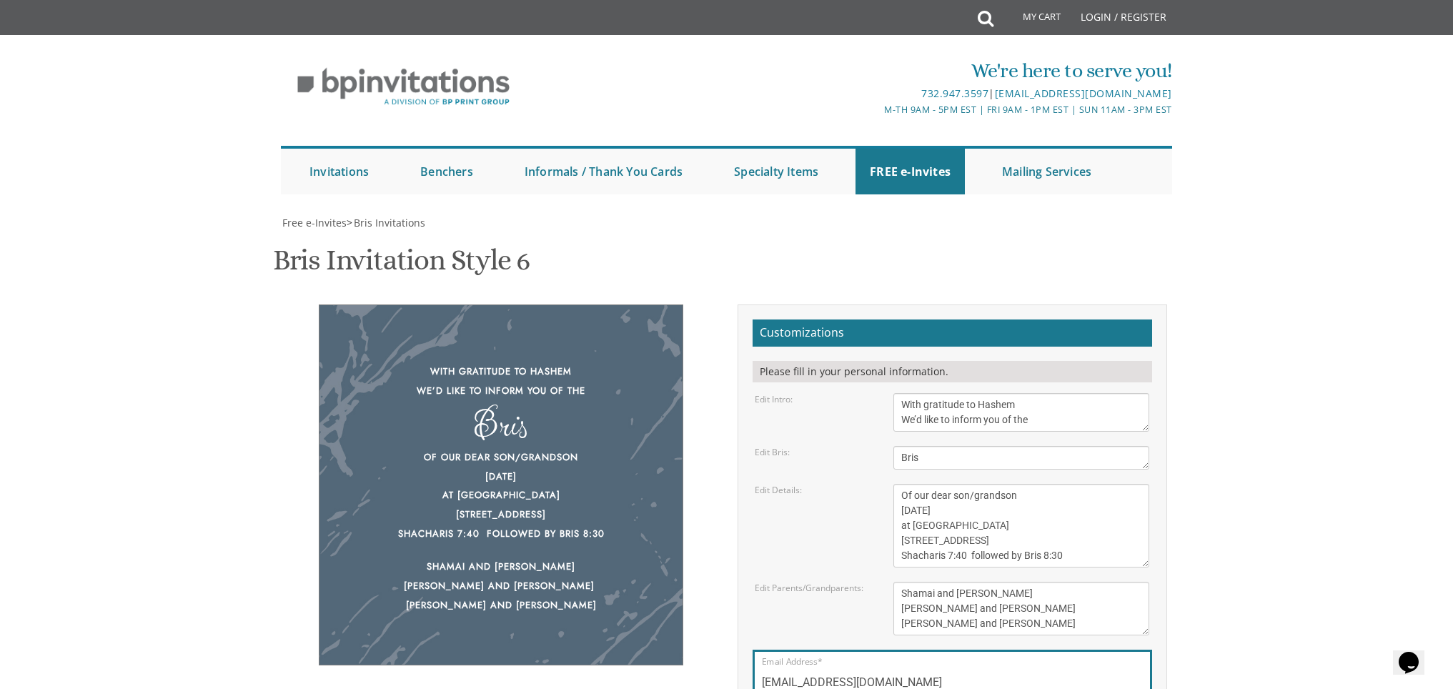
drag, startPoint x: 902, startPoint y: 300, endPoint x: 1069, endPoint y: 356, distance: 176.3
click at [1069, 484] on textarea "Of our dear son/grandson This Shabbos, Parshas Bo at our home [STREET_ADDRESS][…" at bounding box center [1021, 526] width 256 height 84
click at [1071, 484] on textarea "Of our dear son/grandson This Shabbos, Parshas Bo at our home [STREET_ADDRESS][…" at bounding box center [1021, 526] width 256 height 84
drag, startPoint x: 1075, startPoint y: 358, endPoint x: 901, endPoint y: 299, distance: 184.2
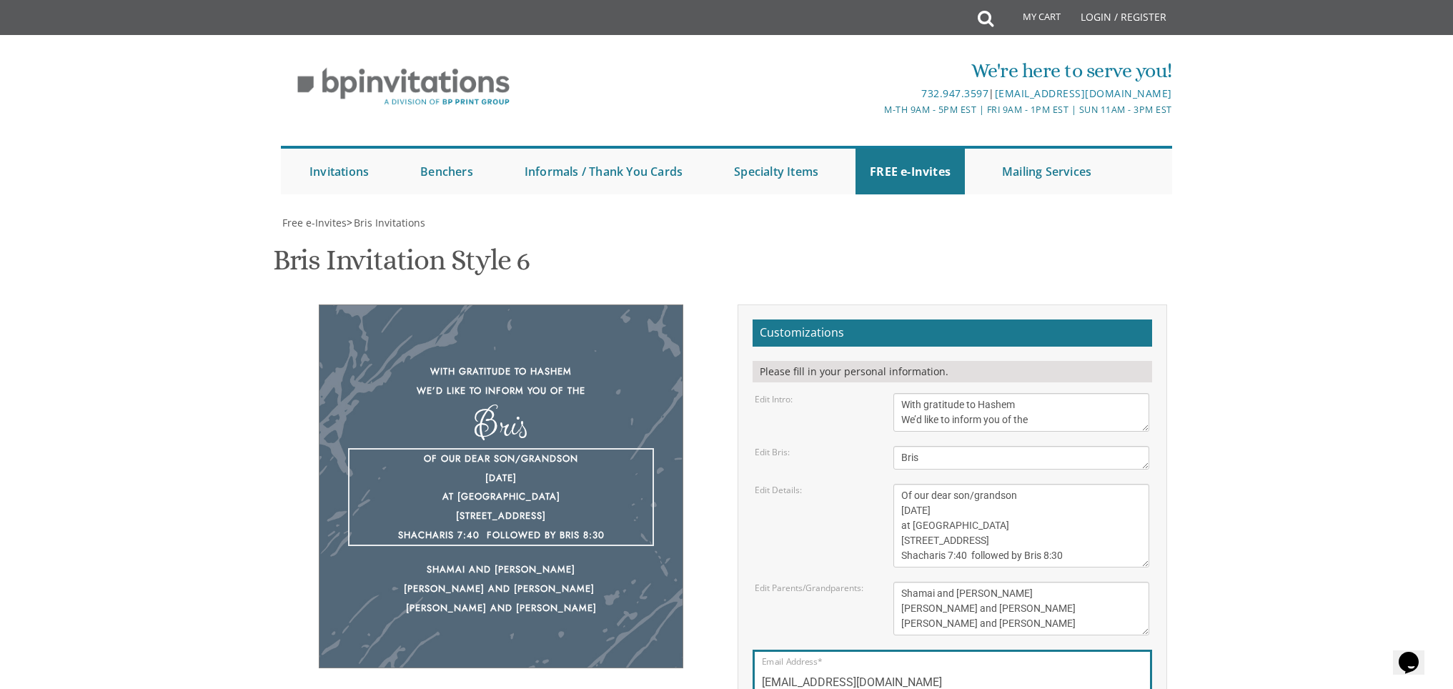
click at [901, 484] on textarea "Of our dear son/grandson This Shabbos, Parshas Bo at our home [STREET_ADDRESS][…" at bounding box center [1021, 526] width 256 height 84
drag, startPoint x: 1093, startPoint y: 367, endPoint x: 921, endPoint y: 277, distance: 194.1
click at [921, 320] on form "Customizations Please fill in your personal information. Edit Intro: With grati…" at bounding box center [953, 541] width 400 height 442
paste textarea "[DATE] at [GEOGRAPHIC_DATA] [STREET_ADDRESS] Shacharis 7:40 followed by Bris 8:…"
type textarea "Of our dear son/grandson [DATE] at [GEOGRAPHIC_DATA] [STREET_ADDRESS] Shacharis…"
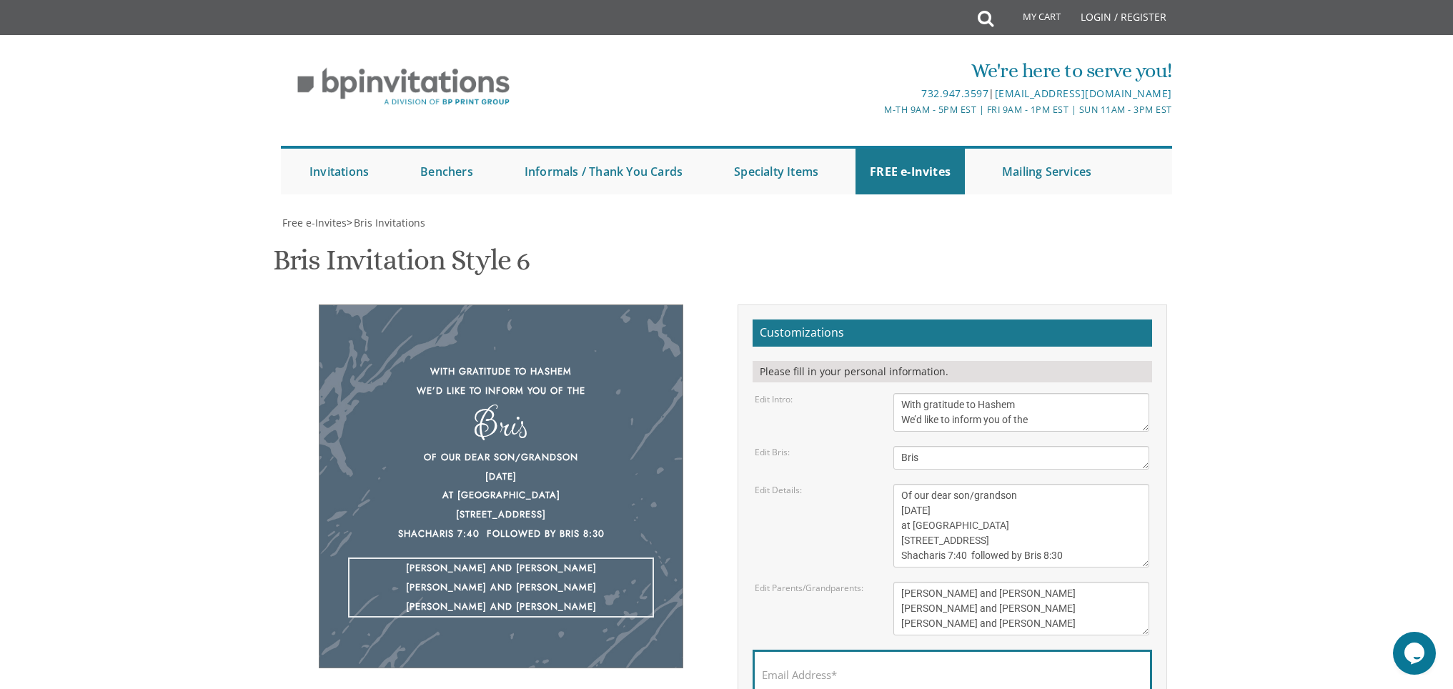
click at [1004, 582] on textarea "[PERSON_NAME] and [PERSON_NAME] [PERSON_NAME] and [PERSON_NAME] [PERSON_NAME] a…" at bounding box center [1021, 609] width 256 height 54
drag, startPoint x: 1017, startPoint y: 396, endPoint x: 899, endPoint y: 400, distance: 118.0
click at [899, 582] on textarea "[PERSON_NAME] and [PERSON_NAME] [PERSON_NAME] and [PERSON_NAME] [PERSON_NAME] a…" at bounding box center [1021, 609] width 256 height 54
drag, startPoint x: 989, startPoint y: 410, endPoint x: 885, endPoint y: 411, distance: 103.7
click at [885, 582] on div "[PERSON_NAME] and [PERSON_NAME] [PERSON_NAME] and [PERSON_NAME] [PERSON_NAME] a…" at bounding box center [1021, 609] width 277 height 54
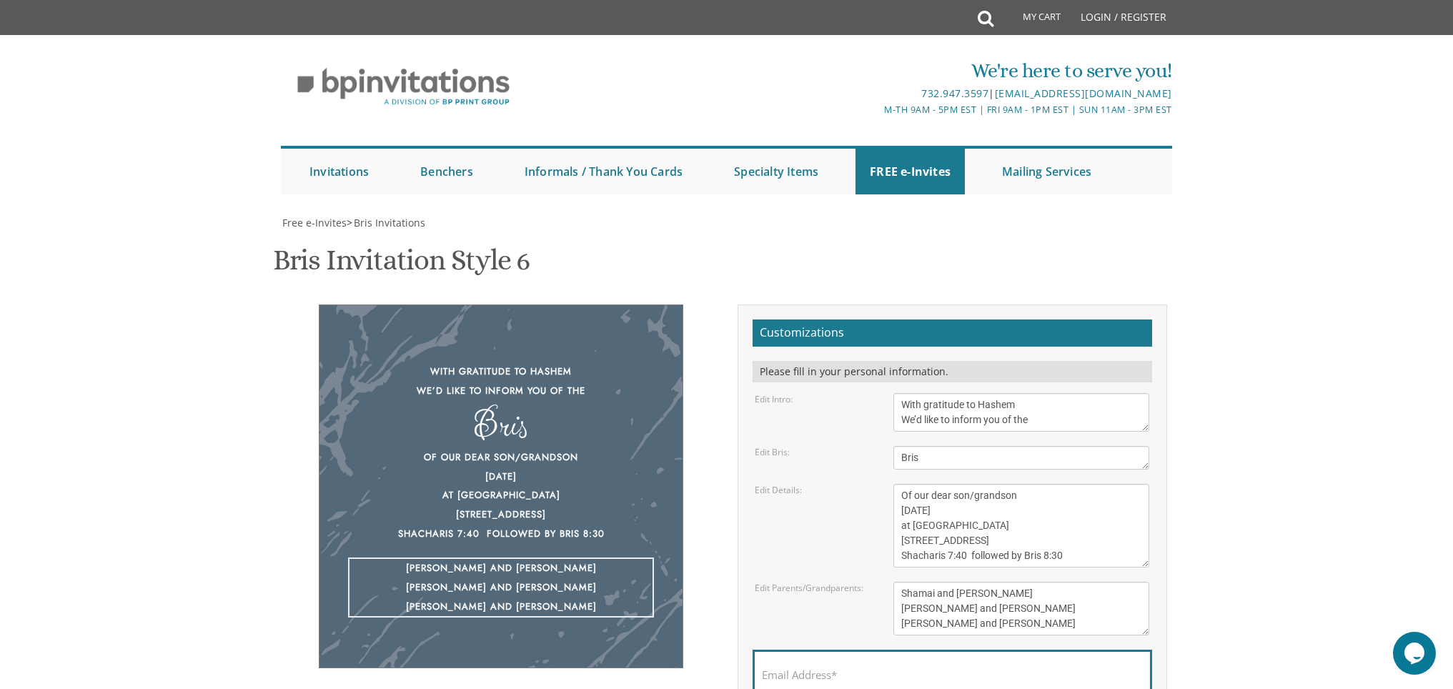
drag, startPoint x: 1064, startPoint y: 417, endPoint x: 1049, endPoint y: 415, distance: 15.3
click at [1049, 582] on textarea "[PERSON_NAME] and [PERSON_NAME] [PERSON_NAME] and [PERSON_NAME] [PERSON_NAME] a…" at bounding box center [1021, 609] width 256 height 54
drag, startPoint x: 1014, startPoint y: 421, endPoint x: 885, endPoint y: 426, distance: 129.5
click at [885, 582] on div "[PERSON_NAME] and [PERSON_NAME] [PERSON_NAME] and [PERSON_NAME] [PERSON_NAME] a…" at bounding box center [1021, 609] width 277 height 54
type textarea "Shamai and [PERSON_NAME] [PERSON_NAME] and [PERSON_NAME] [PERSON_NAME] and [PER…"
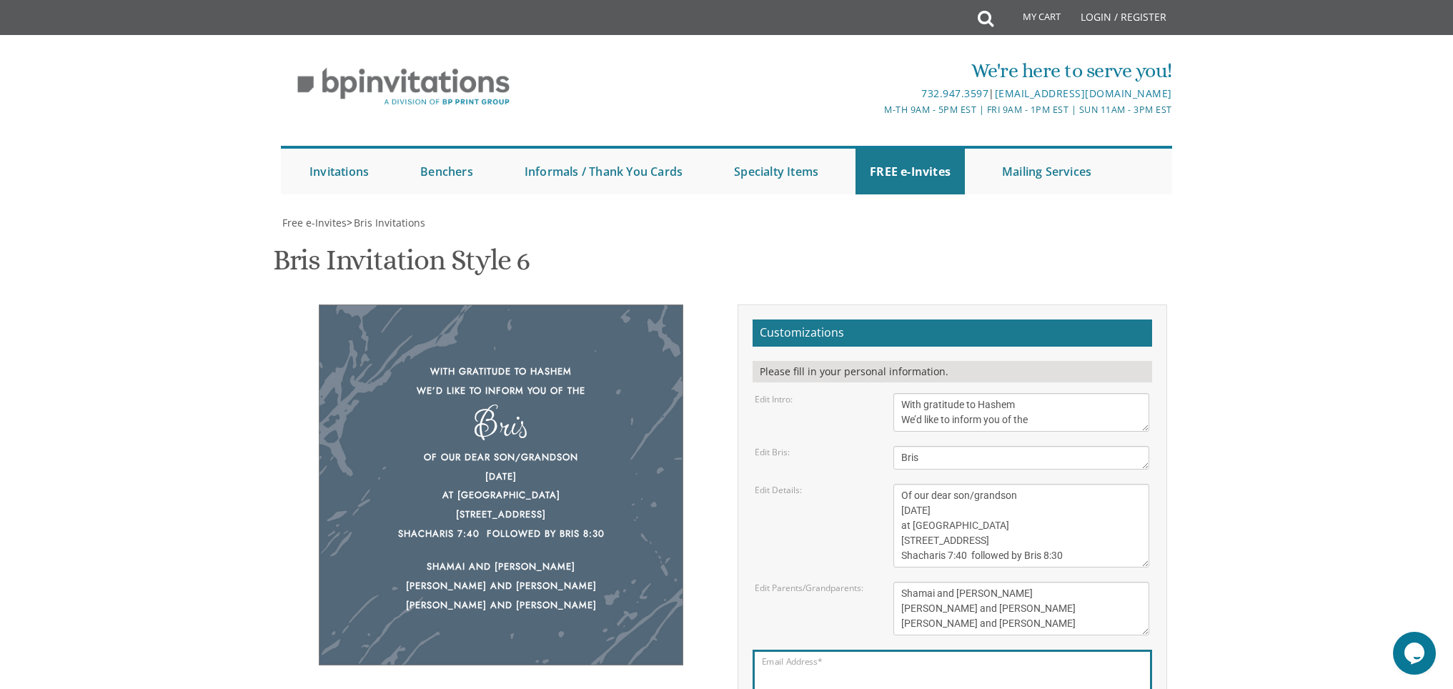
click at [858, 674] on input "Email Address*" at bounding box center [952, 683] width 381 height 18
type input "[EMAIL_ADDRESS][DOMAIN_NAME]"
drag, startPoint x: 1251, startPoint y: 565, endPoint x: 1114, endPoint y: 559, distance: 136.7
click at [1249, 565] on body "My Cart Total: View Cart Item(s) Submit My Cart Total: View Cart Item(s) Login …" at bounding box center [726, 583] width 1453 height 1167
